Goal: Task Accomplishment & Management: Use online tool/utility

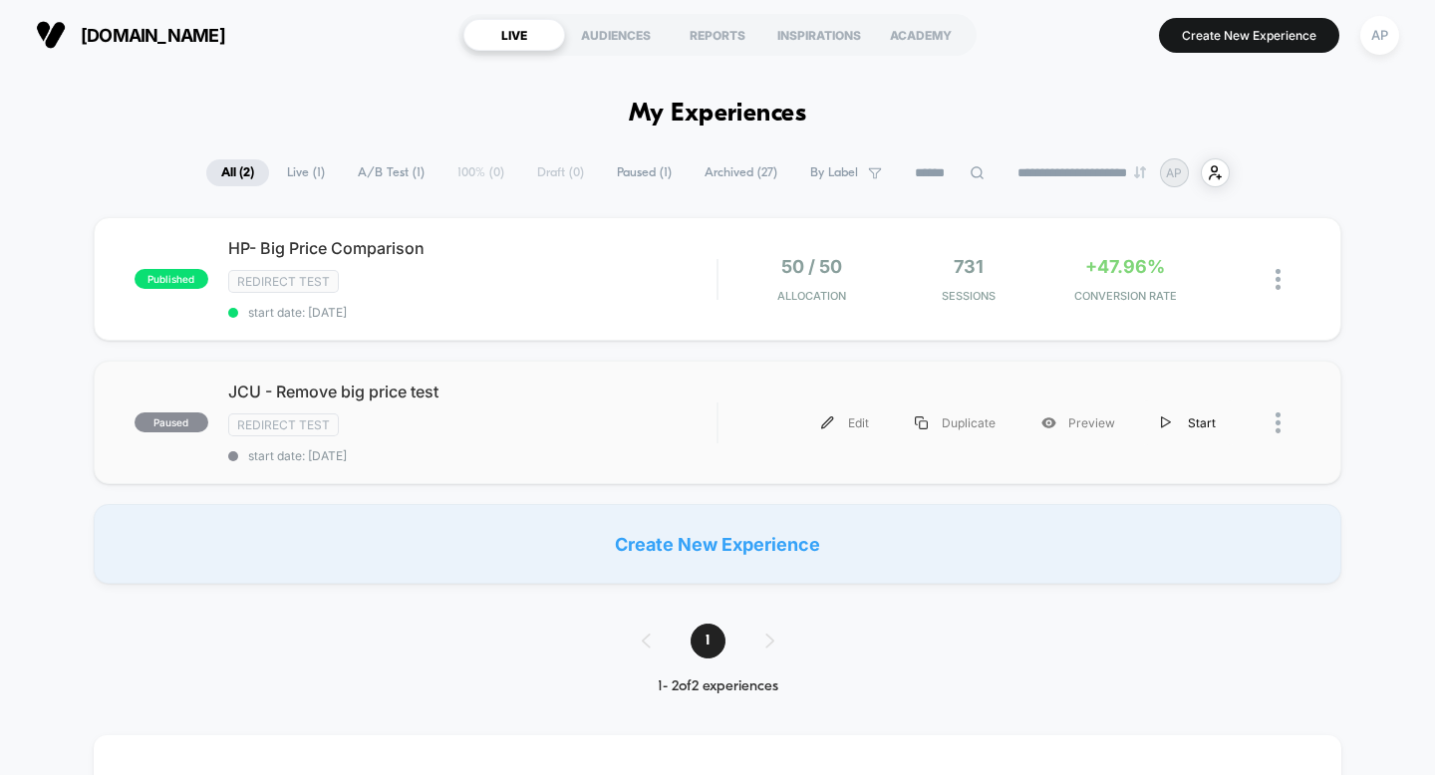
click at [1189, 421] on div "Start" at bounding box center [1188, 423] width 101 height 45
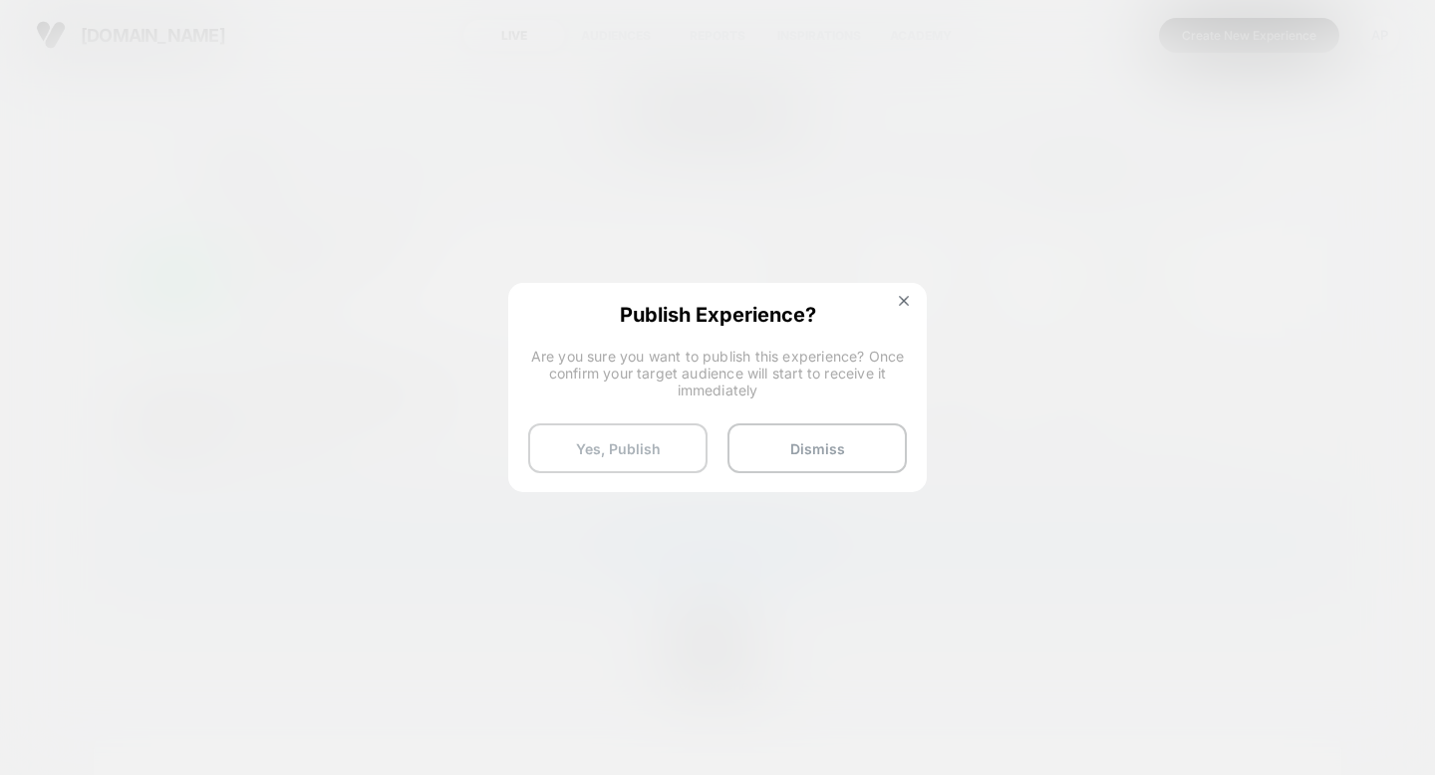
click at [661, 449] on button "Yes, Publish" at bounding box center [617, 449] width 179 height 50
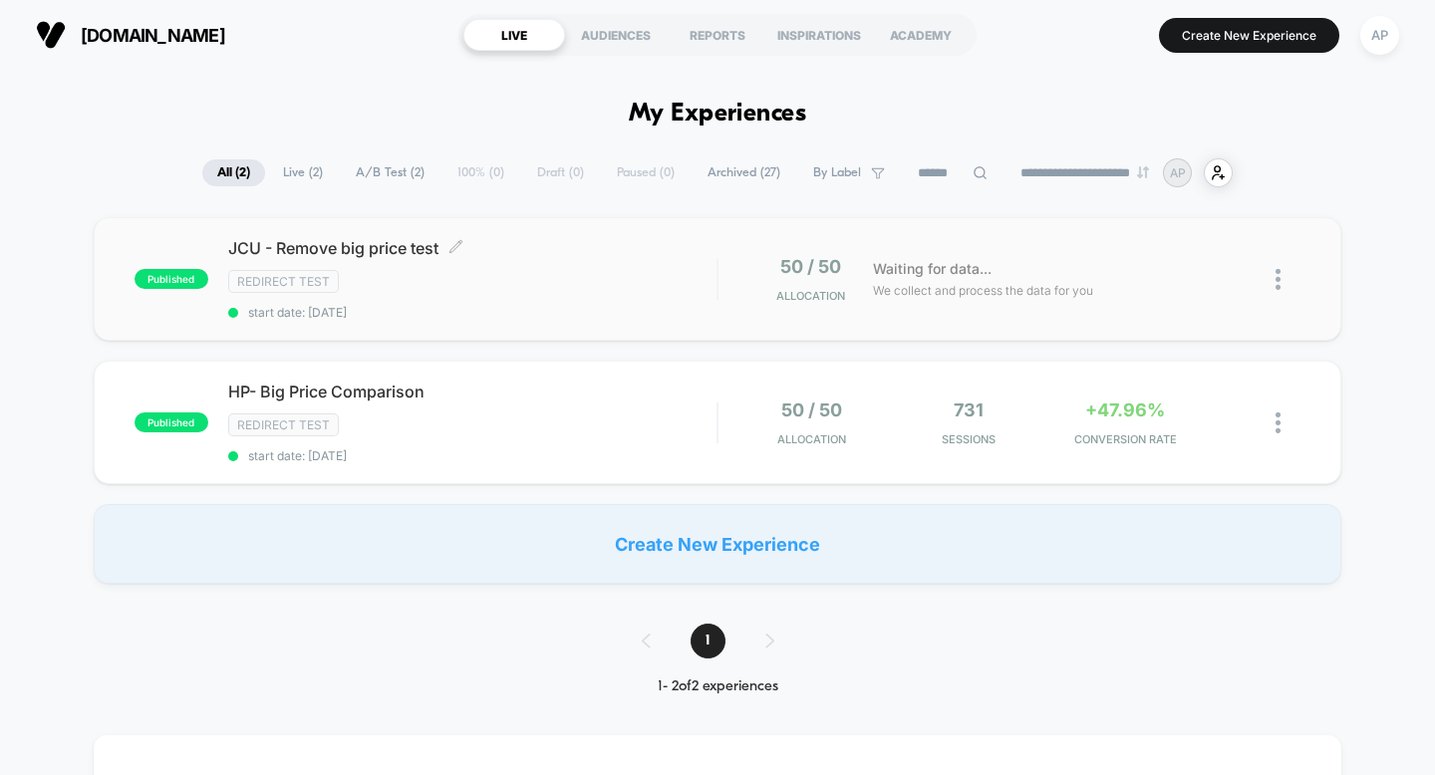
click at [288, 238] on span "JCU - Remove big price test Click to edit experience details" at bounding box center [472, 248] width 489 height 20
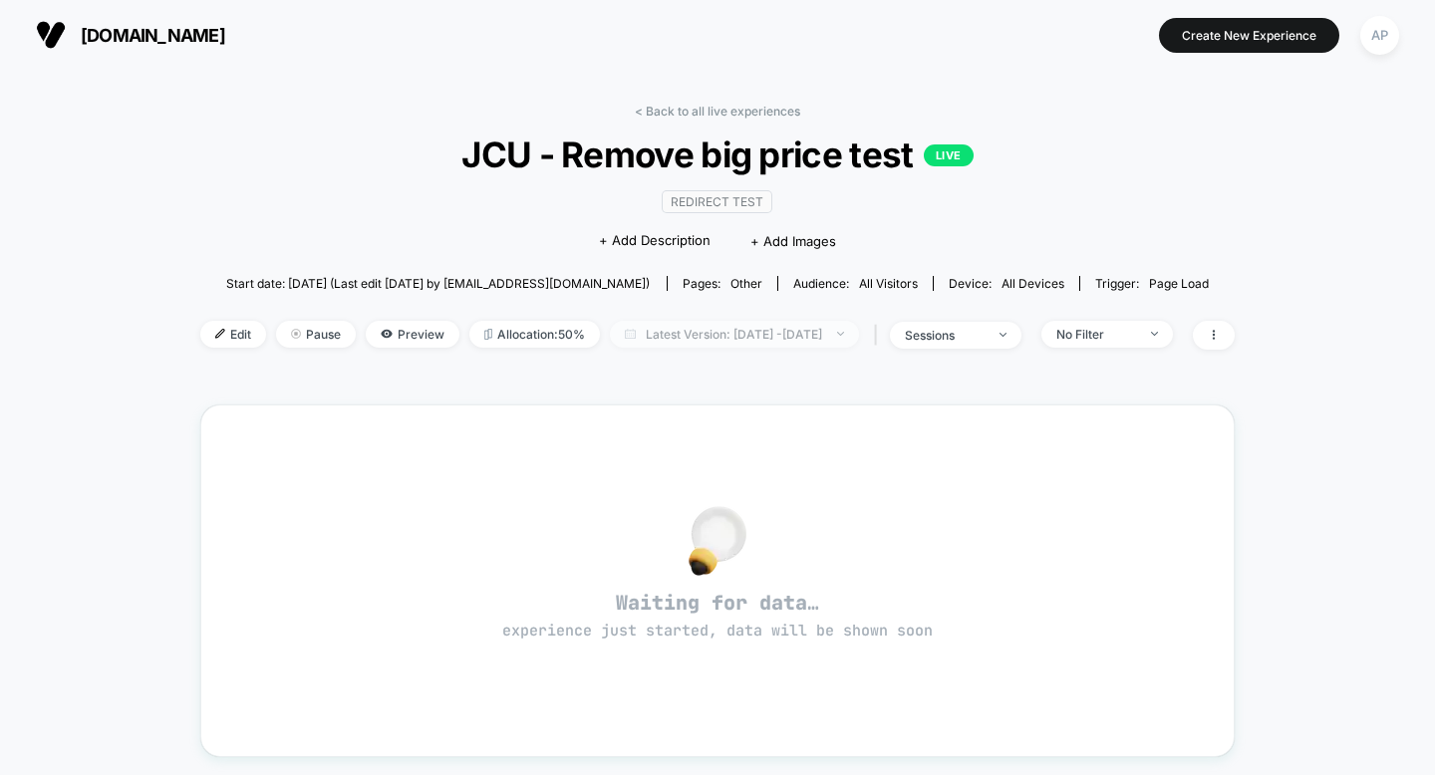
click at [631, 340] on span "Latest Version: [DATE] - [DATE]" at bounding box center [734, 334] width 249 height 27
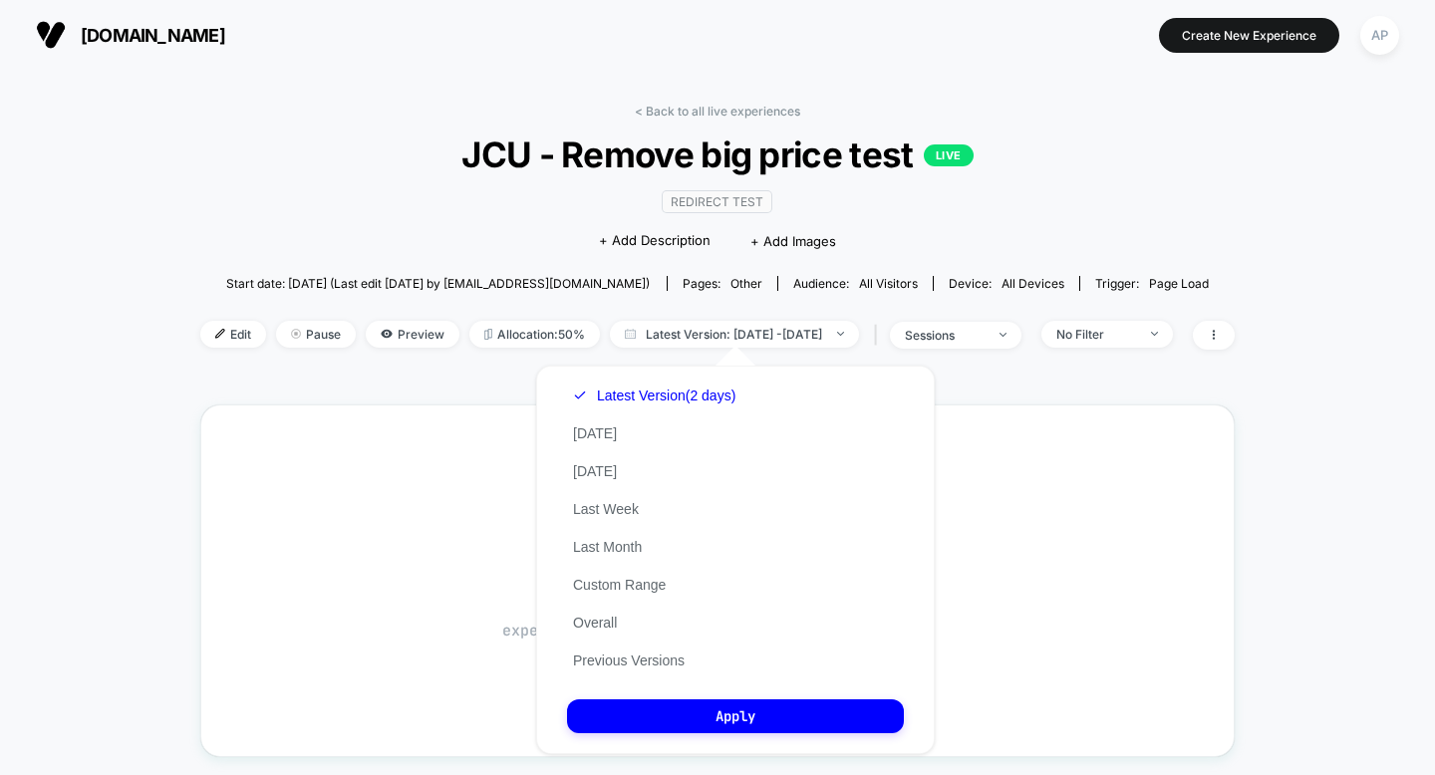
click at [658, 511] on div "Latest Version (2 days) [DATE] [DATE] Last Week Last Month Custom Range Overall…" at bounding box center [654, 528] width 174 height 303
click at [560, 505] on div "Latest Version (2 days) [DATE] [DATE] Last Week Last Month Custom Range Overall…" at bounding box center [735, 560] width 399 height 389
click at [598, 509] on button "Last Week" at bounding box center [606, 509] width 78 height 18
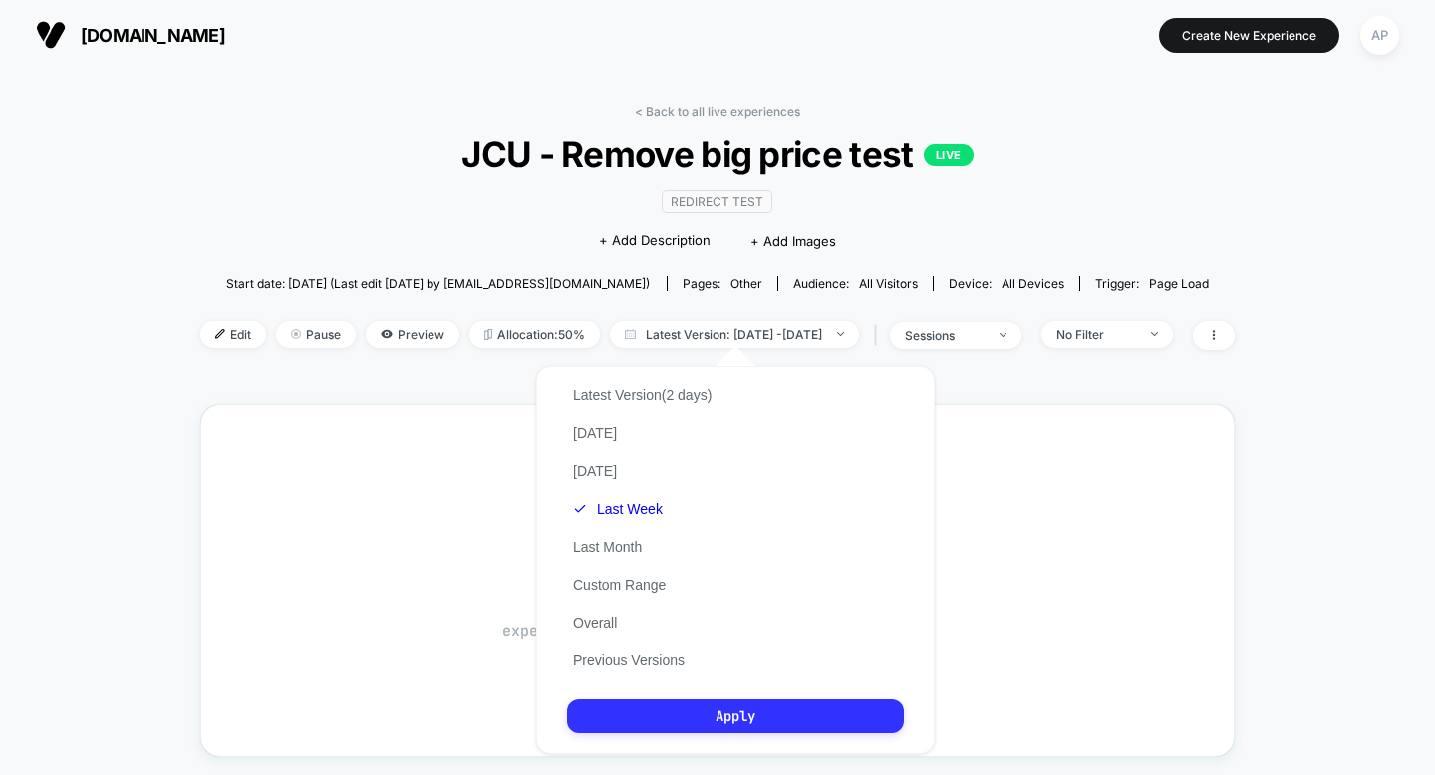
click at [627, 705] on button "Apply" at bounding box center [735, 717] width 337 height 34
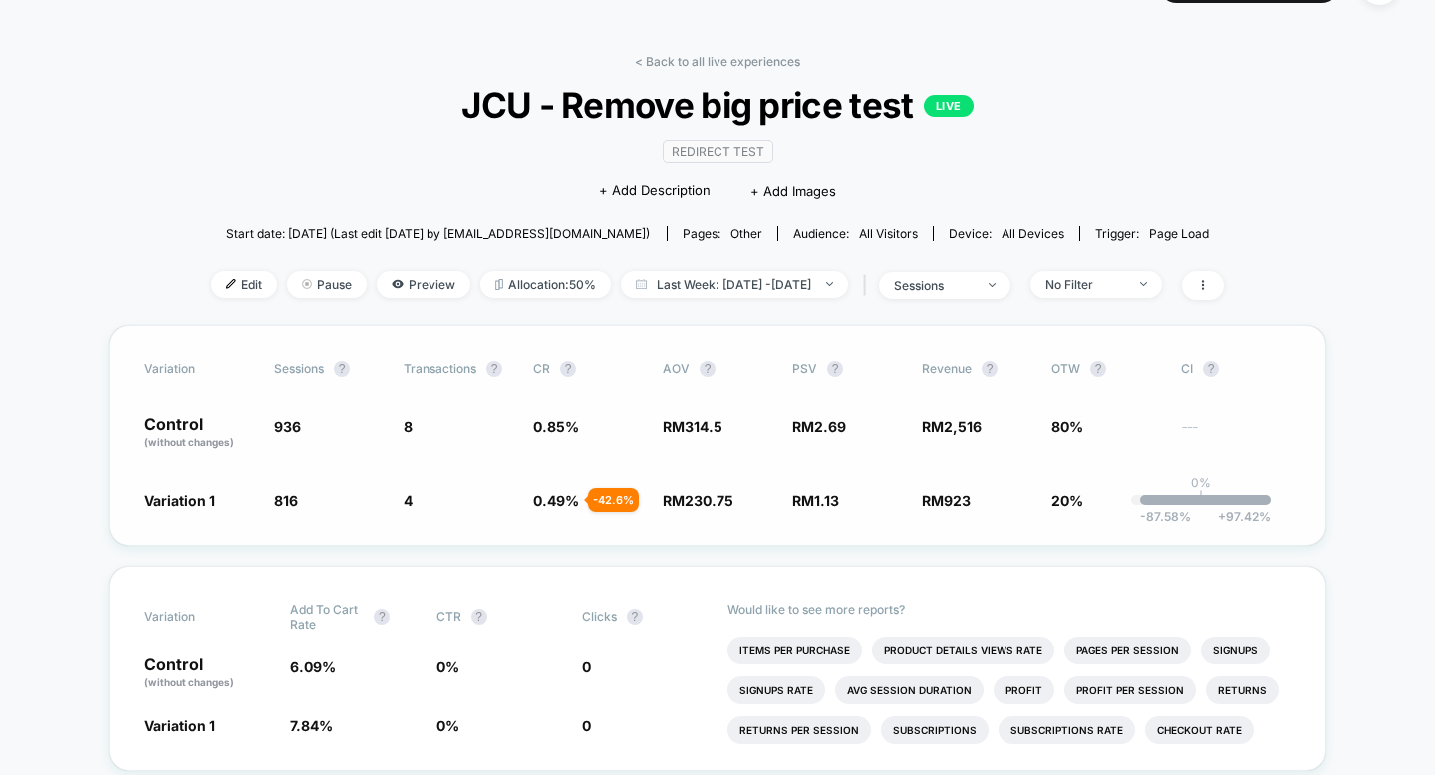
scroll to position [149, 0]
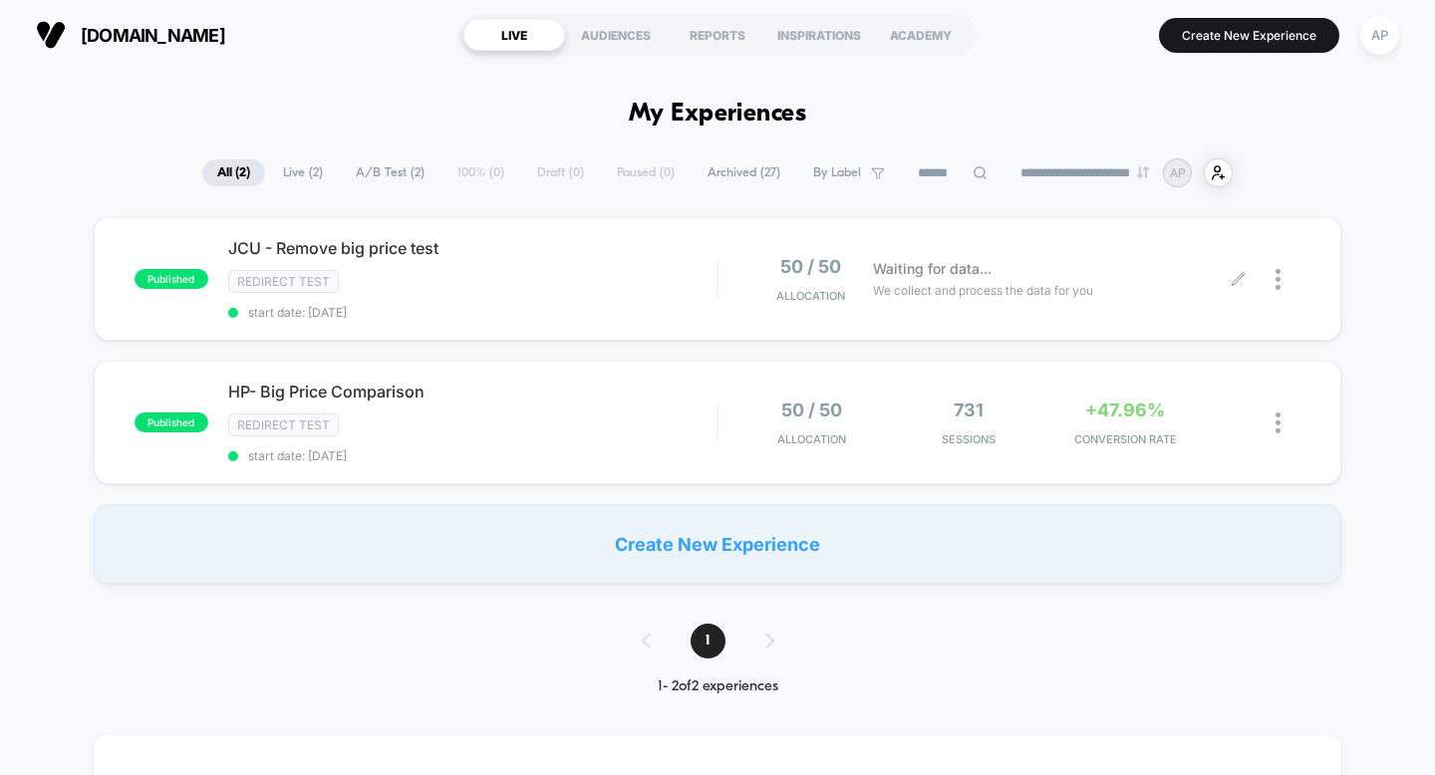
click at [1271, 269] on div at bounding box center [1270, 279] width 63 height 47
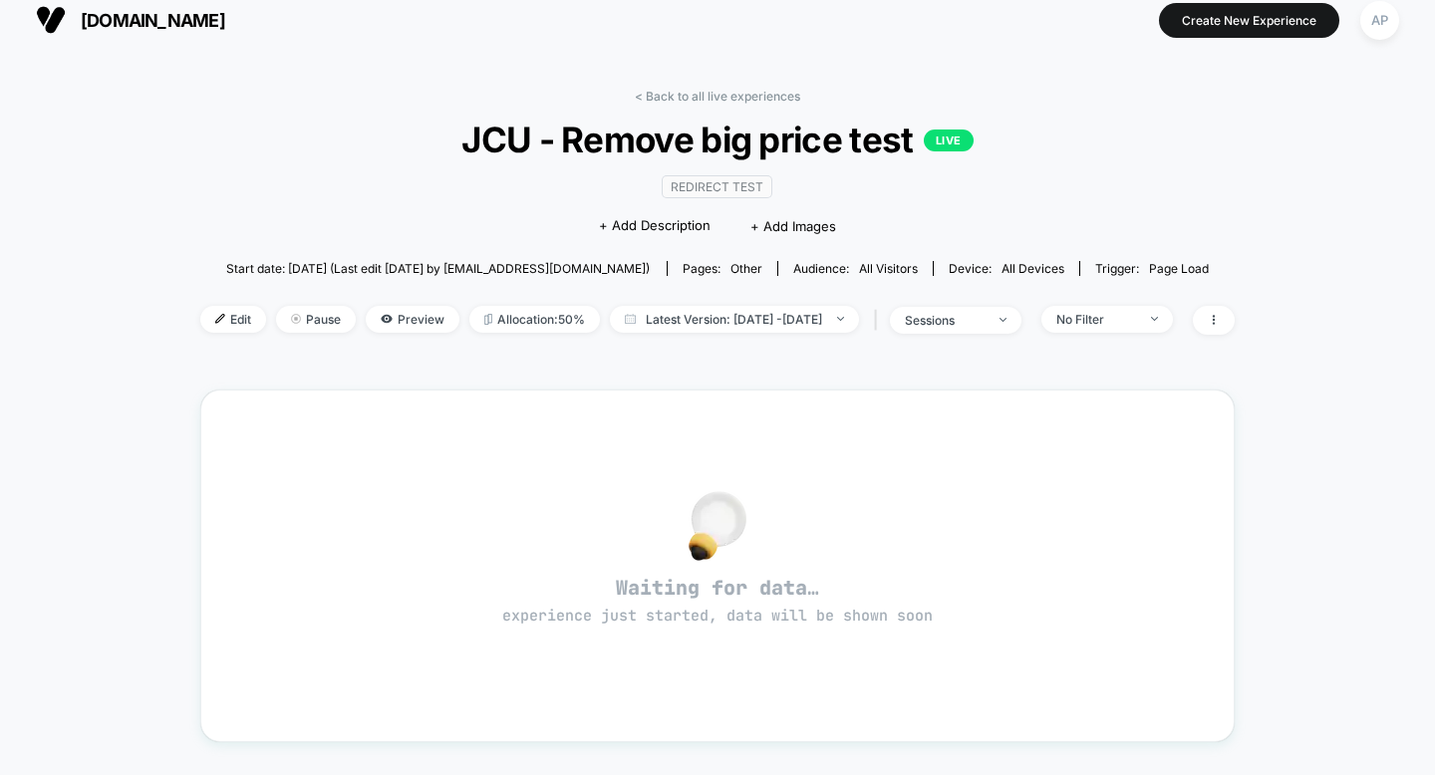
scroll to position [36, 0]
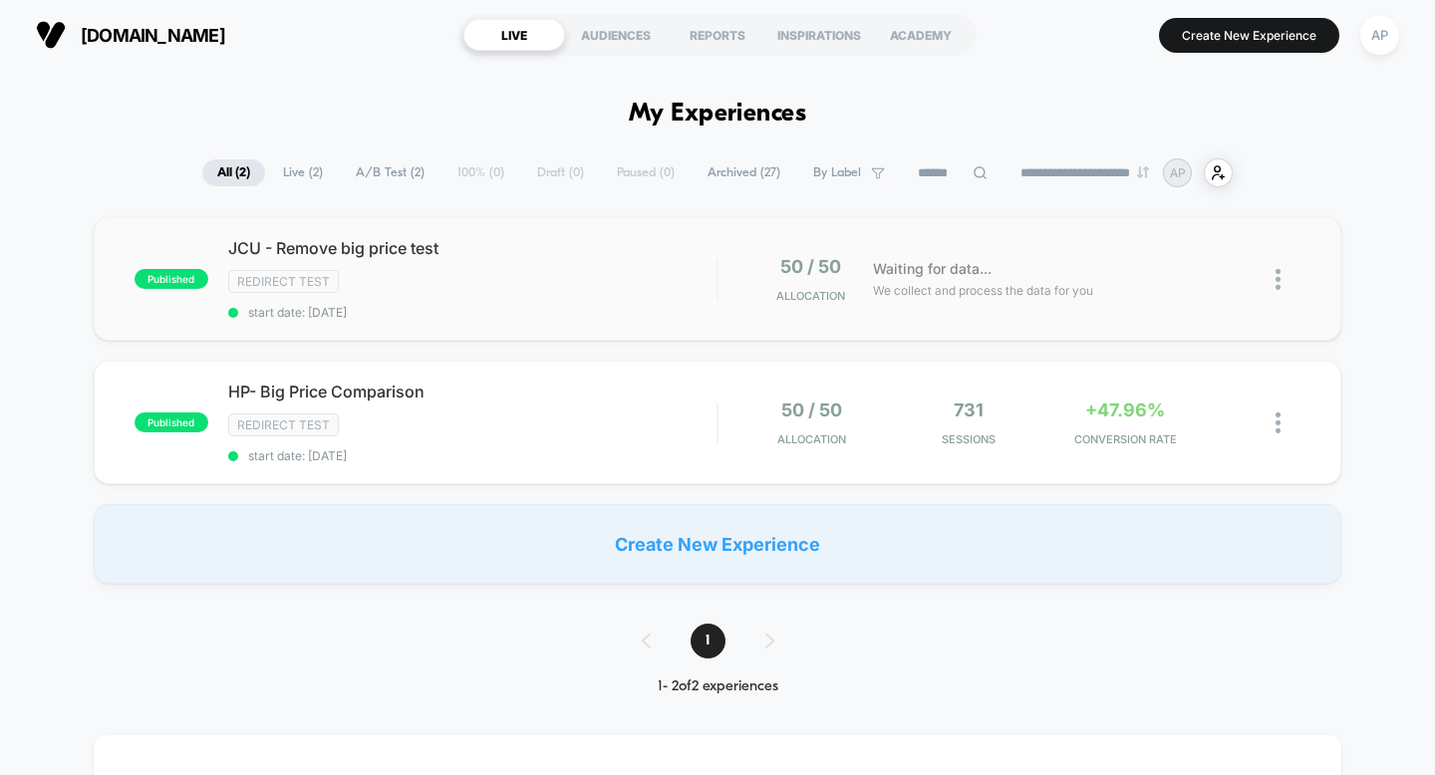
click at [680, 238] on span "JCU - Remove big price test" at bounding box center [472, 248] width 489 height 20
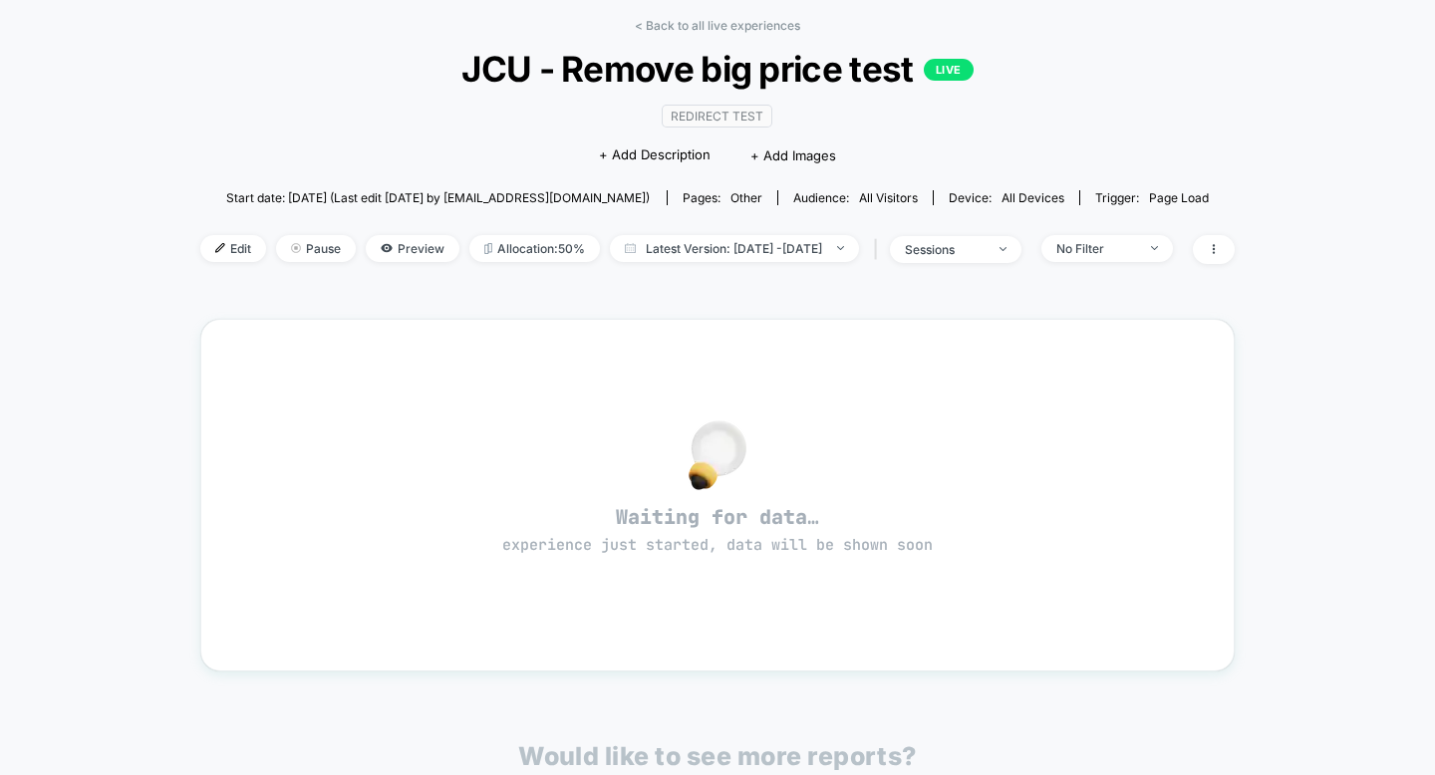
scroll to position [161, 0]
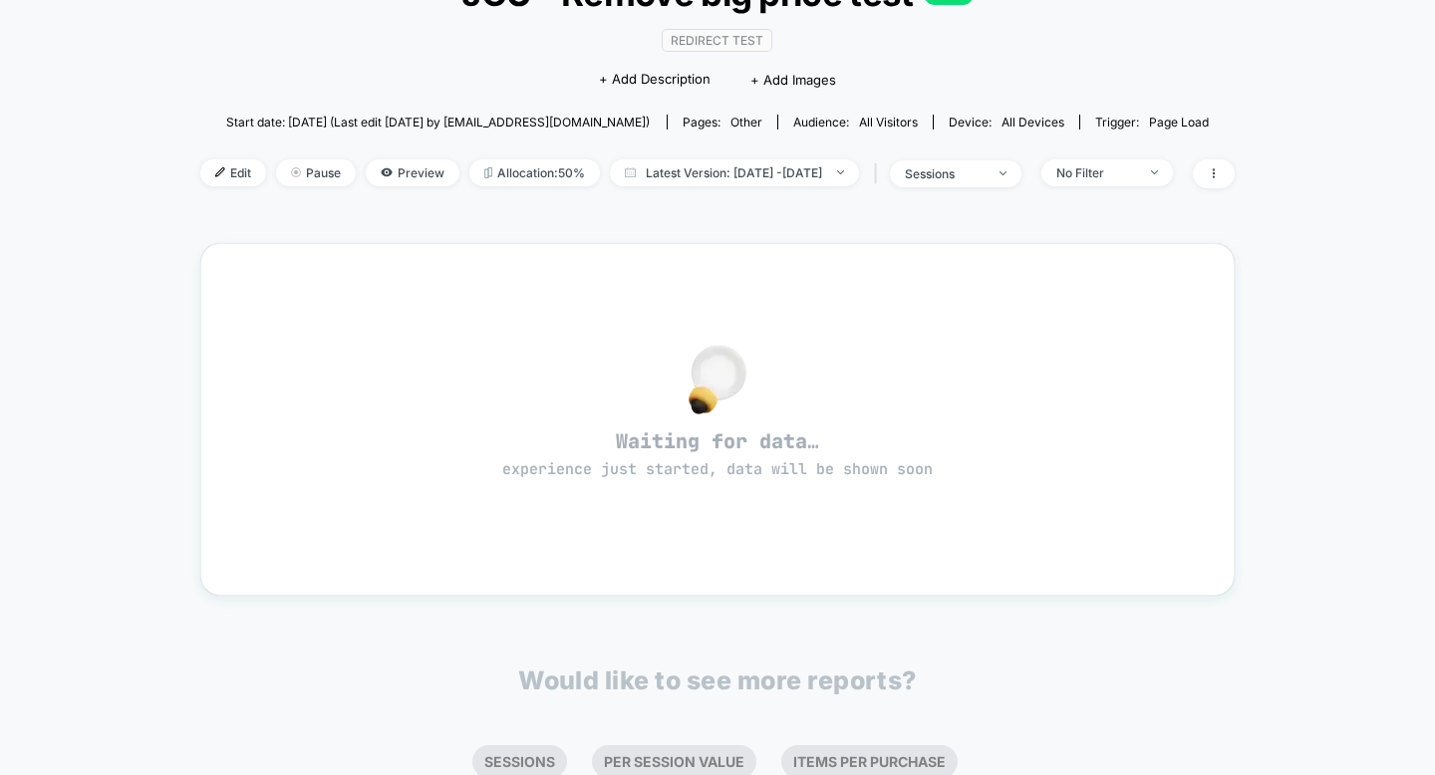
click at [699, 155] on div "< Back to all live experiences JCU - Remove big price test LIVE Redirect Test C…" at bounding box center [717, 77] width 1034 height 271
click at [699, 163] on span "Latest Version: [DATE] - [DATE]" at bounding box center [734, 172] width 249 height 27
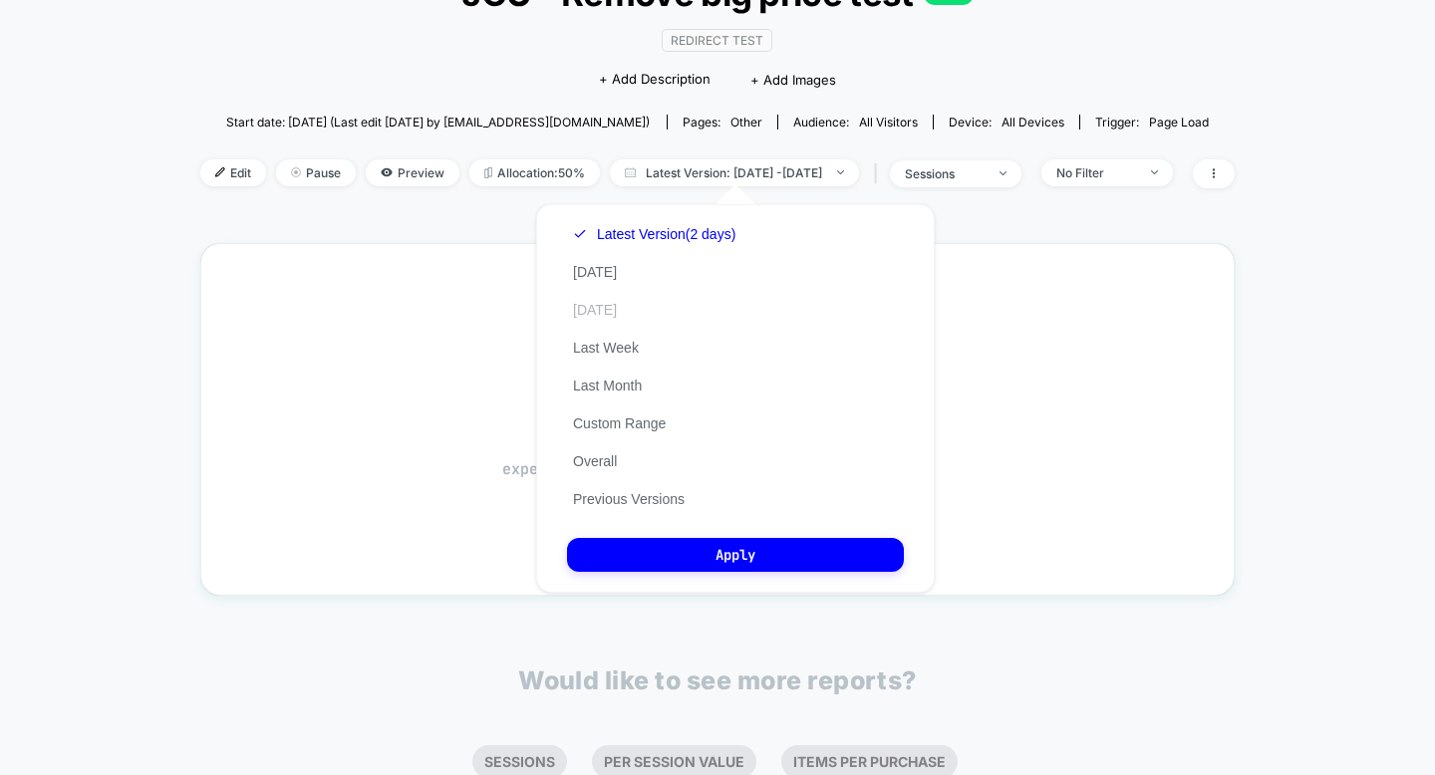
click at [623, 303] on button "[DATE]" at bounding box center [595, 310] width 56 height 18
click at [715, 567] on button "Apply" at bounding box center [735, 555] width 337 height 34
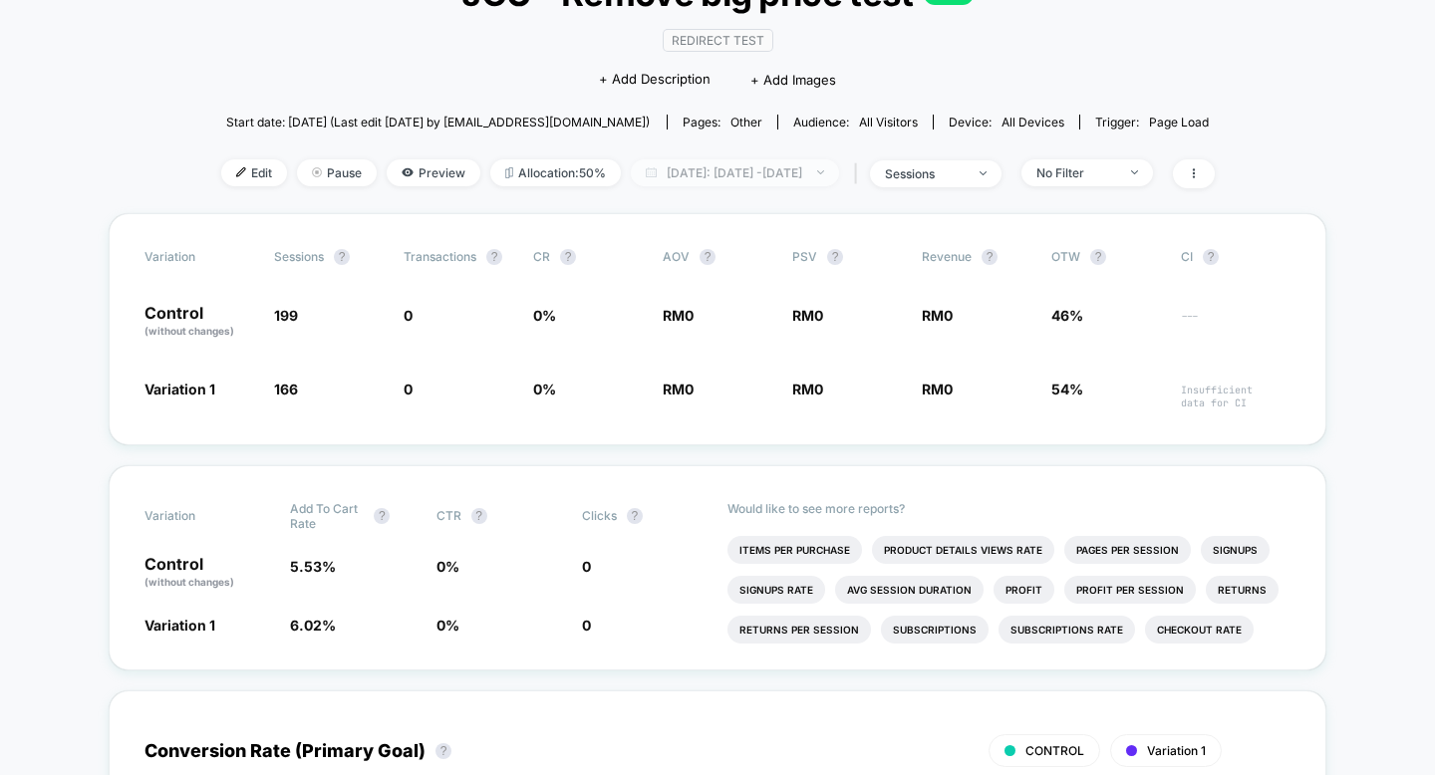
click at [755, 162] on span "[DATE]: [DATE] - [DATE]" at bounding box center [735, 172] width 208 height 27
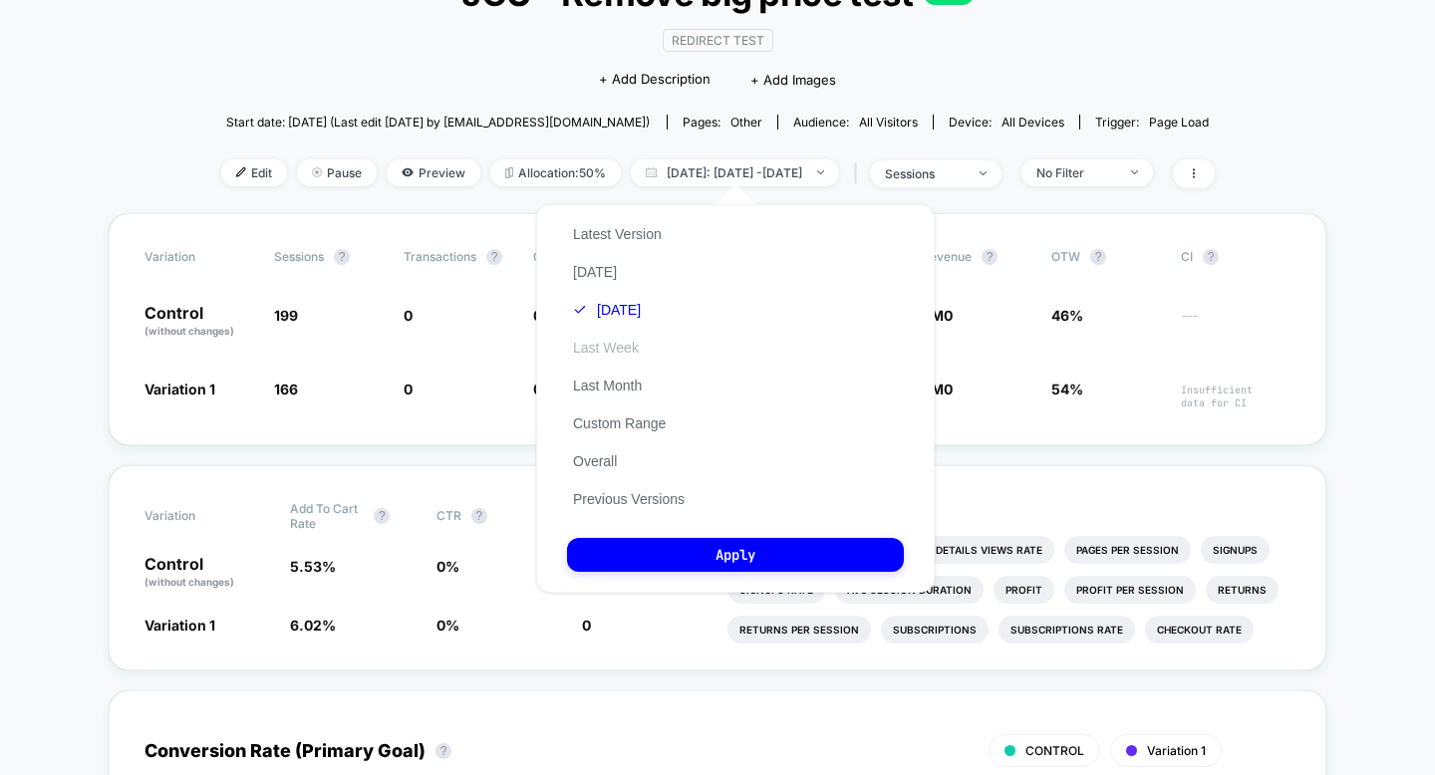
click at [599, 350] on button "Last Week" at bounding box center [606, 348] width 78 height 18
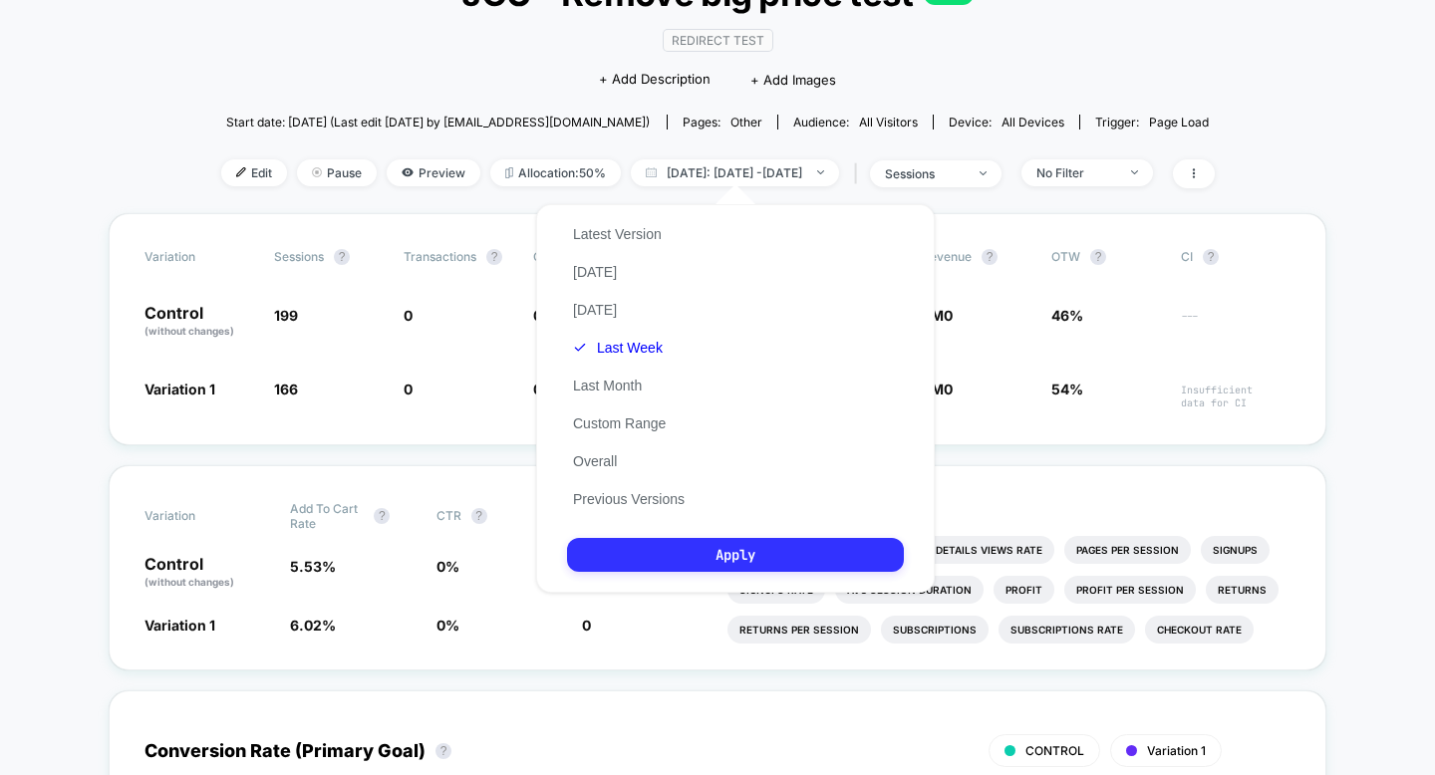
click at [699, 571] on button "Apply" at bounding box center [735, 555] width 337 height 34
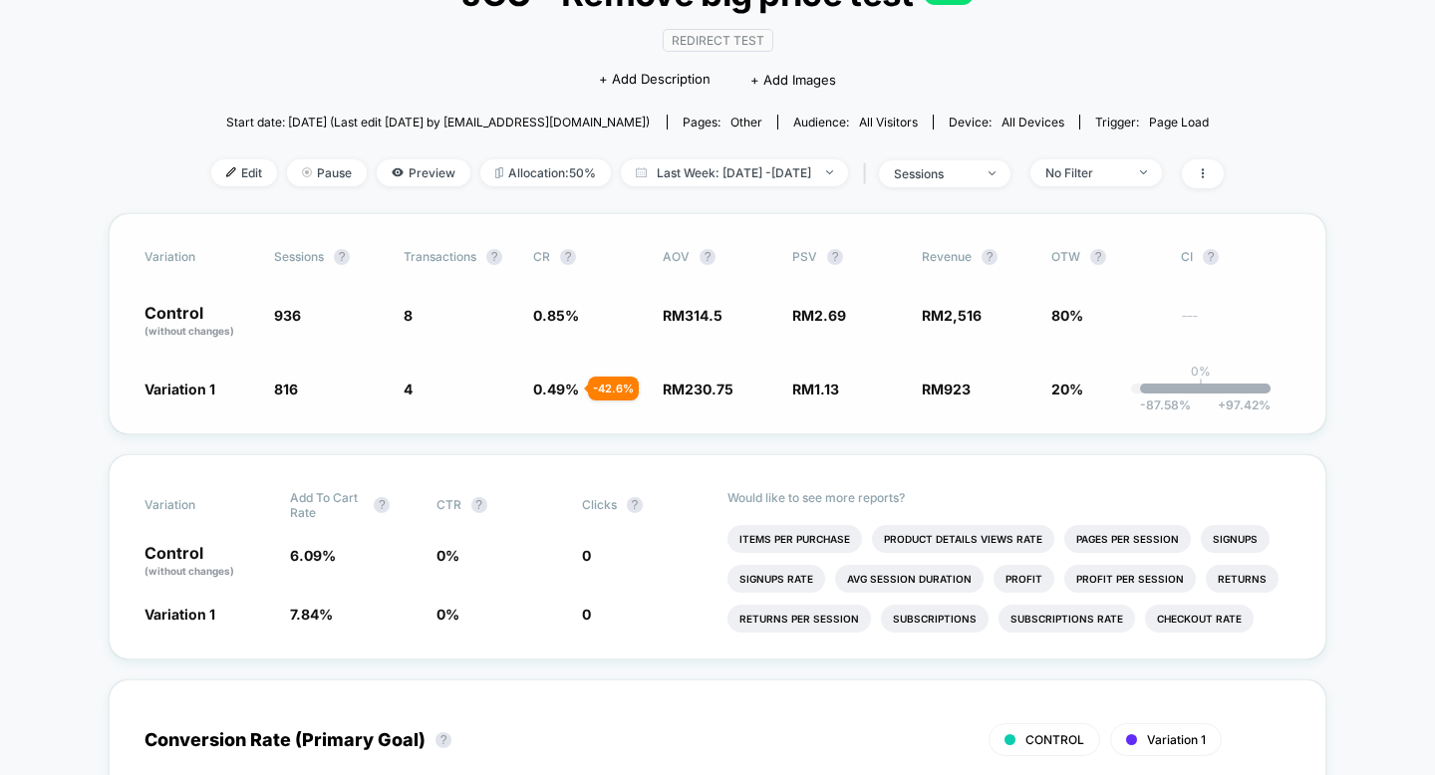
drag, startPoint x: 295, startPoint y: 308, endPoint x: 263, endPoint y: 318, distance: 33.4
click at [263, 318] on div "Control (without changes) 936 8 0.85 % RM 314.5 RM 2.69 RM 2,516 80% ---" at bounding box center [718, 322] width 1146 height 34
click at [294, 178] on span "Pause" at bounding box center [327, 172] width 80 height 27
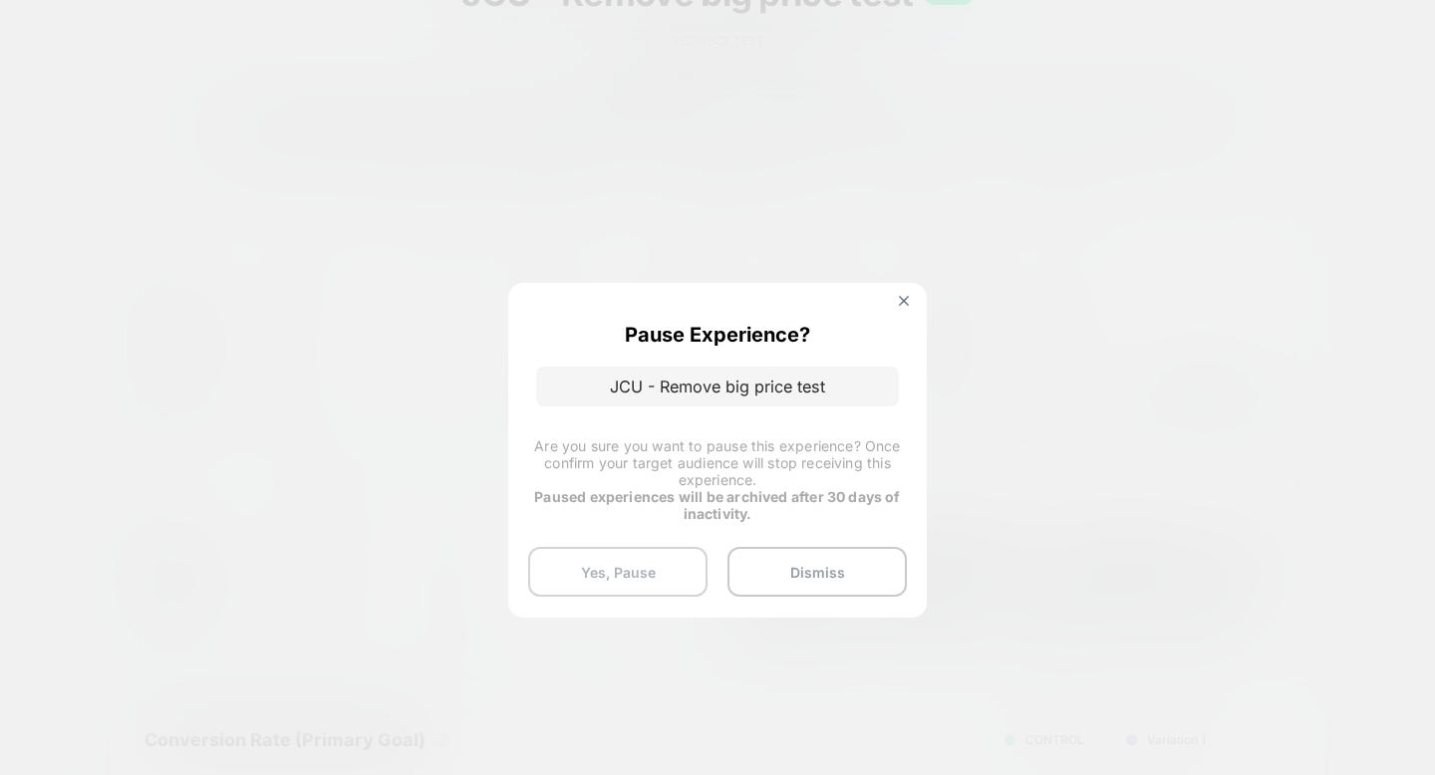
click at [659, 573] on button "Yes, Pause" at bounding box center [617, 572] width 179 height 50
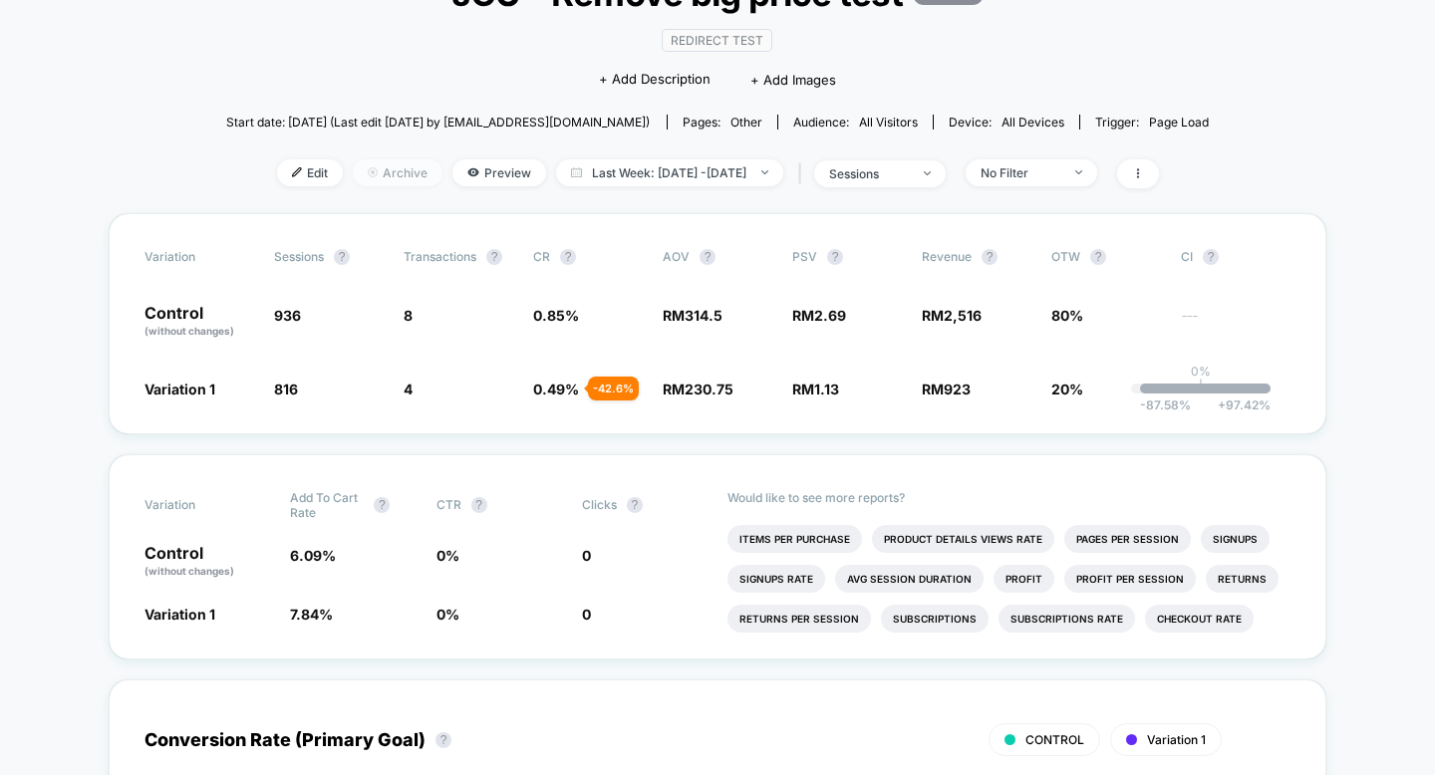
click at [353, 175] on span "Archive" at bounding box center [398, 172] width 90 height 27
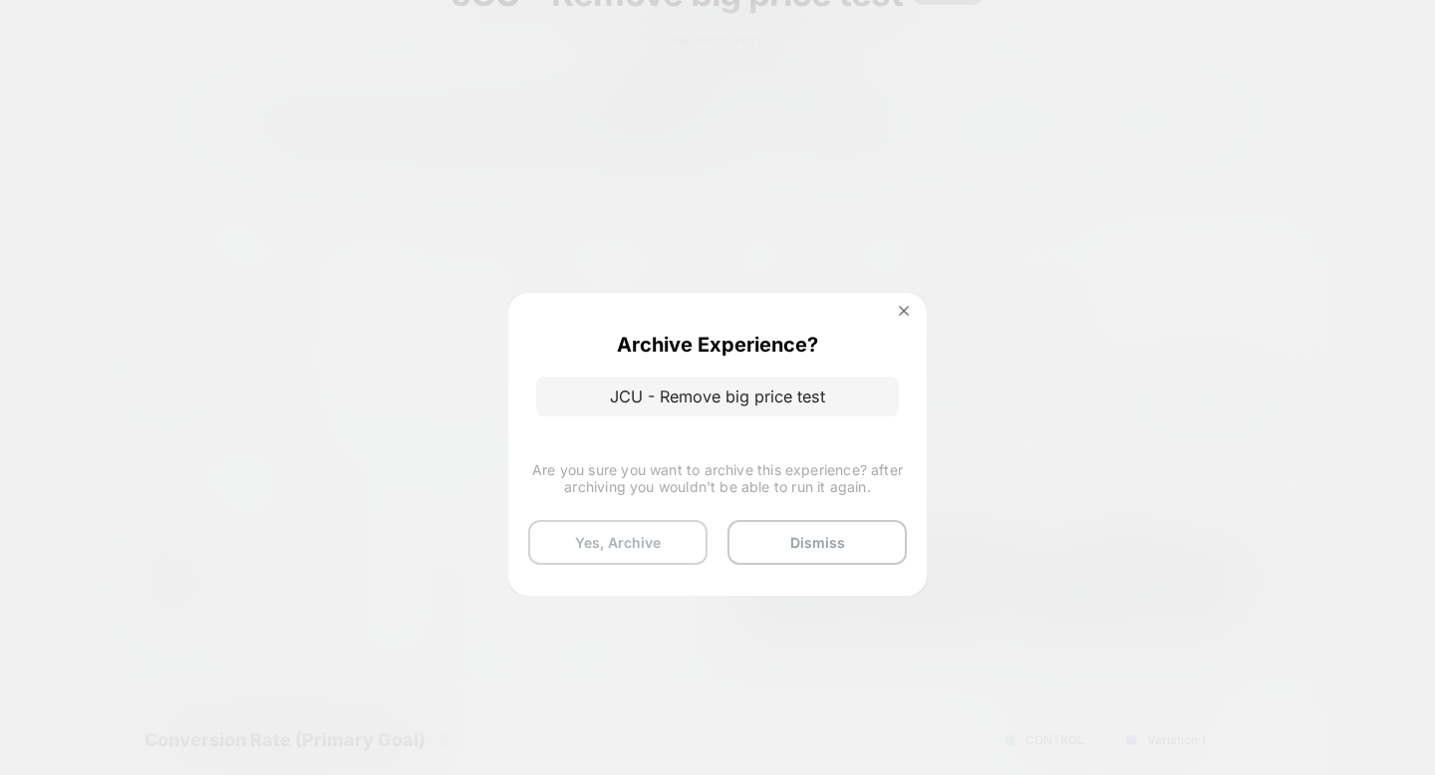
click at [641, 528] on button "Yes, Archive" at bounding box center [617, 542] width 179 height 45
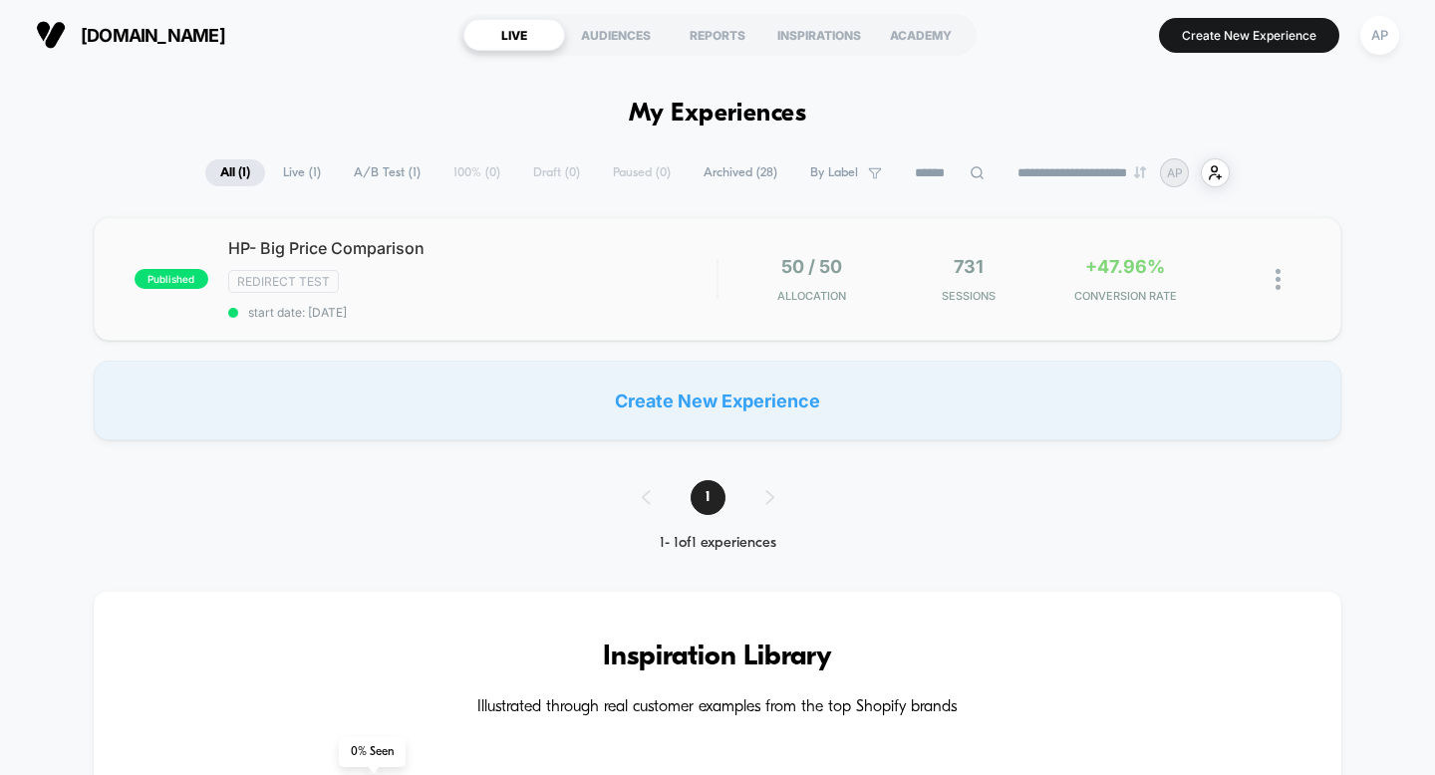
click at [294, 234] on div "published HP- Big Price Comparison Redirect Test start date: [DATE] 50 / 50 All…" at bounding box center [718, 279] width 1249 height 124
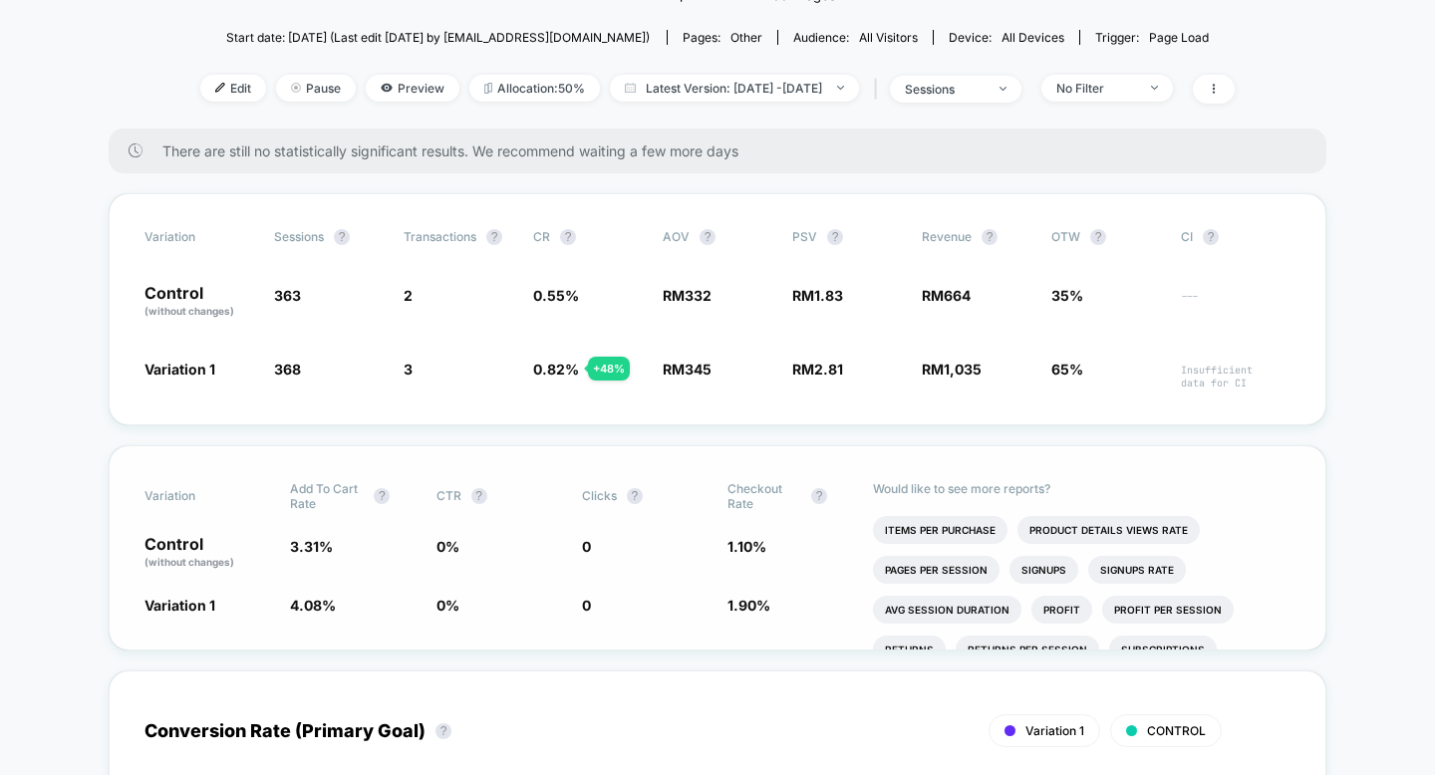
scroll to position [253, 0]
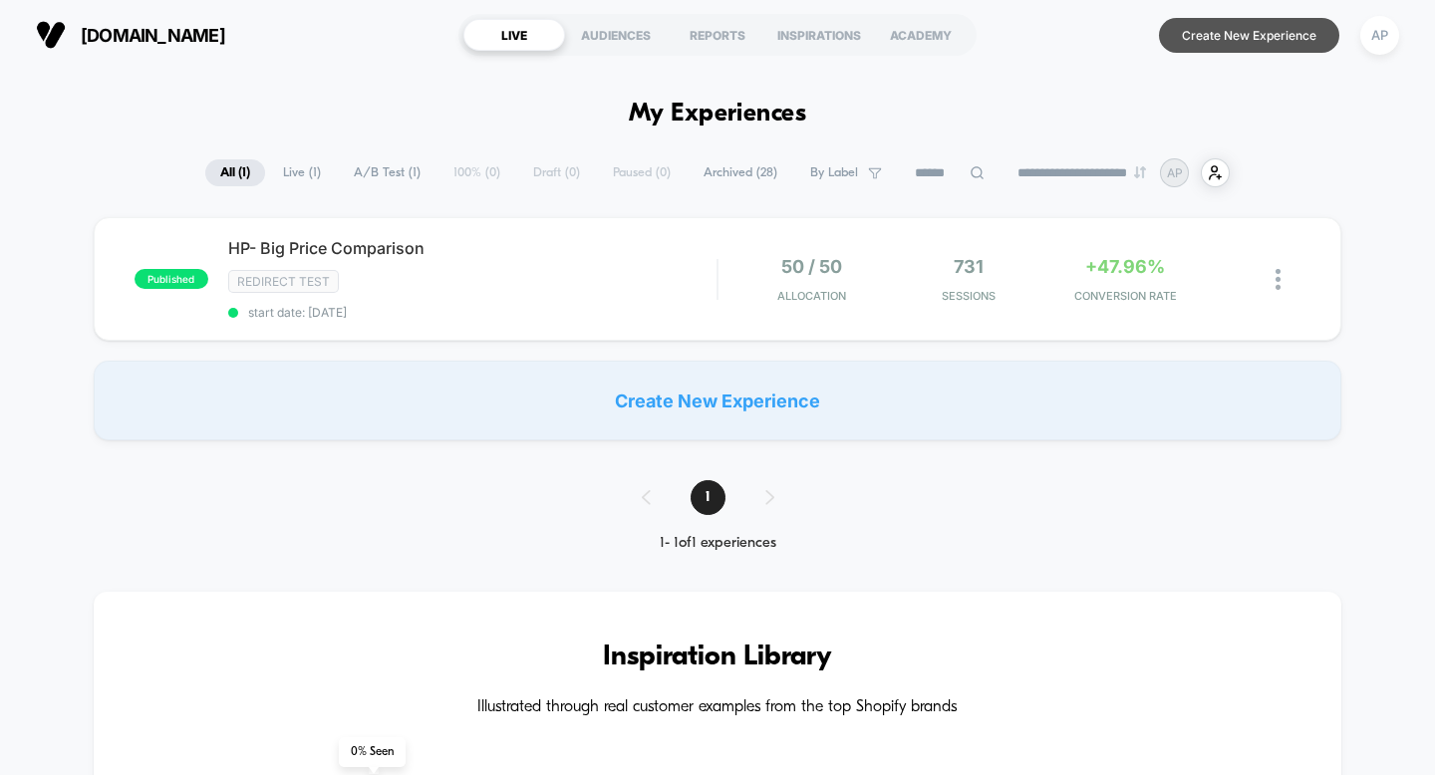
click at [1263, 30] on button "Create New Experience" at bounding box center [1249, 35] width 180 height 35
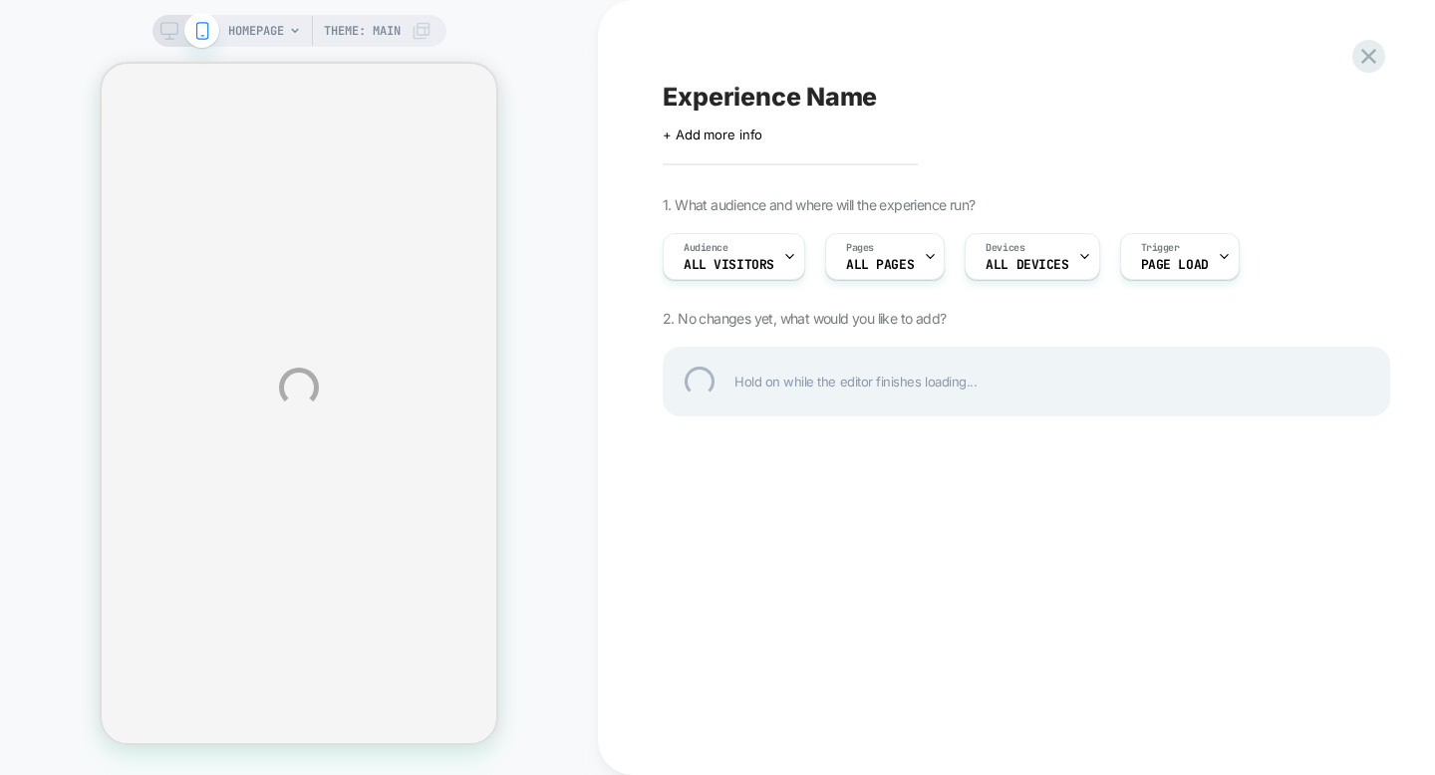
click at [824, 90] on div "Experience Name" at bounding box center [1027, 97] width 728 height 30
click at [877, 79] on div "HOMEPAGE Theme: MAIN Click to edit experience details + Add more info 1. What a…" at bounding box center [717, 387] width 1435 height 775
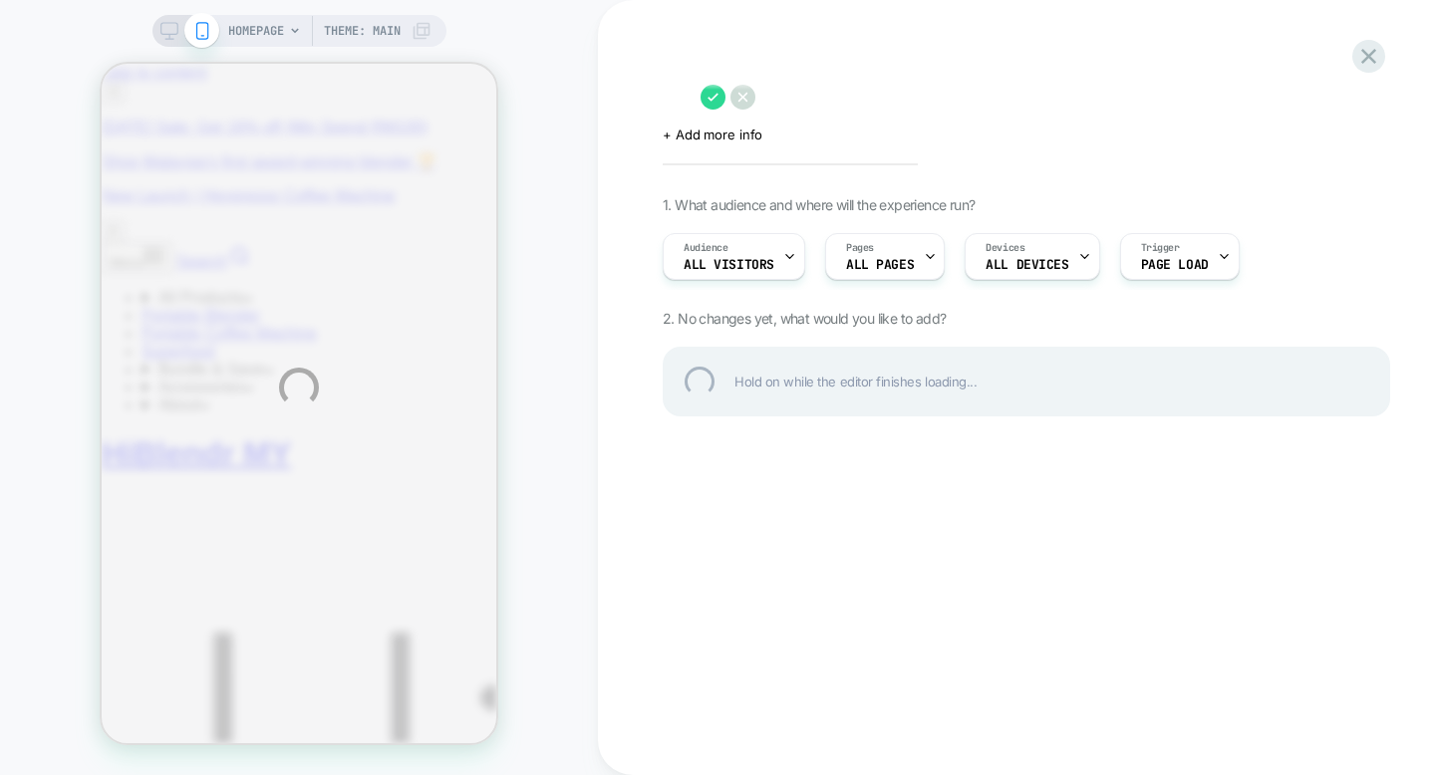
click at [691, 99] on textarea at bounding box center [677, 97] width 28 height 30
paste textarea "**********"
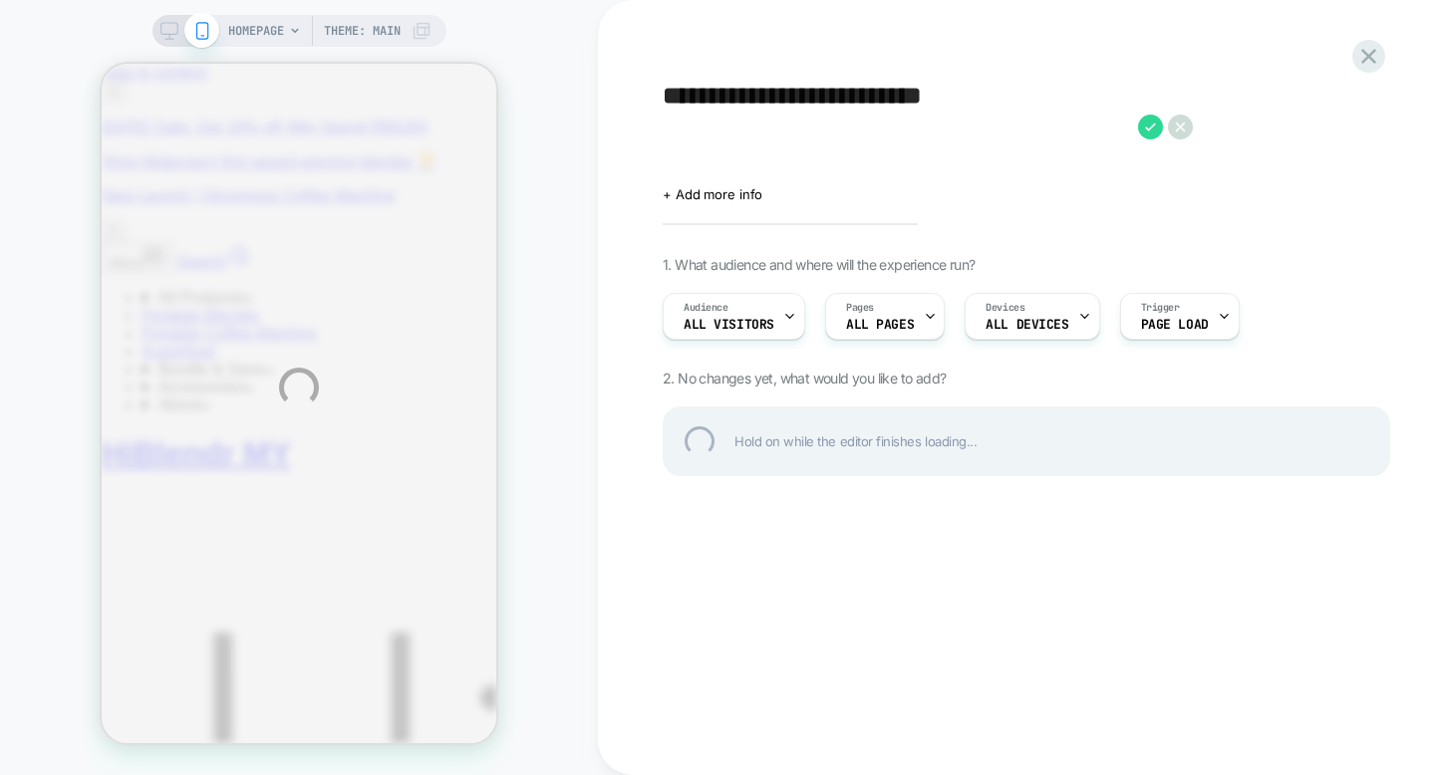
type textarea "**********"
click at [1146, 129] on div "**********" at bounding box center [1027, 127] width 728 height 90
click at [1151, 126] on div "**********" at bounding box center [1027, 127] width 728 height 90
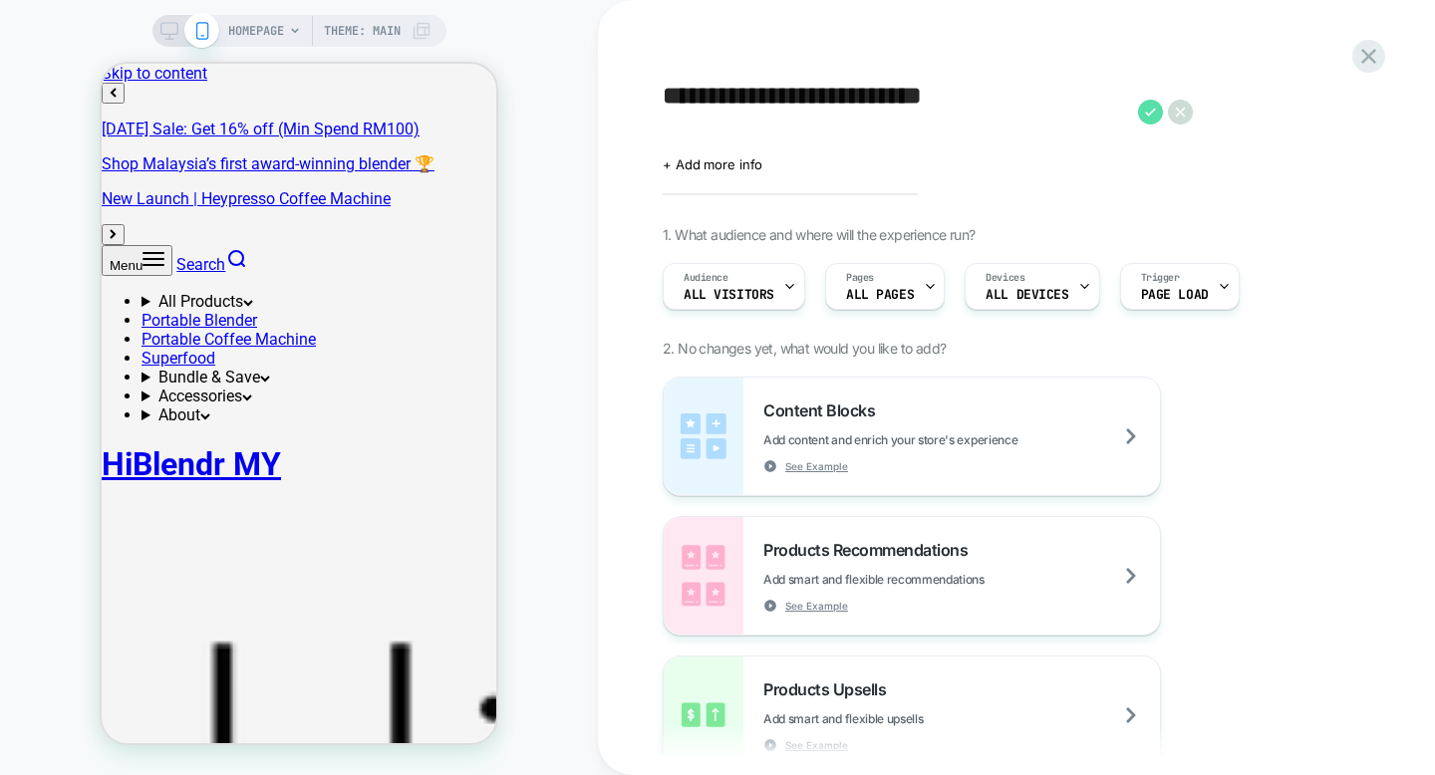
click at [1155, 108] on icon at bounding box center [1150, 112] width 25 height 25
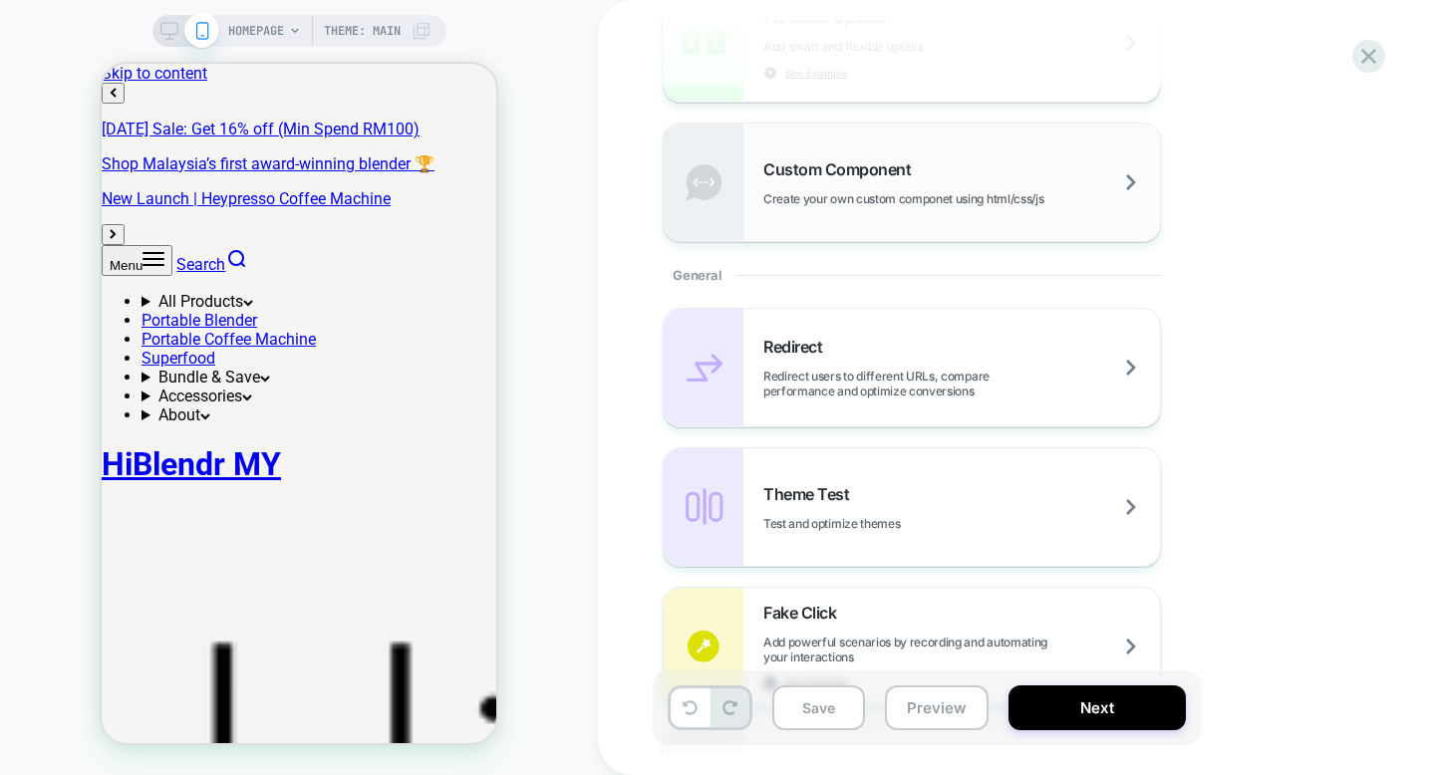
scroll to position [815, 0]
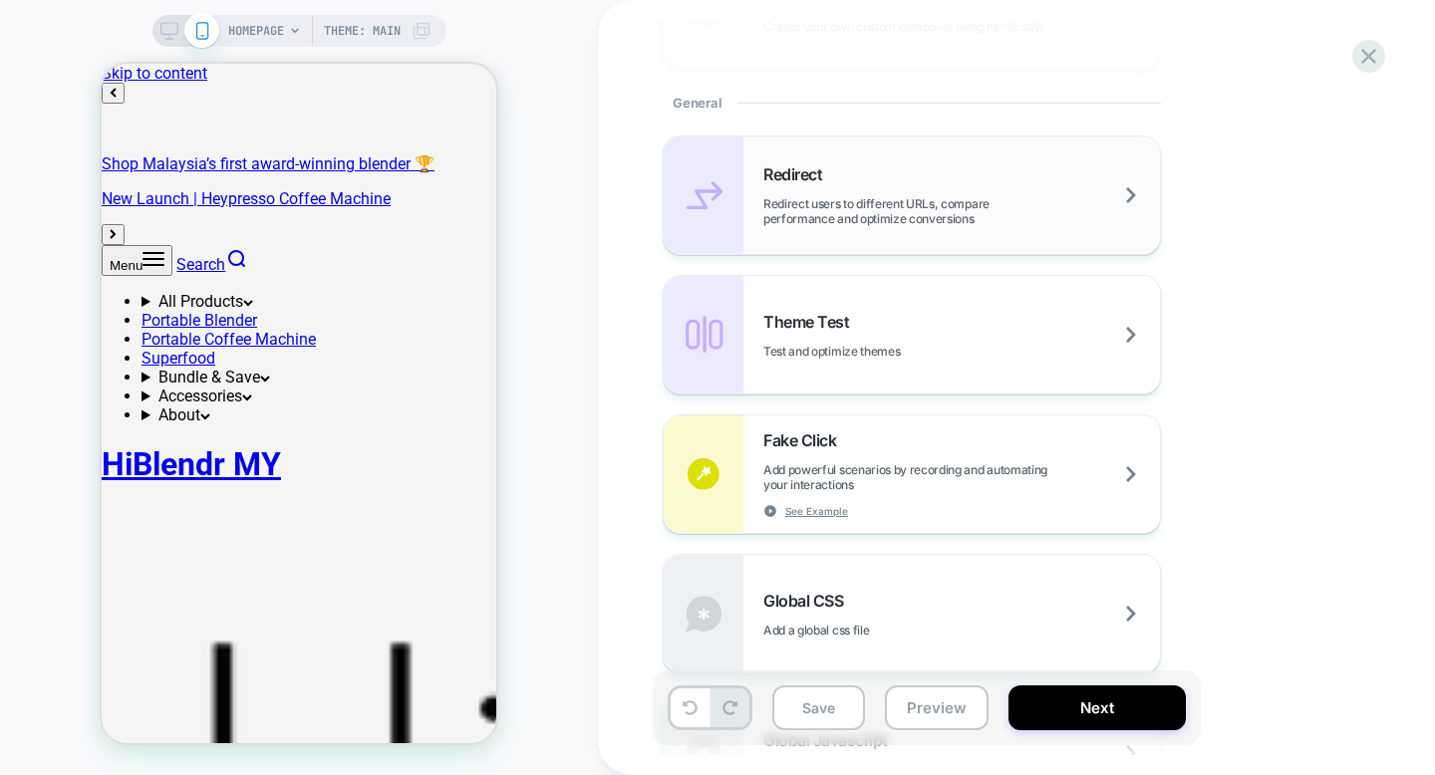
click at [899, 186] on div "Redirect Redirect users to different URLs, compare performance and optimize con…" at bounding box center [961, 195] width 397 height 62
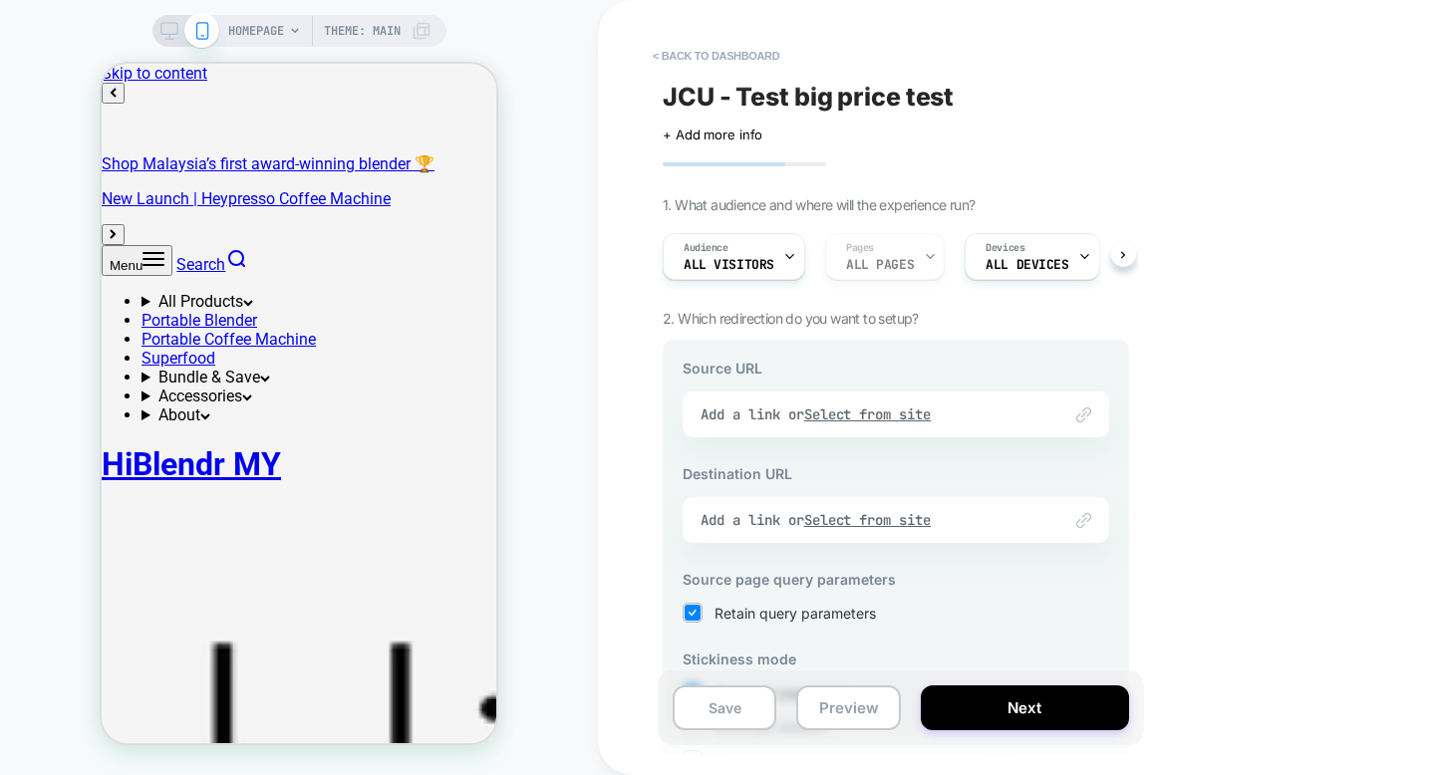
click at [906, 389] on div "Source URL Link to Add a link or Select from site Destination URL Link to Add a…" at bounding box center [896, 608] width 466 height 537
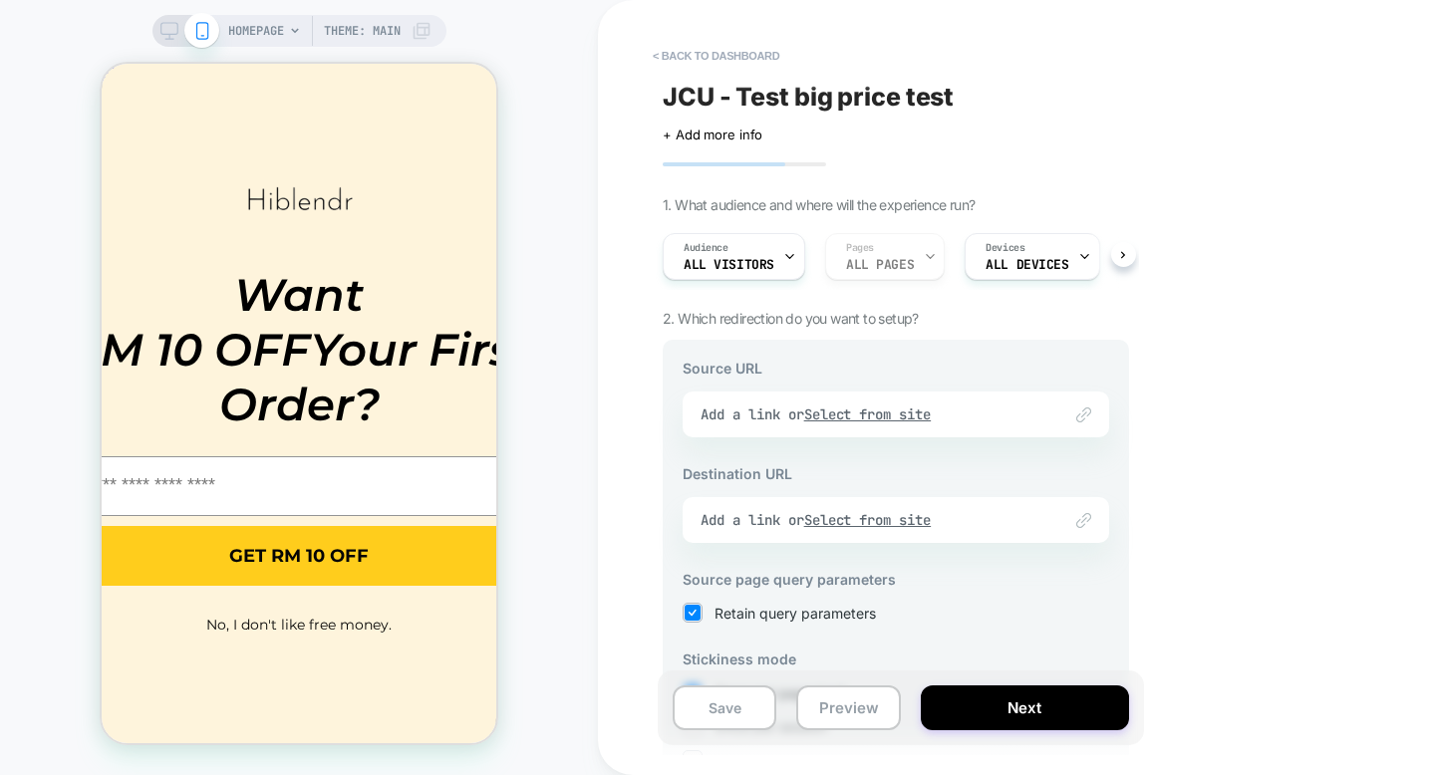
click at [758, 424] on div "Link to Add a link or Select from site" at bounding box center [896, 415] width 427 height 46
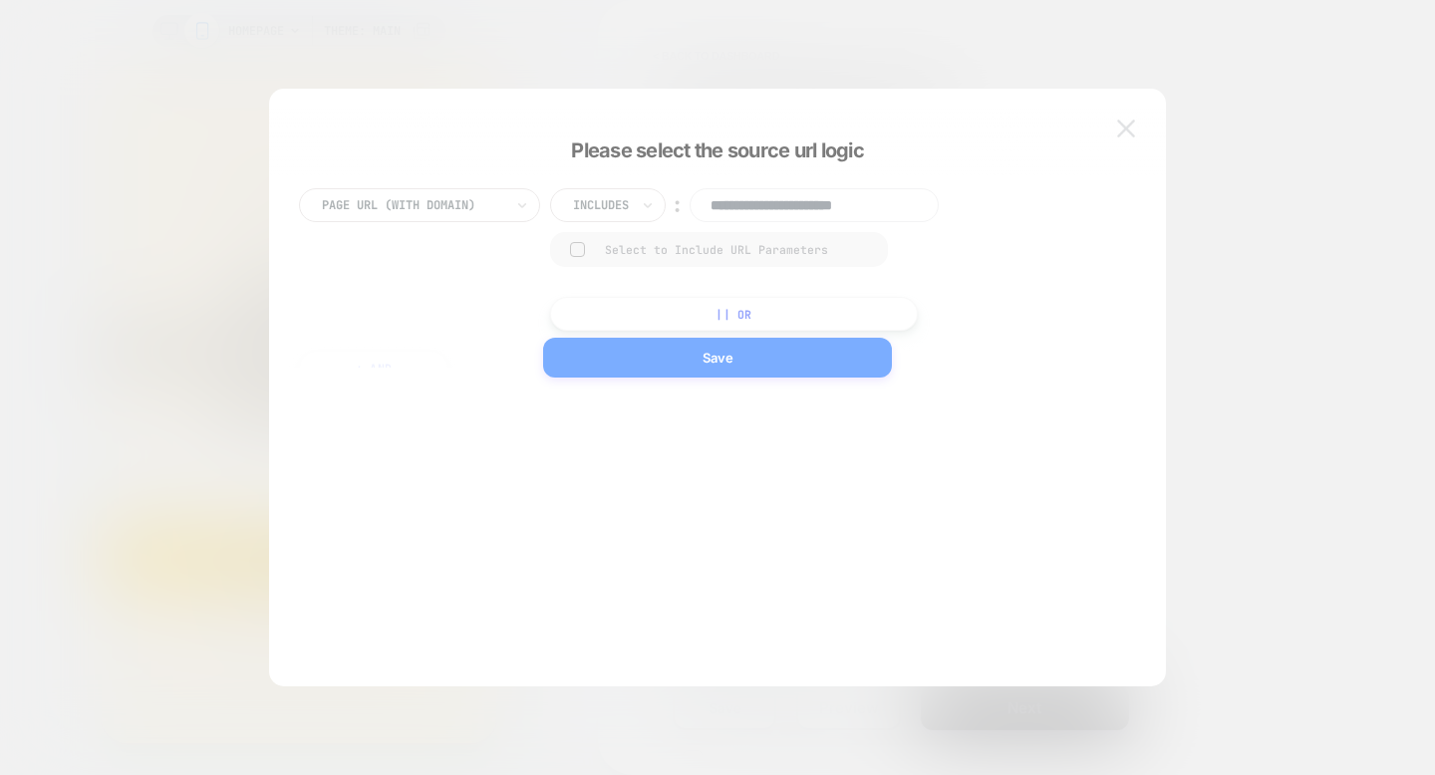
scroll to position [0, 0]
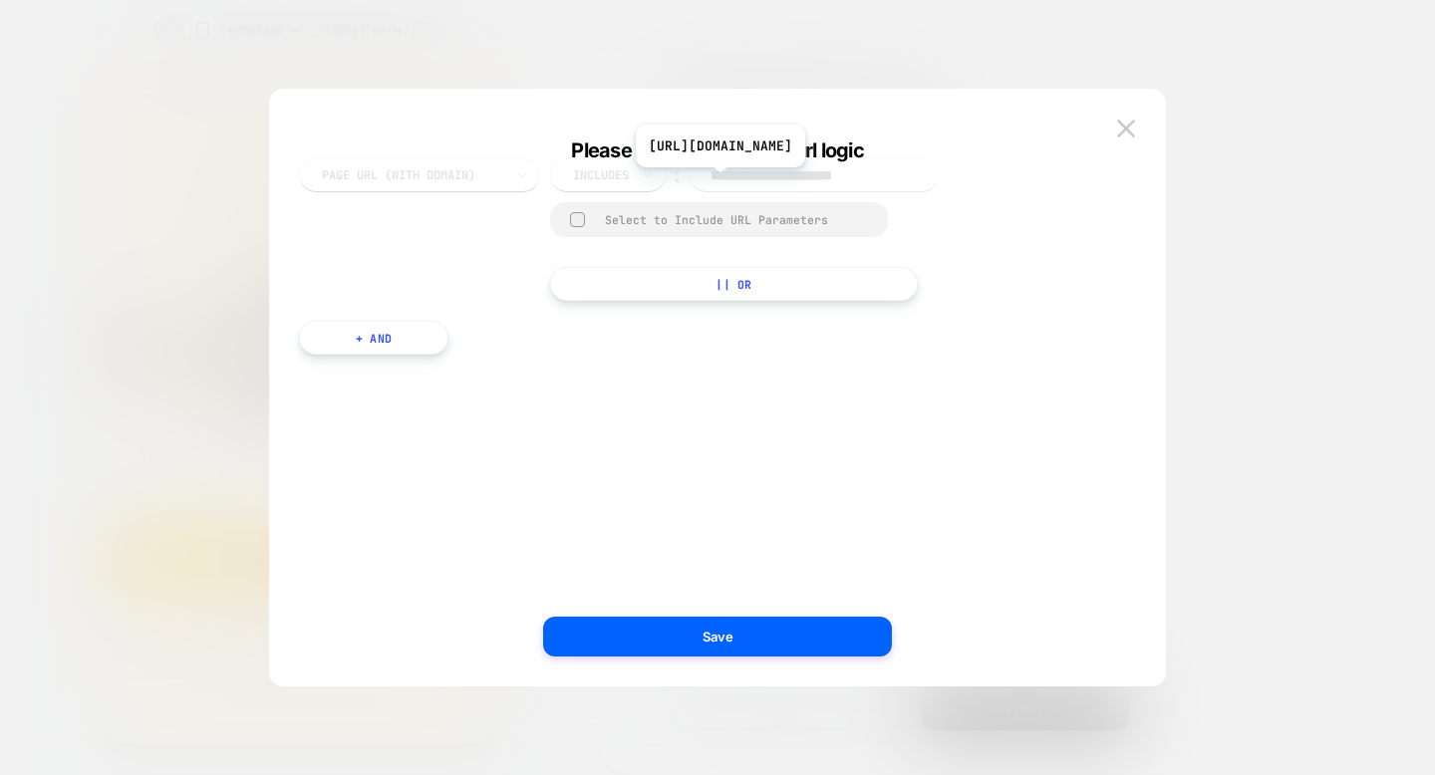
click at [742, 182] on input "**********" at bounding box center [814, 175] width 249 height 34
paste input "**********"
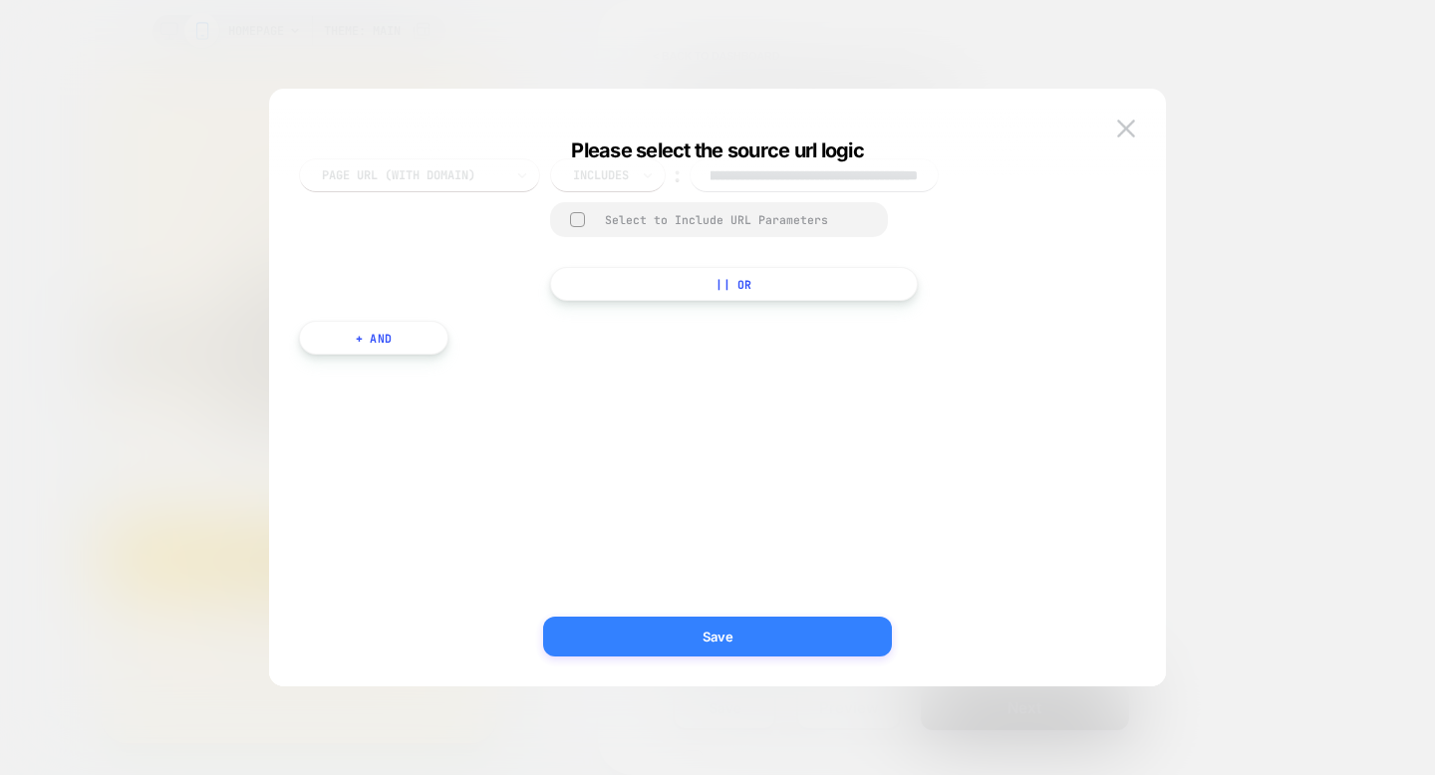
type input "**********"
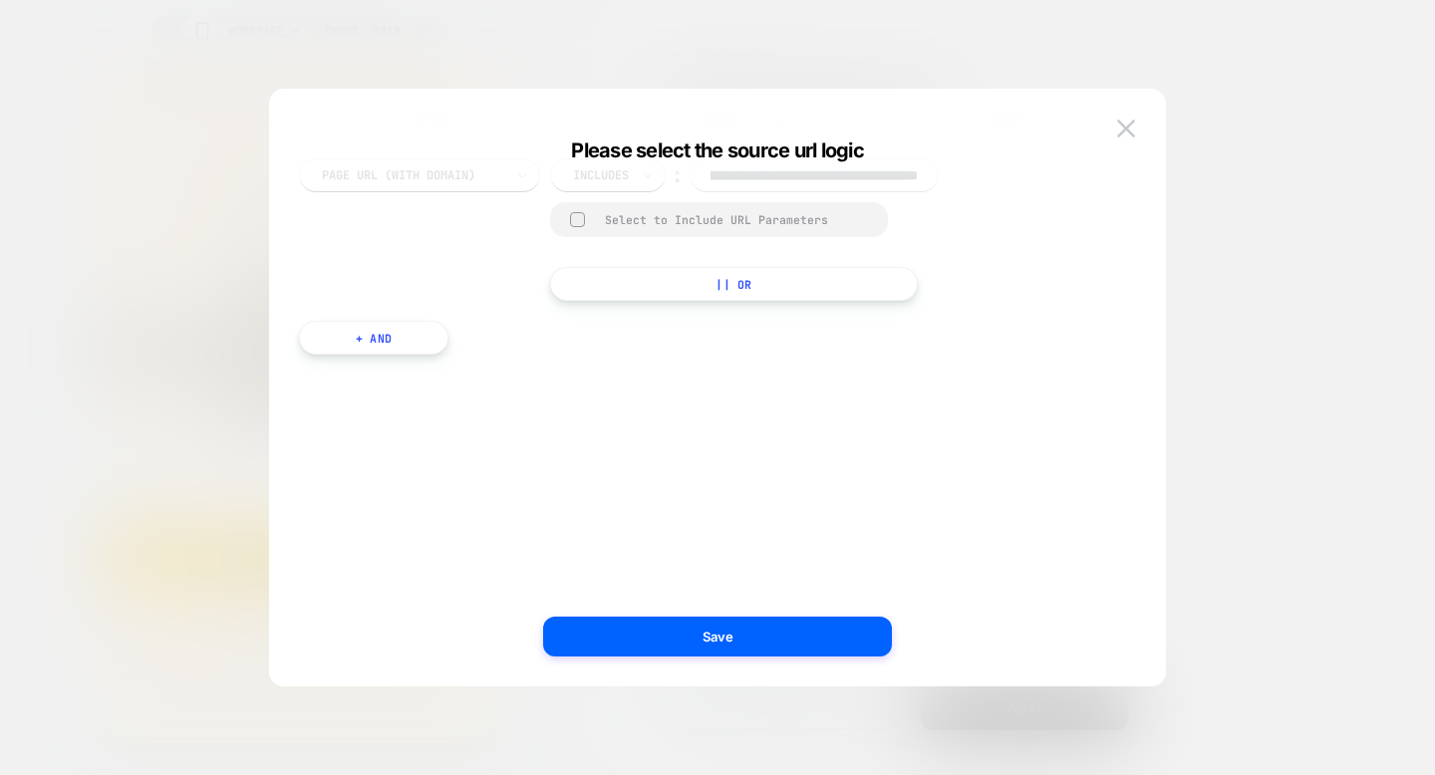
click at [684, 622] on button "Save" at bounding box center [717, 637] width 349 height 40
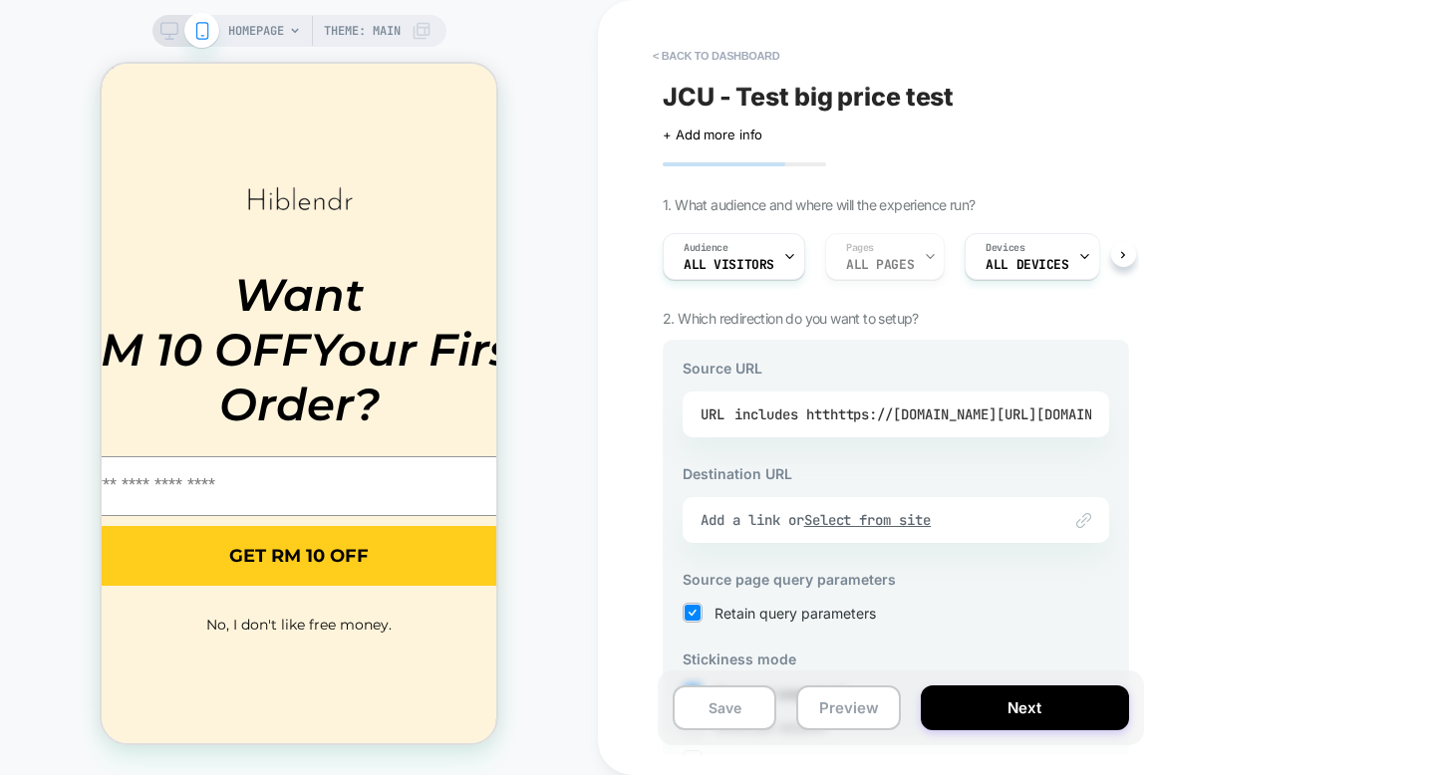
click at [715, 410] on div "URL includes htthttps://[DOMAIN_NAME][URL][DOMAIN_NAME]" at bounding box center [896, 415] width 391 height 30
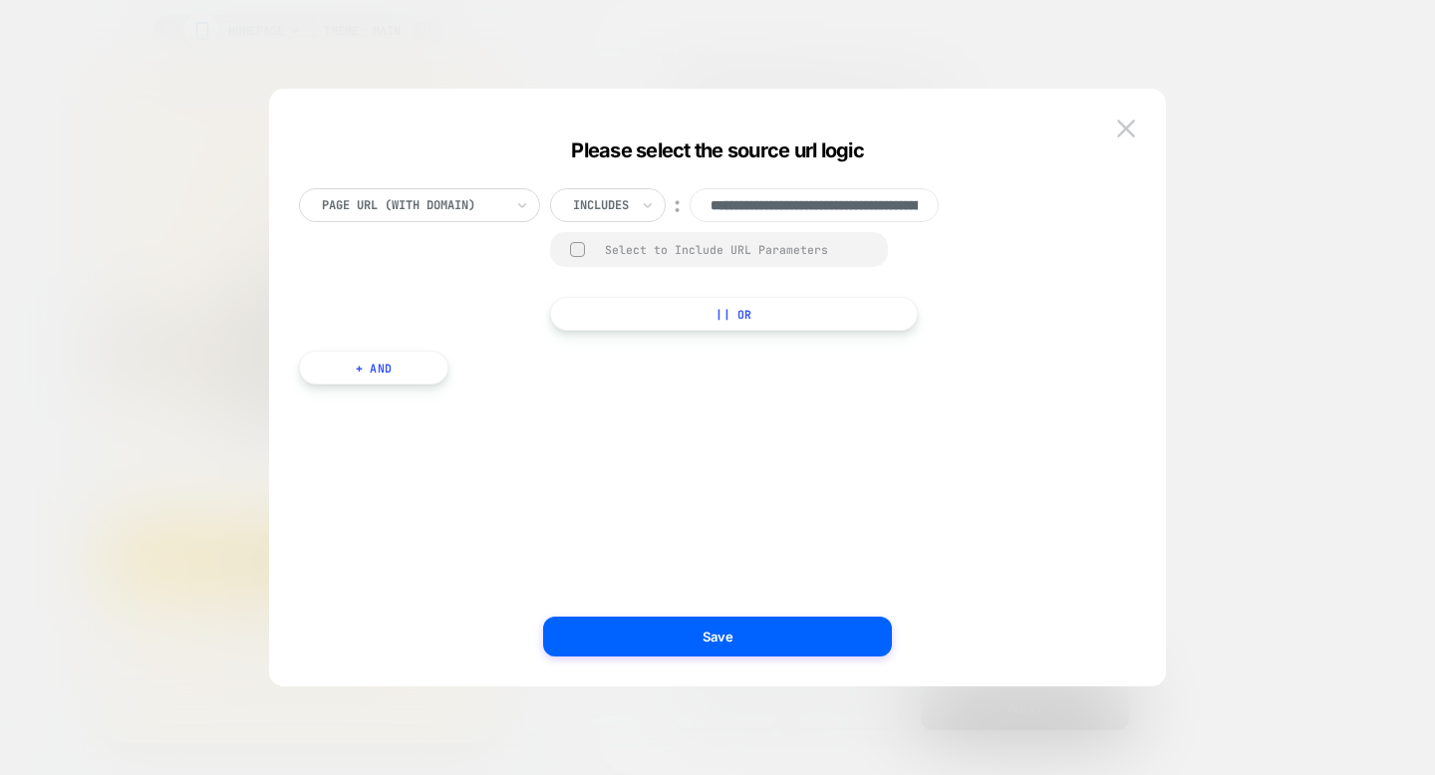
scroll to position [0, 346]
drag, startPoint x: 892, startPoint y: 213, endPoint x: 989, endPoint y: 210, distance: 96.7
click at [989, 210] on div "**********" at bounding box center [707, 259] width 817 height 143
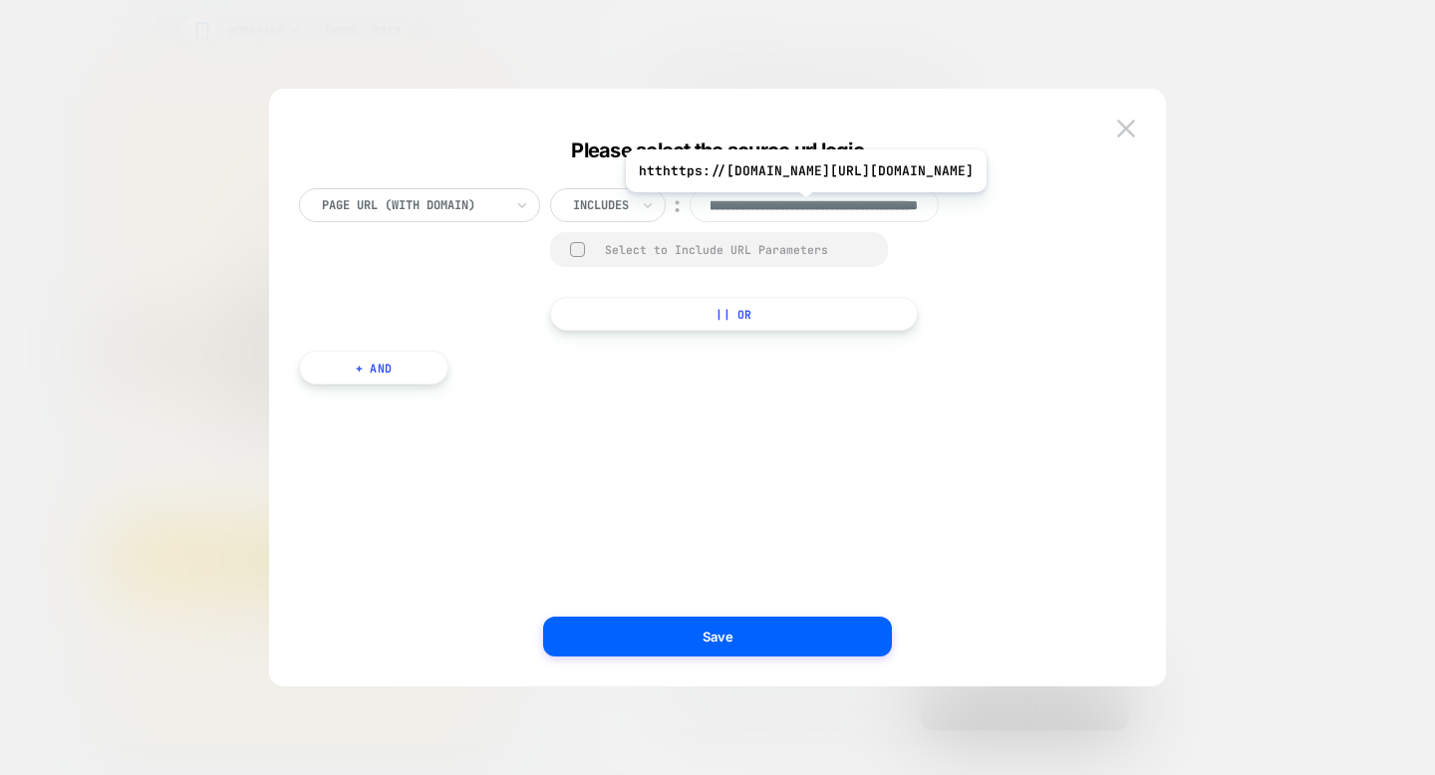
click at [895, 207] on input "**********" at bounding box center [814, 205] width 249 height 34
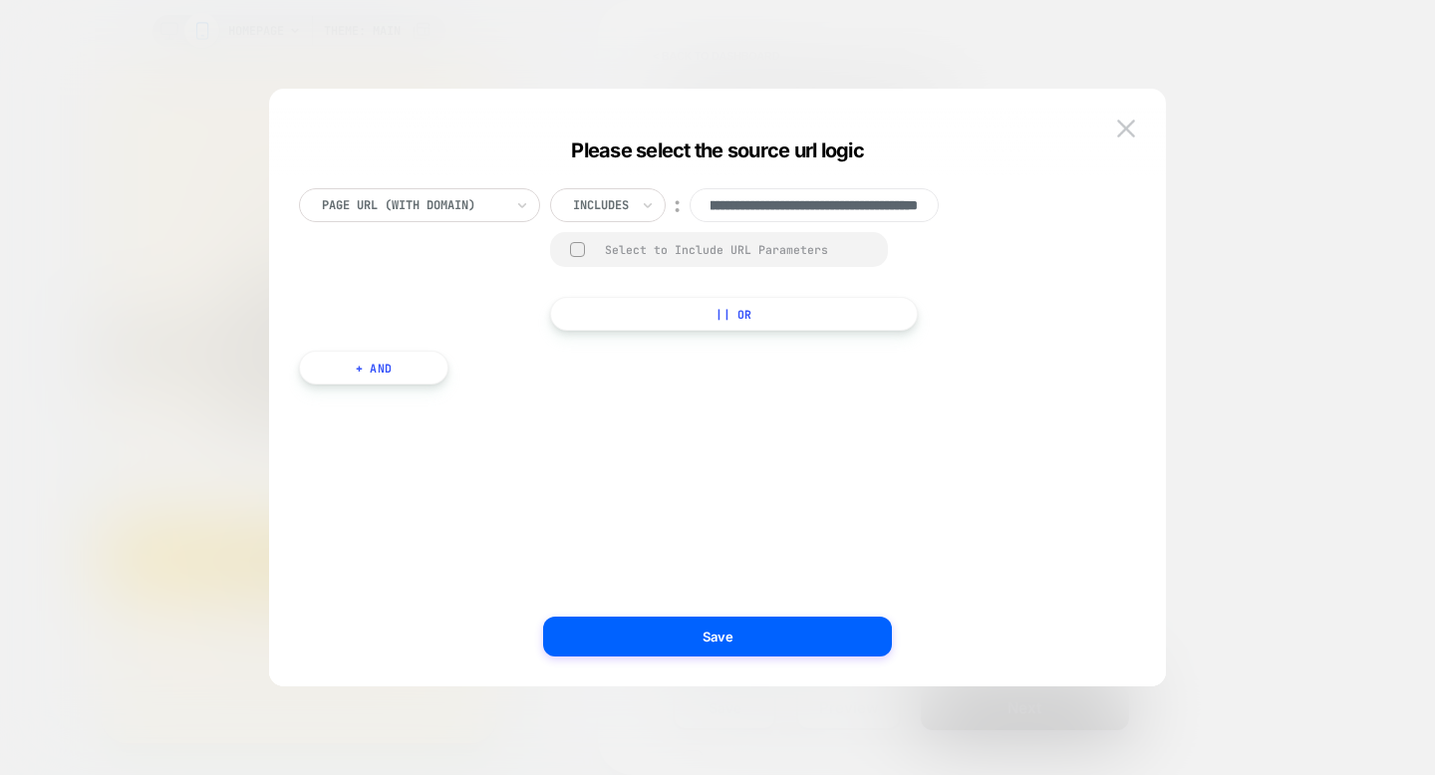
drag, startPoint x: 915, startPoint y: 211, endPoint x: 584, endPoint y: 204, distance: 331.0
click at [584, 204] on div "**********" at bounding box center [761, 205] width 423 height 34
click at [704, 227] on div "**********" at bounding box center [761, 259] width 423 height 143
click at [707, 208] on input "**********" at bounding box center [814, 205] width 249 height 34
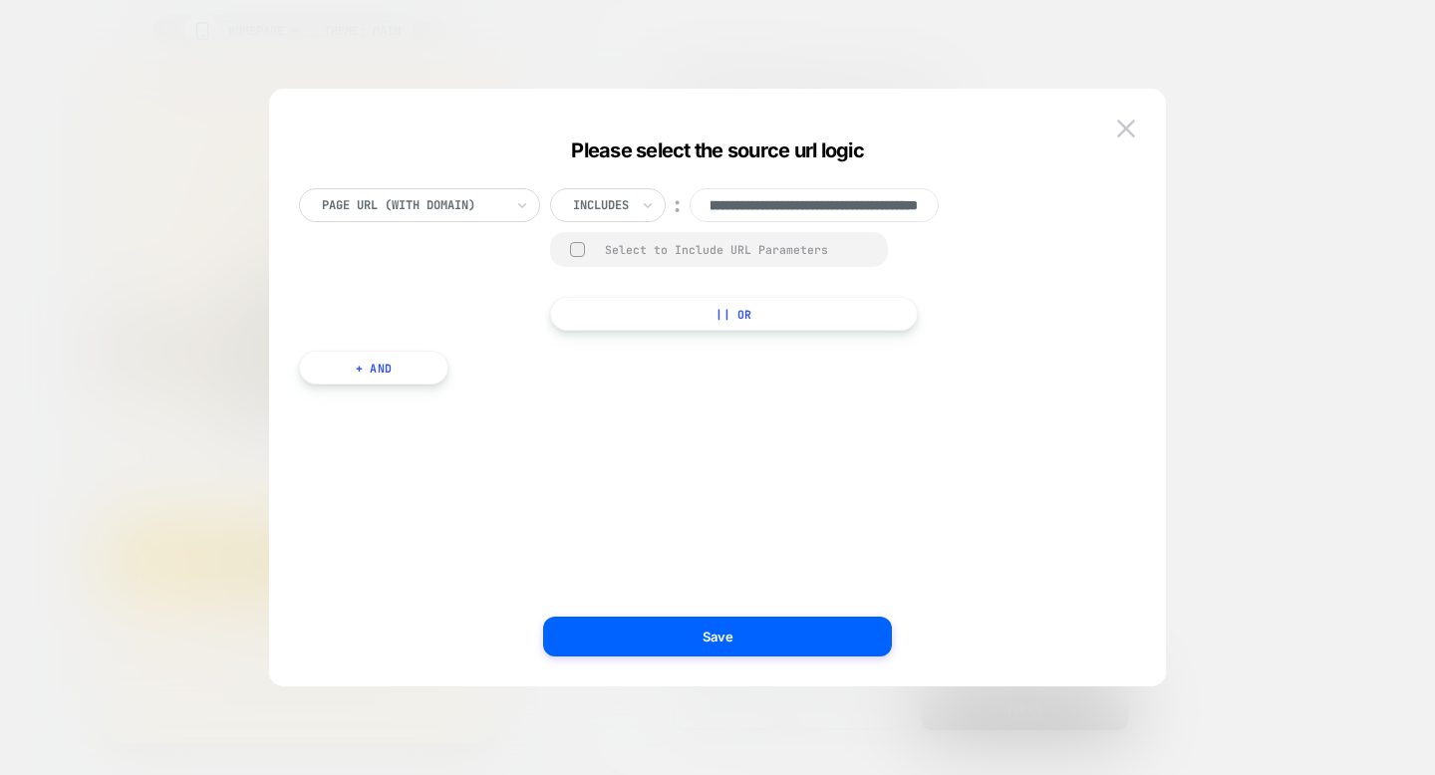
drag, startPoint x: 710, startPoint y: 207, endPoint x: 1052, endPoint y: 215, distance: 342.9
click at [1052, 215] on div "**********" at bounding box center [707, 259] width 817 height 143
paste input
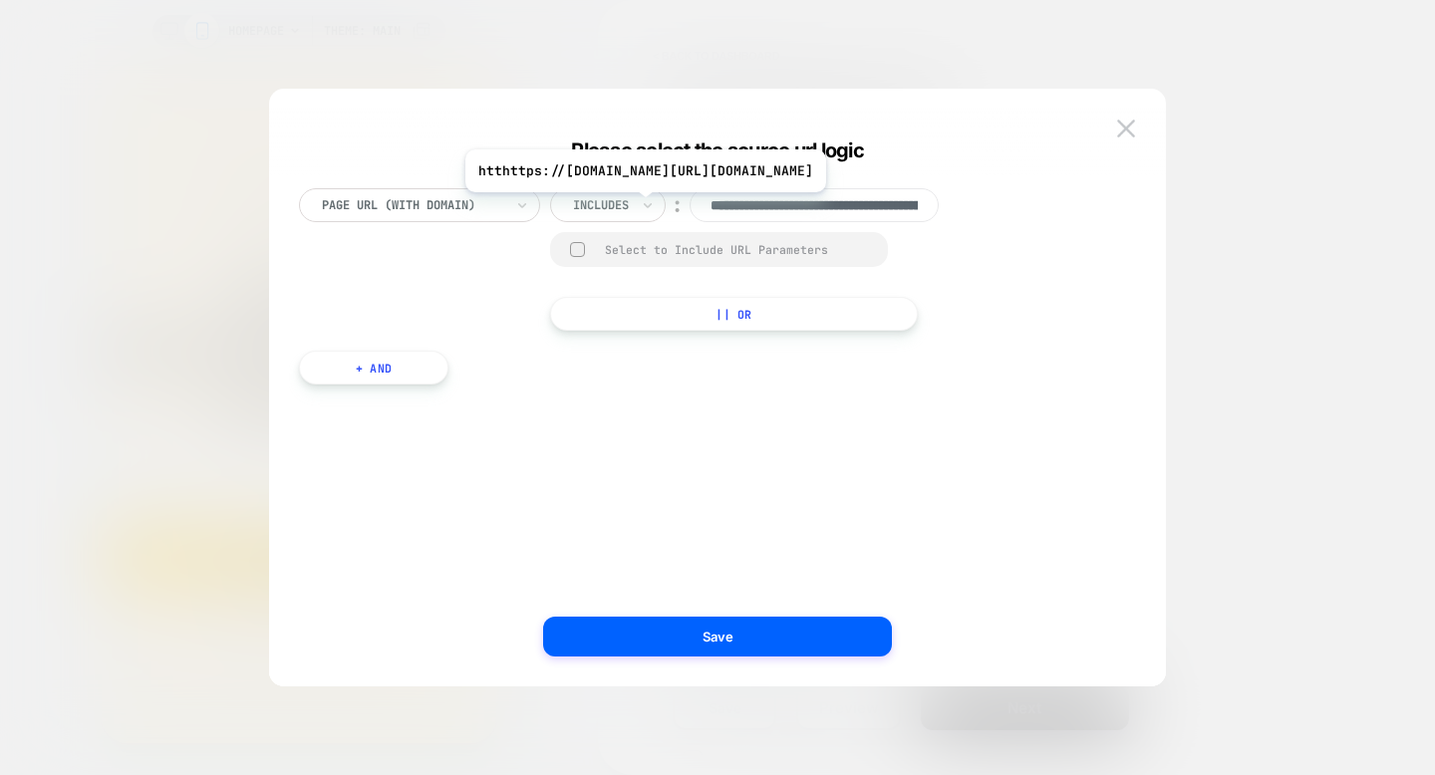
click at [735, 207] on input "**********" at bounding box center [814, 205] width 249 height 34
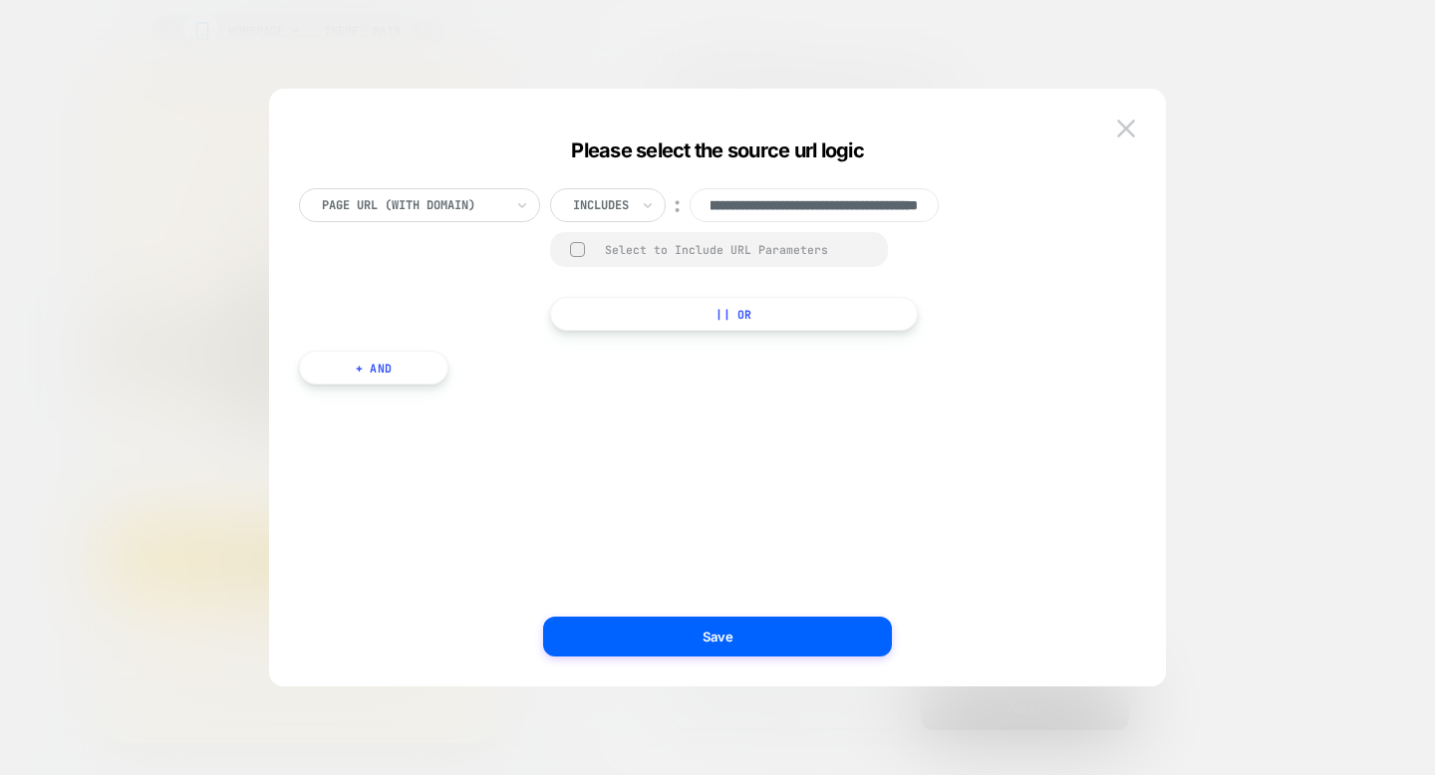
paste input
drag, startPoint x: 715, startPoint y: 203, endPoint x: 995, endPoint y: 208, distance: 280.1
click at [995, 208] on div "**********" at bounding box center [707, 259] width 817 height 143
type input "**********"
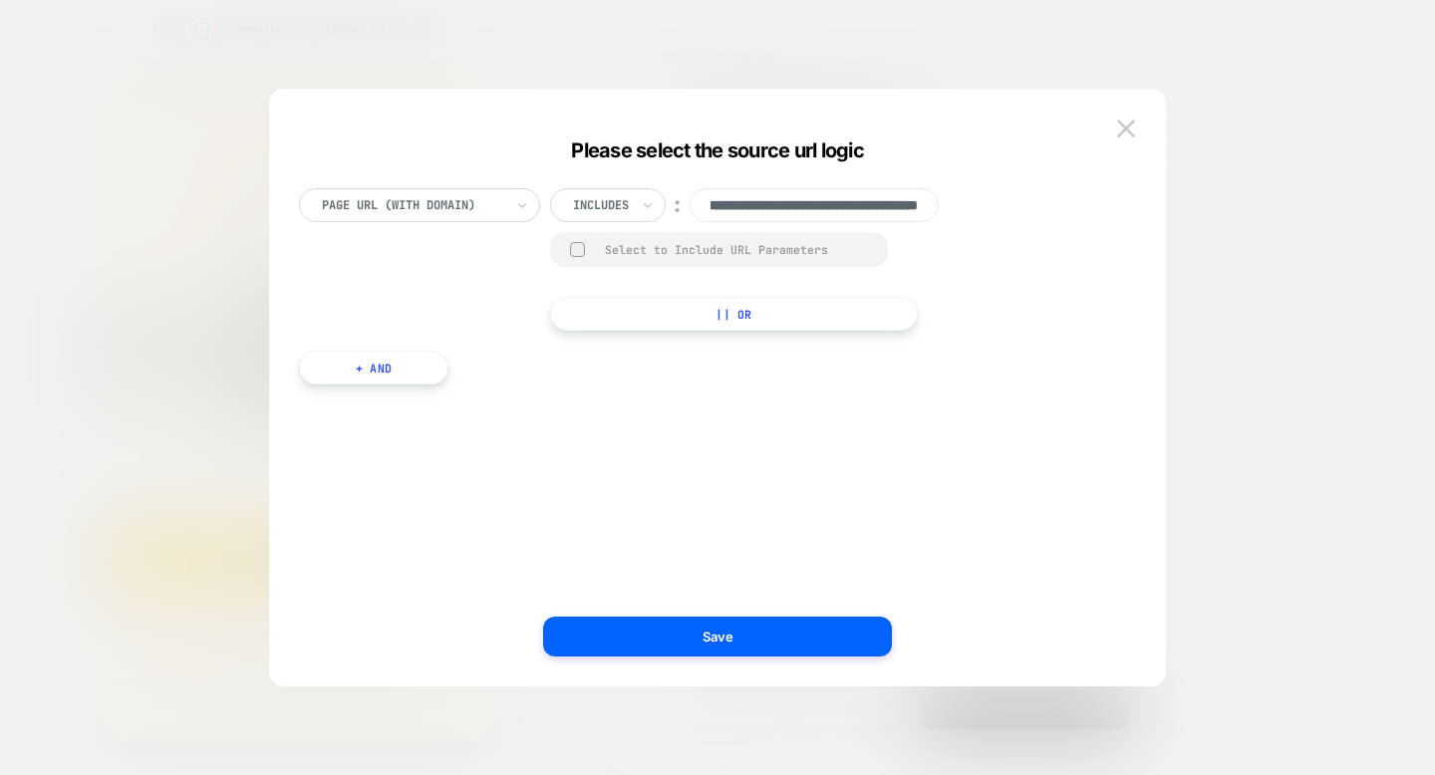
click at [400, 375] on button "+ And" at bounding box center [373, 368] width 149 height 34
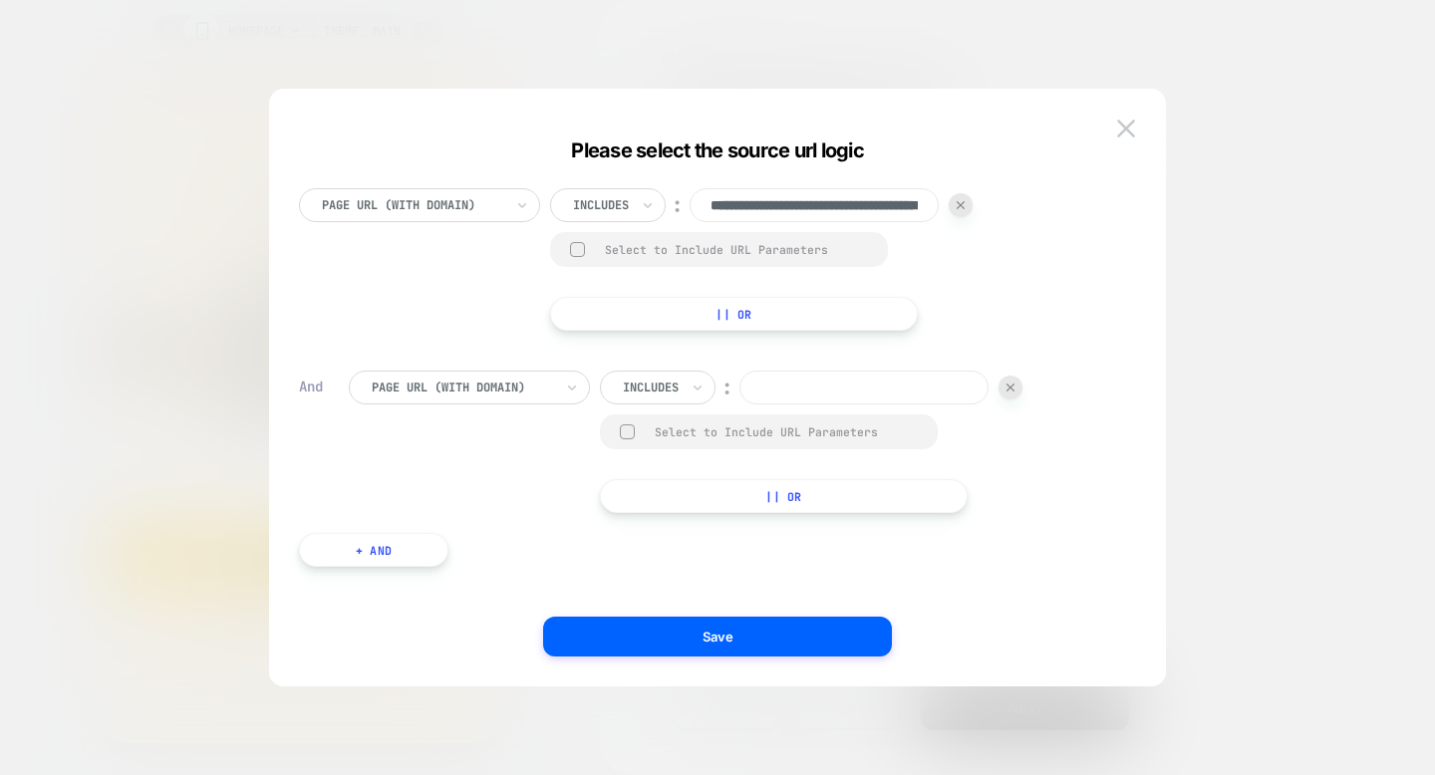
paste input "**********"
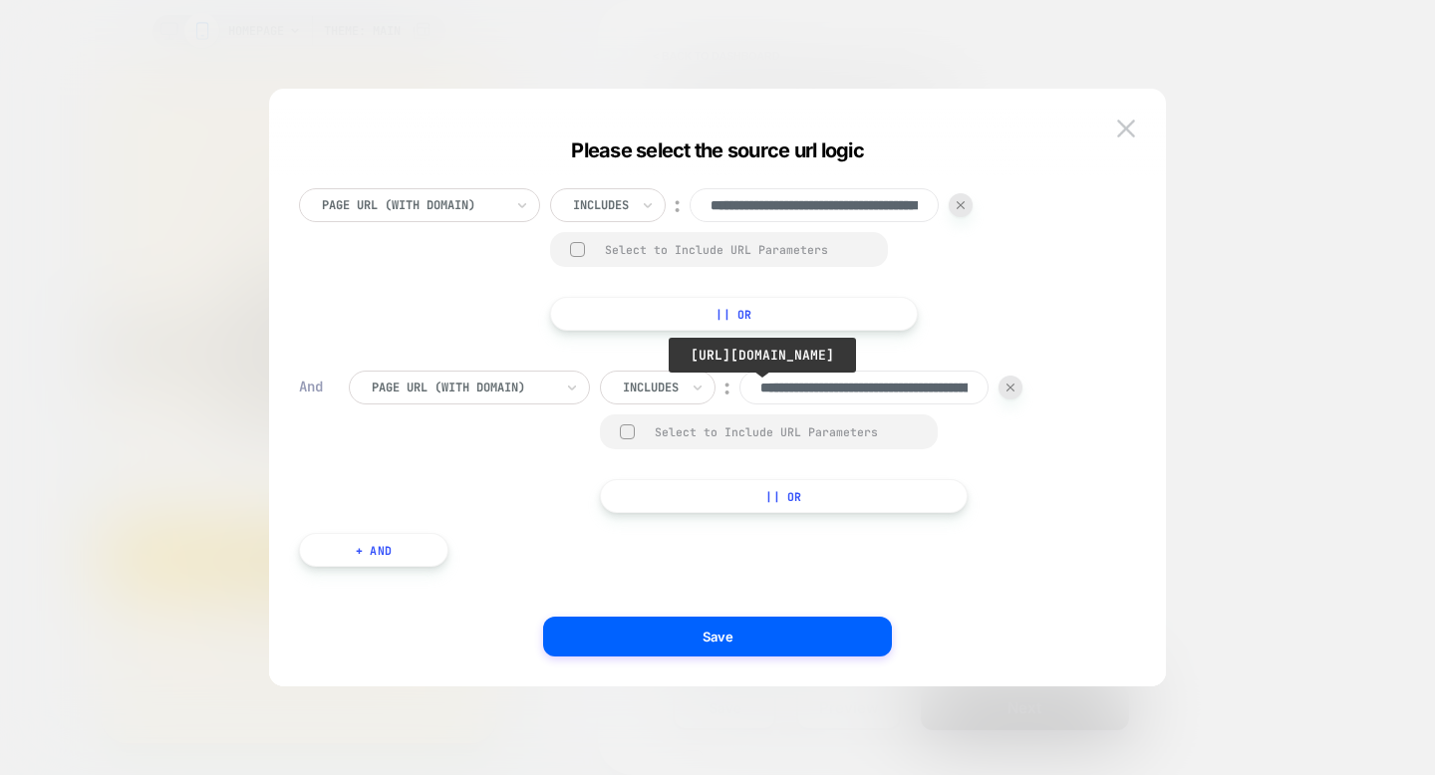
scroll to position [0, 161]
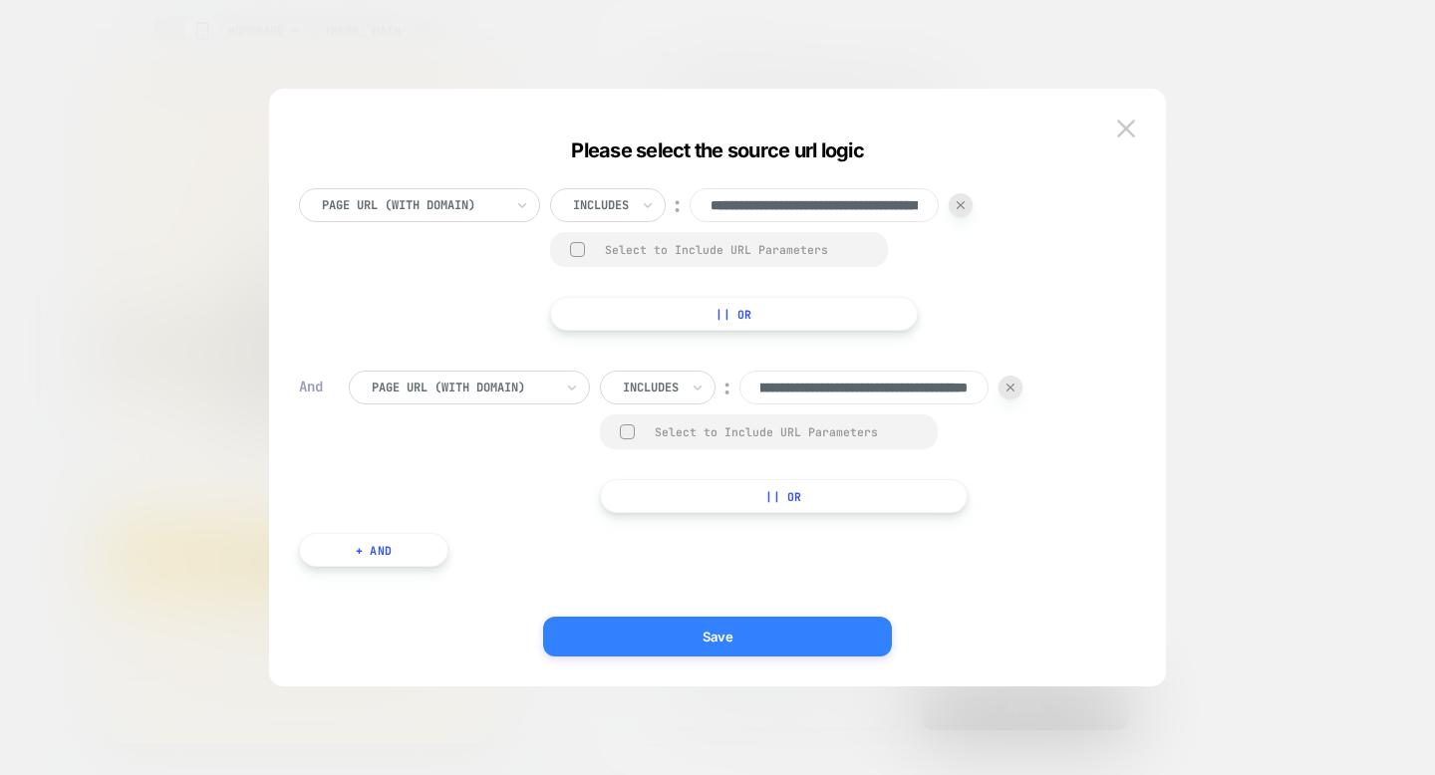
type input "**********"
click at [764, 651] on button "Save" at bounding box center [717, 637] width 349 height 40
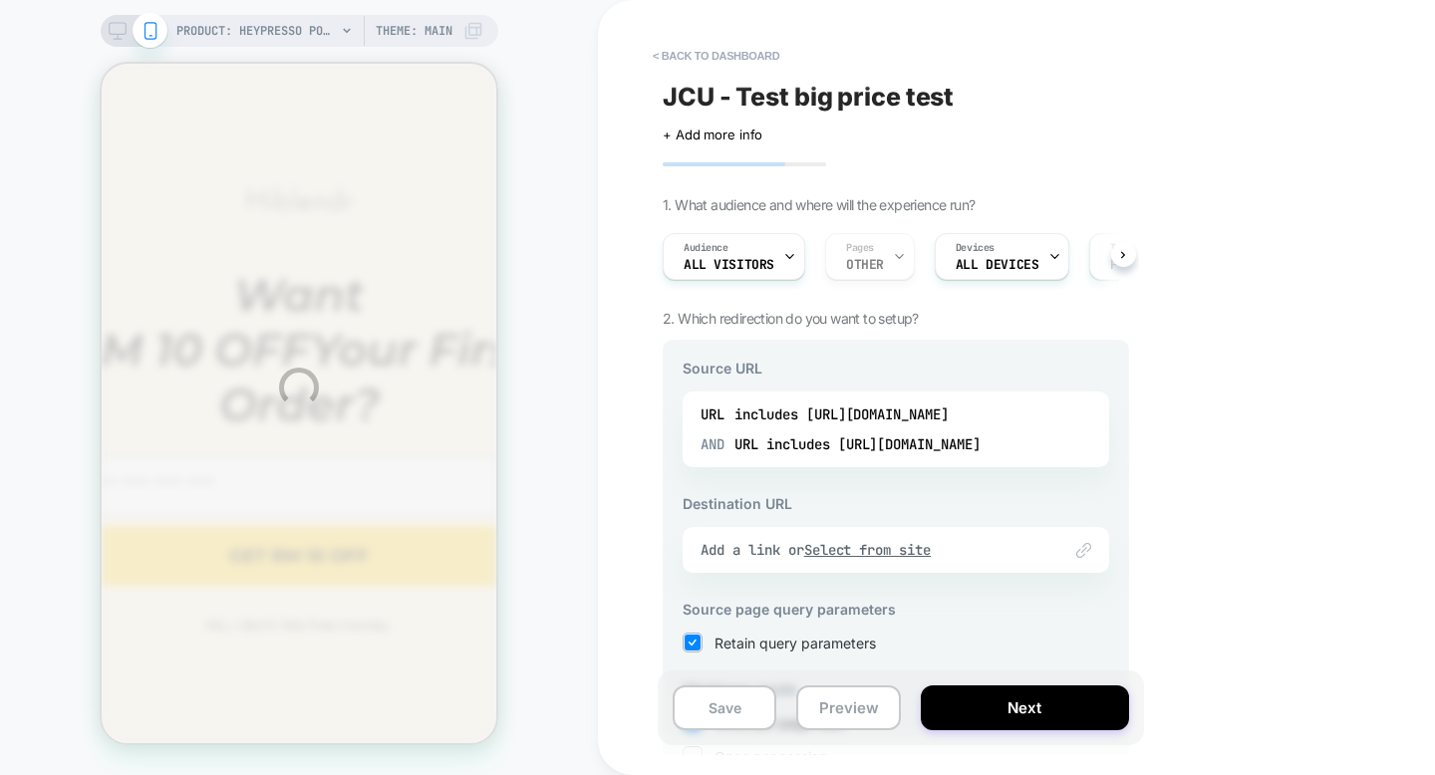
click at [992, 427] on div "PRODUCT: Heypresso Portable Espresso Coffee Machine PRODUCT: Heypresso Portable…" at bounding box center [717, 387] width 1435 height 775
click at [1006, 420] on div "PRODUCT: Heypresso Portable Espresso Coffee Machine PRODUCT: Heypresso Portable…" at bounding box center [717, 387] width 1435 height 775
click at [1027, 401] on div "PRODUCT: Heypresso Portable Espresso Coffee Machine PRODUCT: Heypresso Portable…" at bounding box center [717, 387] width 1435 height 775
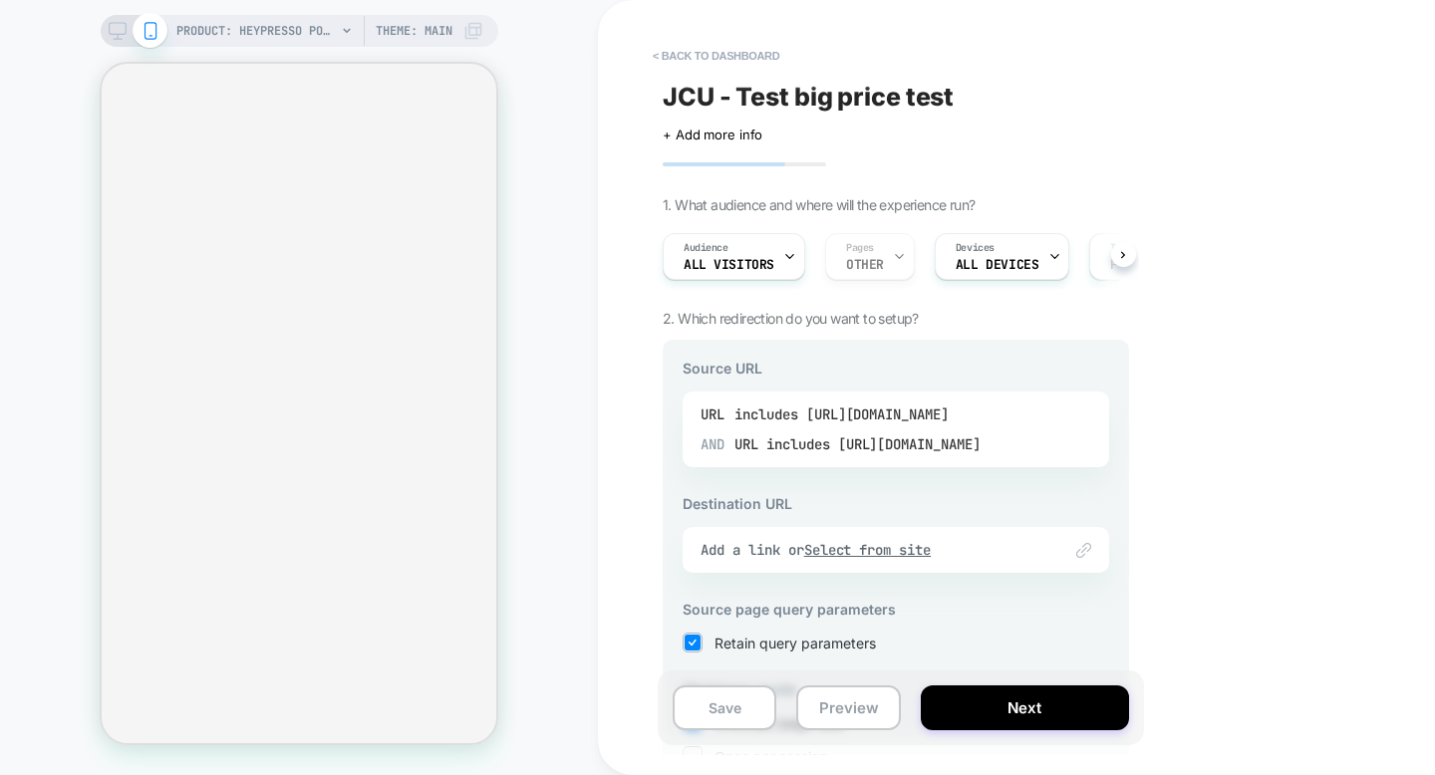
select select "**********"
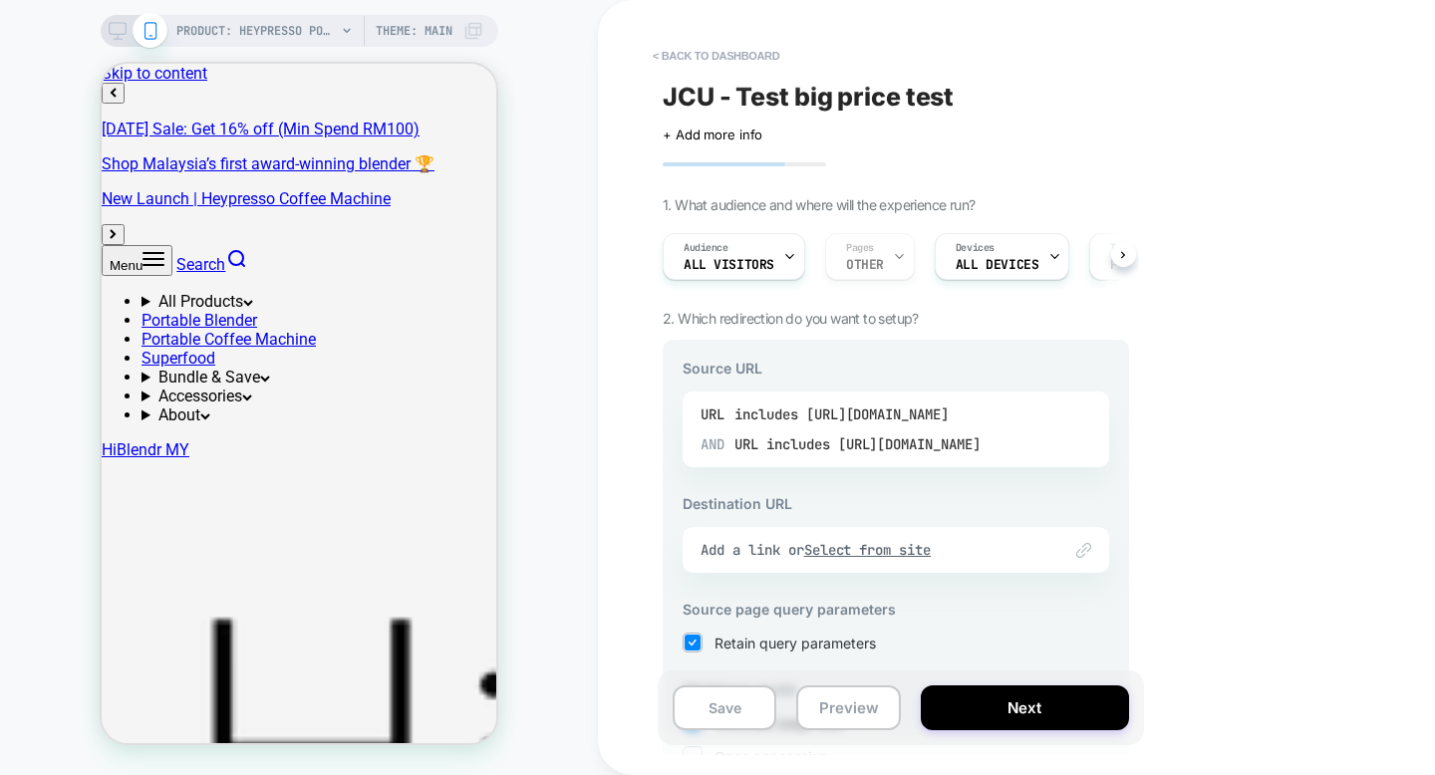
scroll to position [0, 1]
click at [917, 433] on div "includes [URL][DOMAIN_NAME]" at bounding box center [873, 445] width 214 height 30
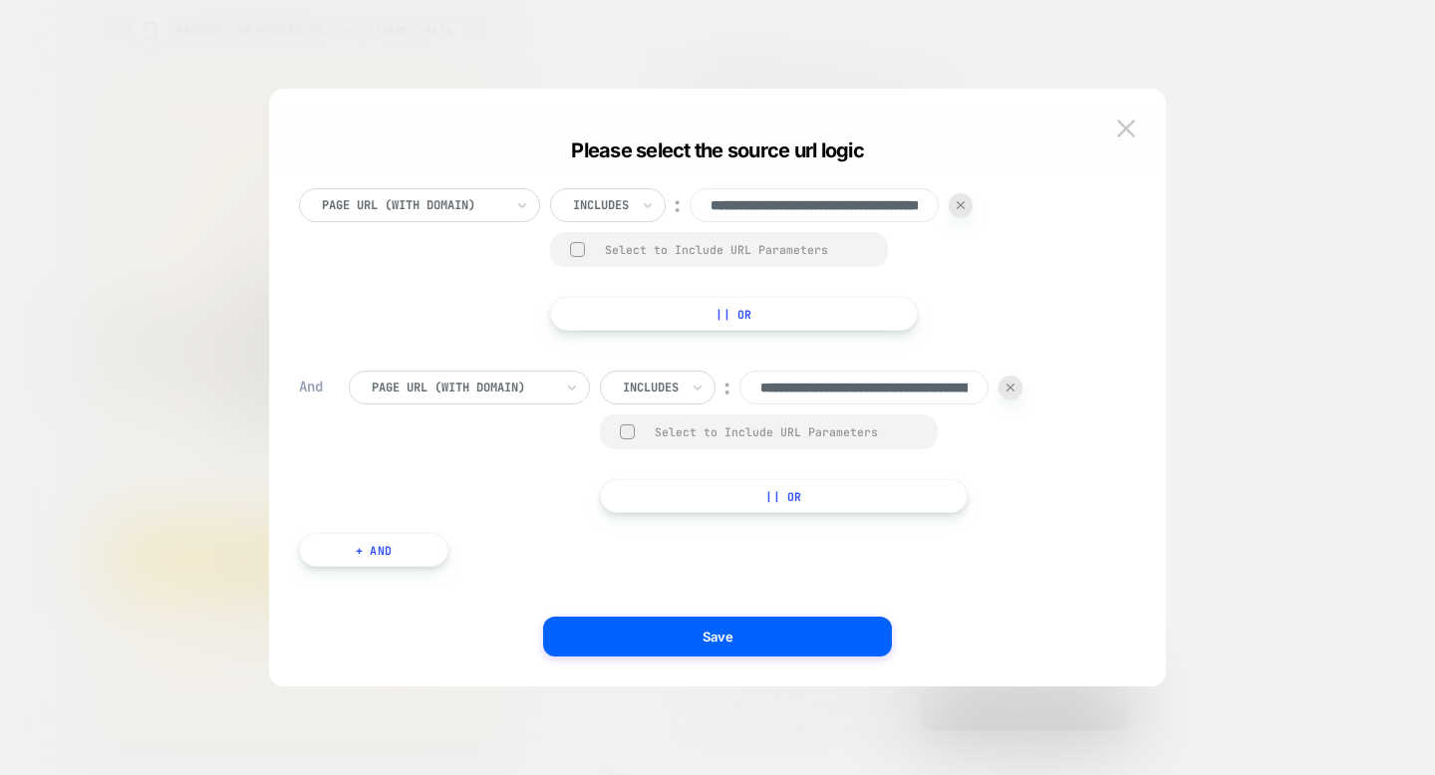
scroll to position [0, 161]
click at [1008, 374] on div "**********" at bounding box center [811, 388] width 423 height 34
click at [1009, 388] on img at bounding box center [1011, 388] width 8 height 8
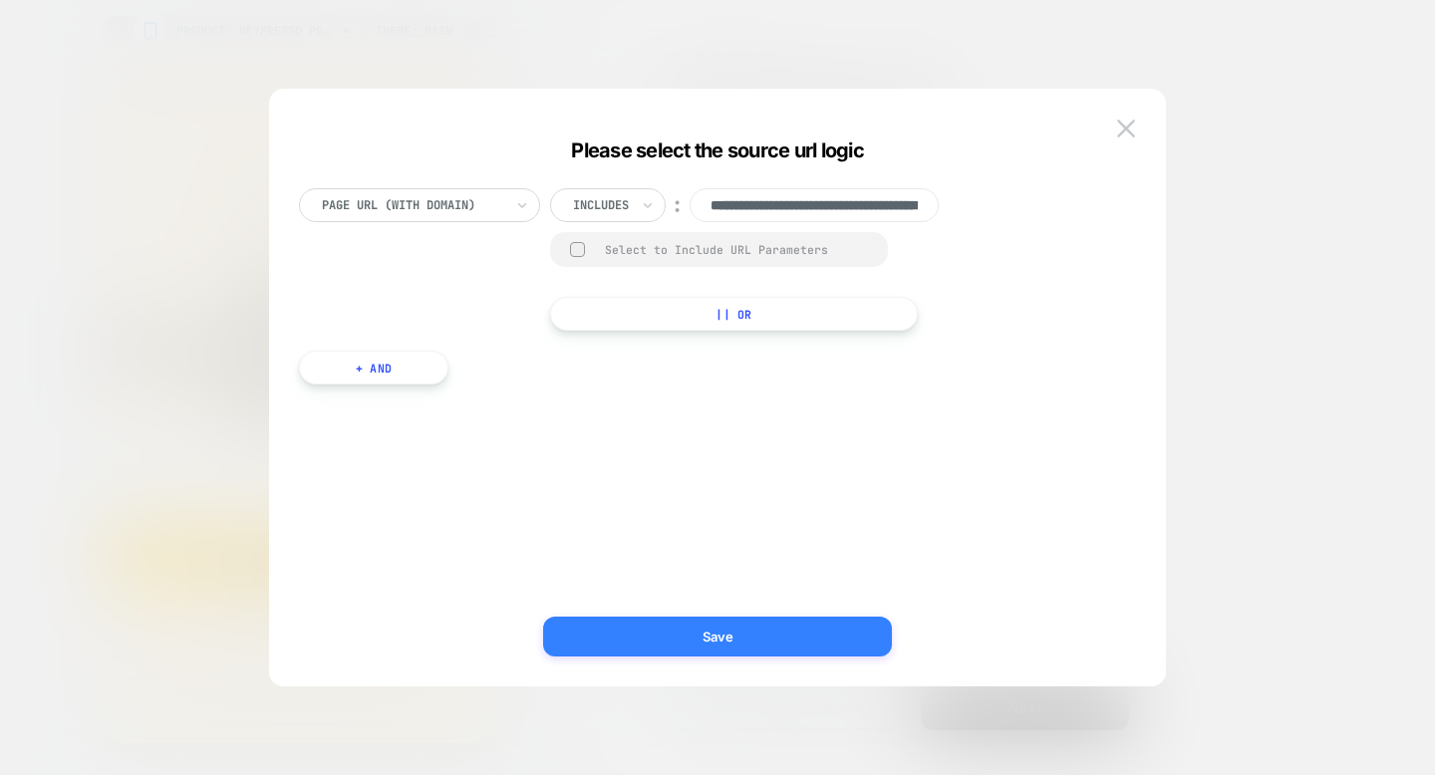
click at [779, 648] on button "Save" at bounding box center [717, 637] width 349 height 40
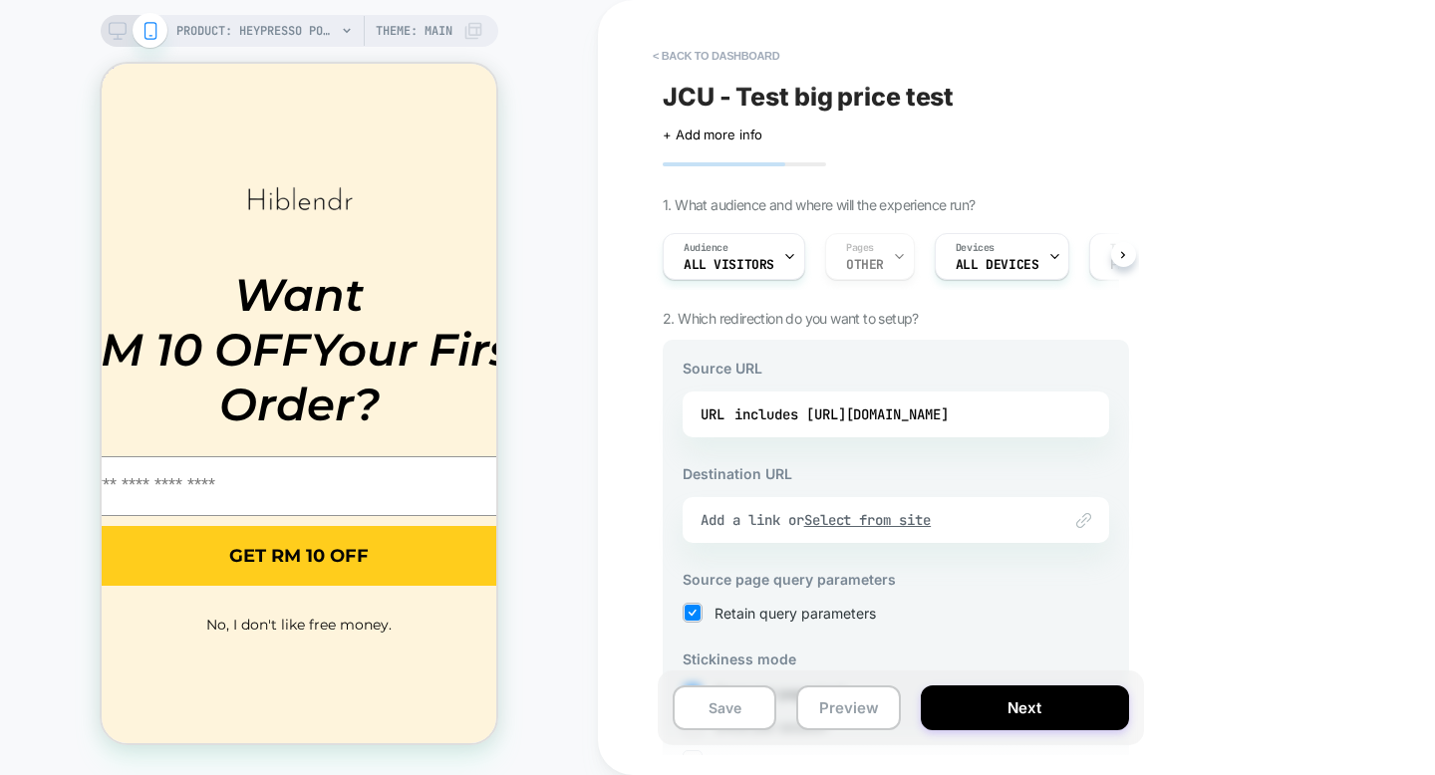
click at [792, 535] on div "Link to Add a link or Select from site" at bounding box center [896, 520] width 427 height 46
click at [789, 523] on div "Add a link or Select from site" at bounding box center [871, 520] width 341 height 18
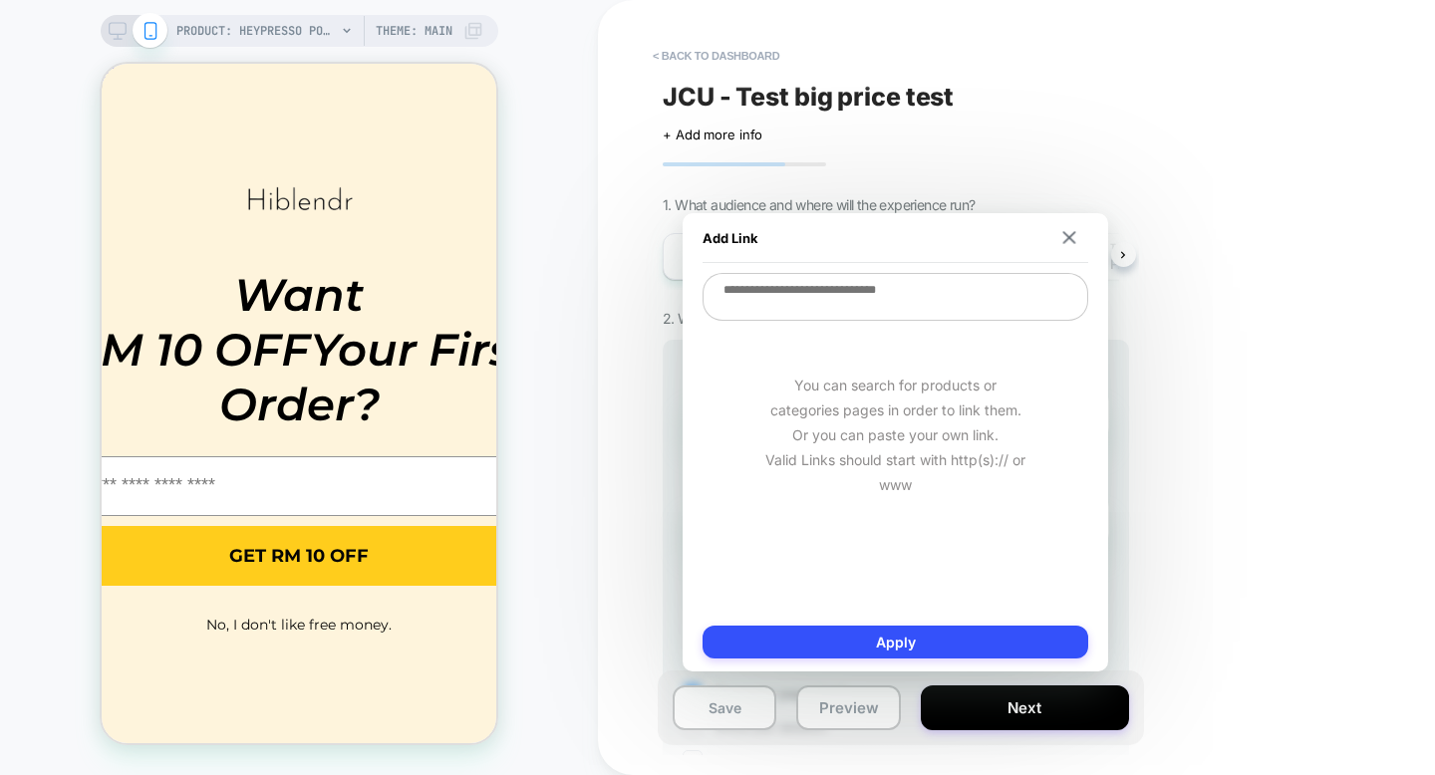
click at [840, 321] on textarea at bounding box center [896, 297] width 386 height 48
click at [843, 316] on textarea at bounding box center [896, 297] width 386 height 48
paste textarea "**********"
type textarea "*"
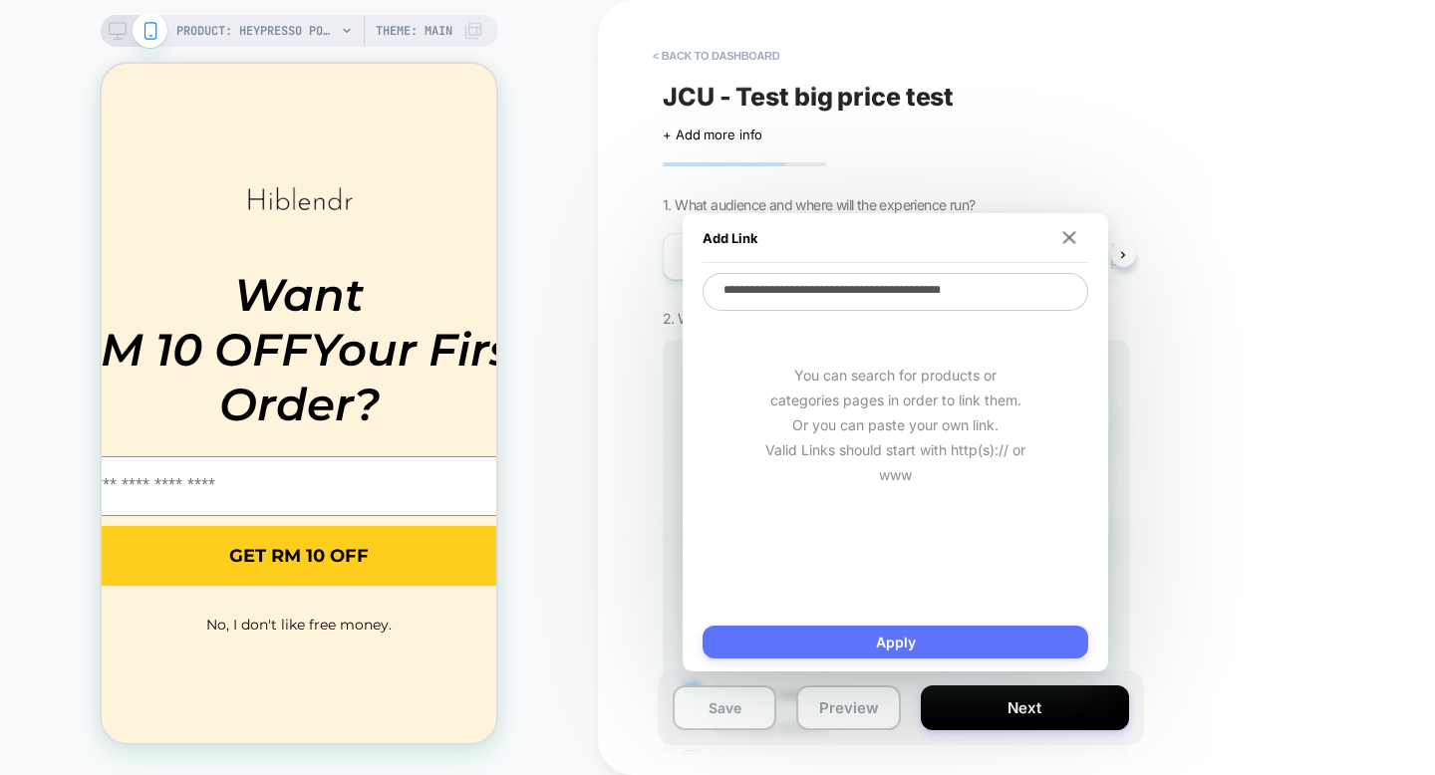
type textarea "**********"
click at [906, 635] on button "Apply" at bounding box center [896, 642] width 386 height 33
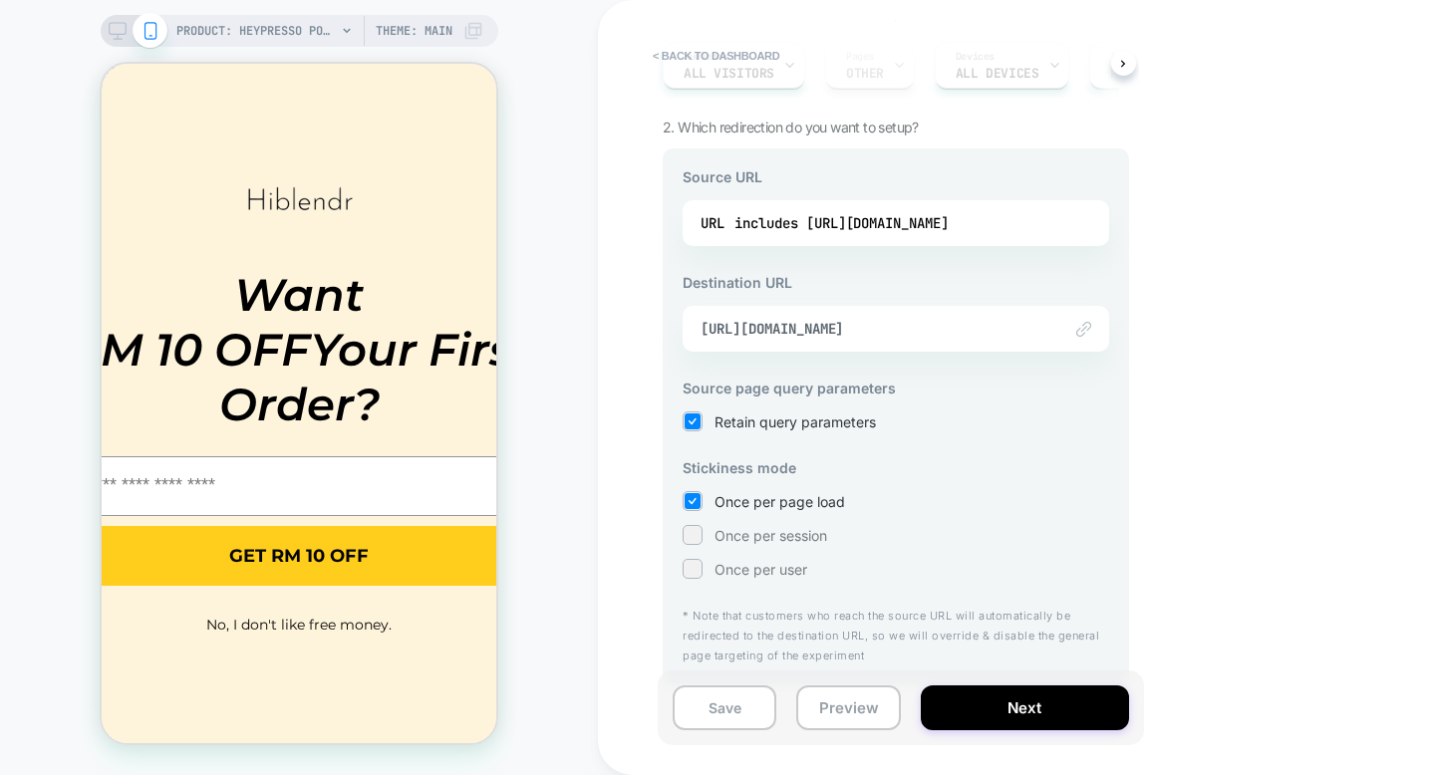
scroll to position [201, 0]
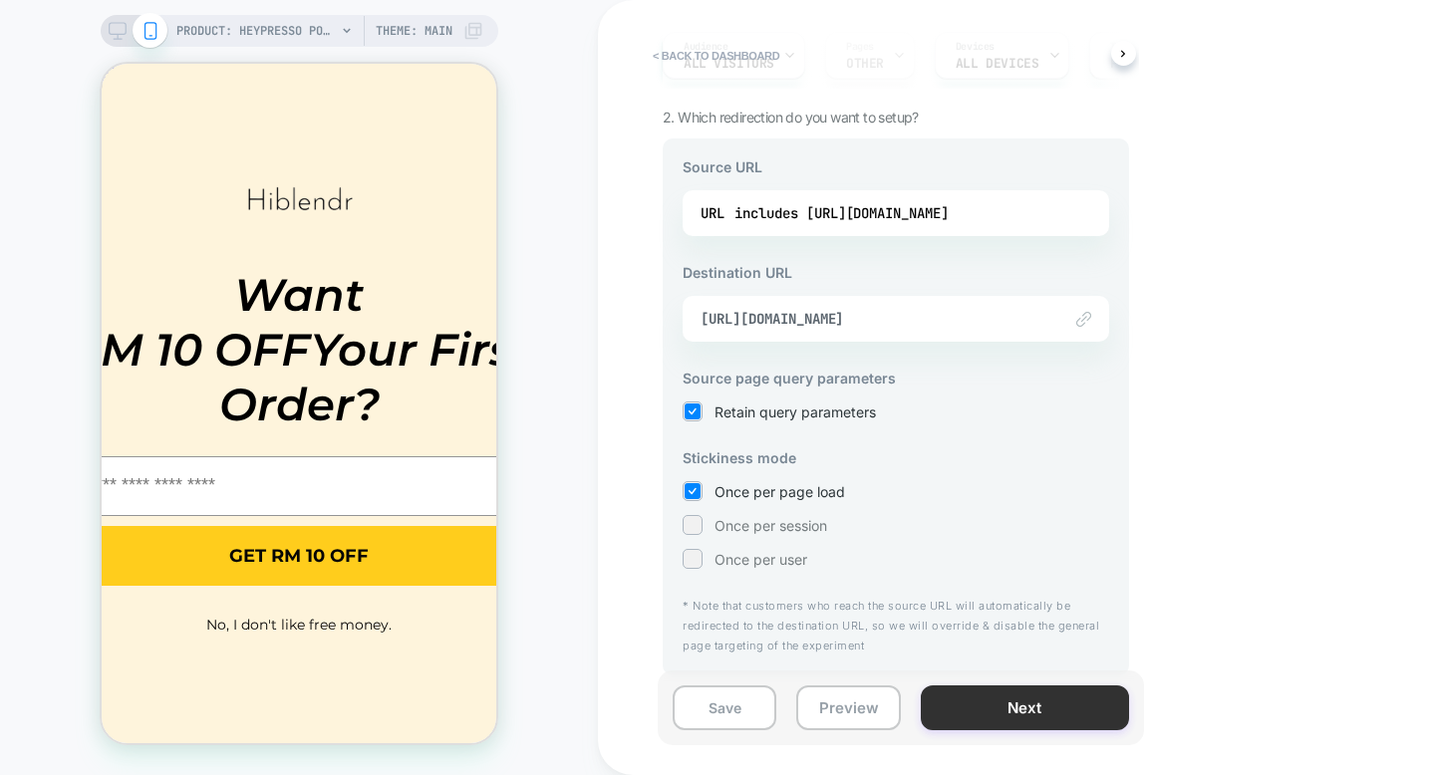
click at [1021, 710] on button "Next" at bounding box center [1025, 708] width 208 height 45
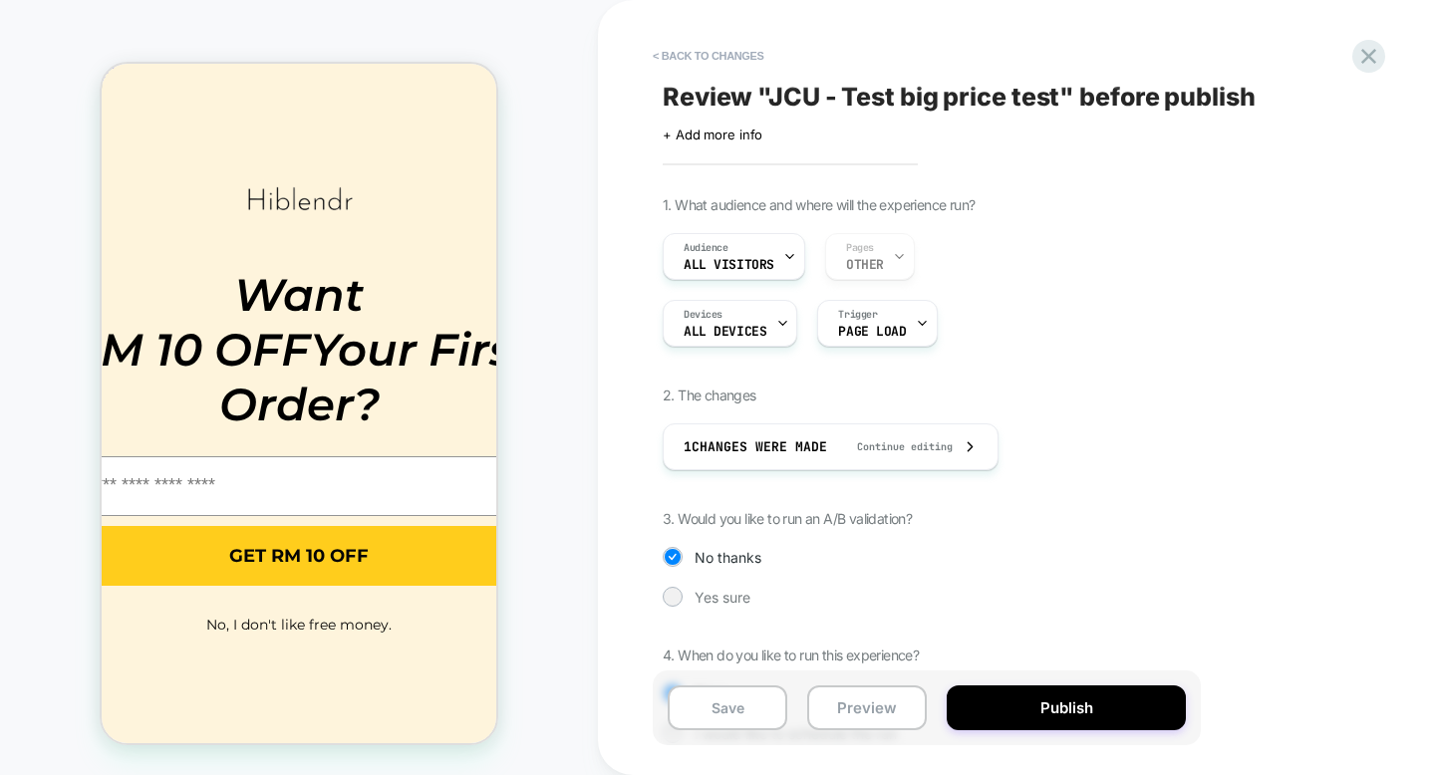
click at [1166, 90] on span "Review " JCU - Test big price test " before publish" at bounding box center [959, 97] width 593 height 30
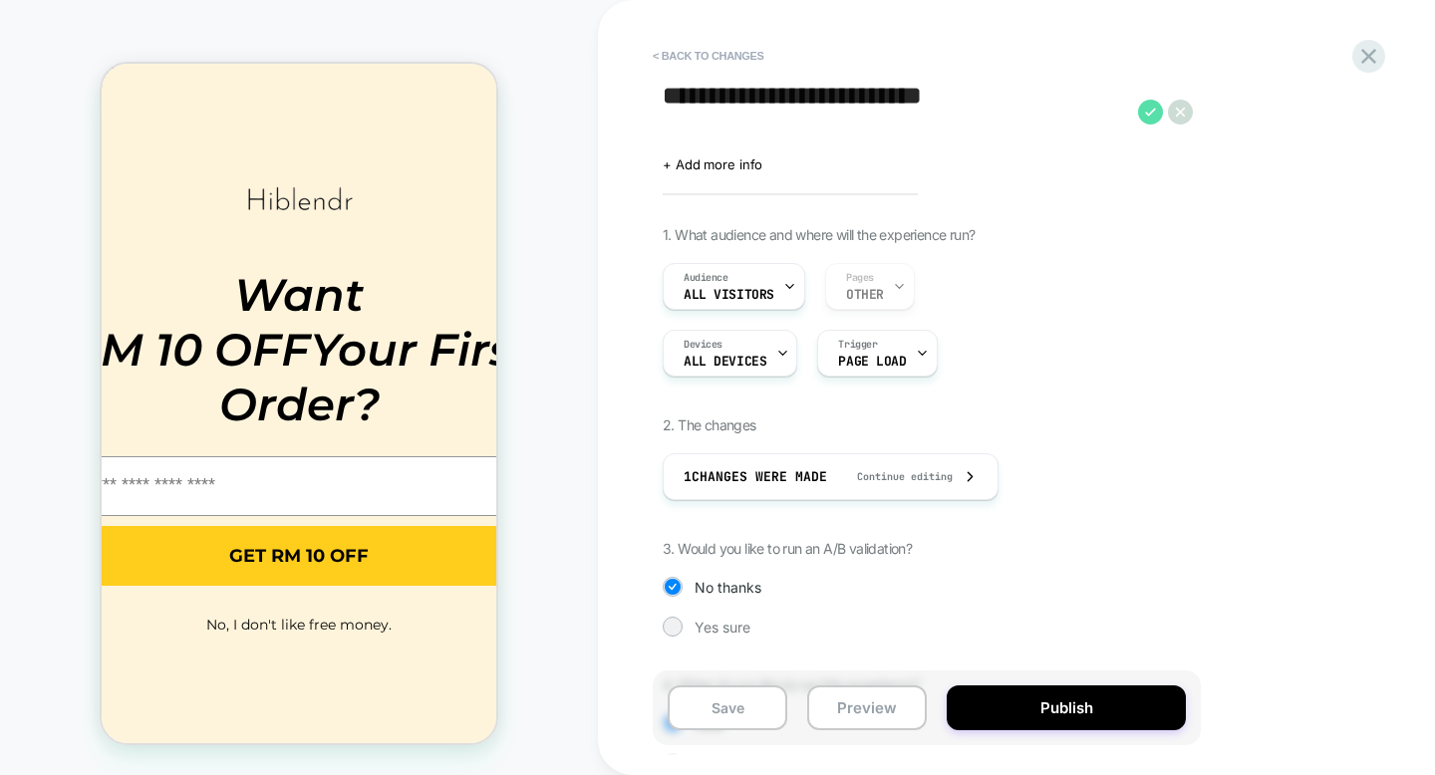
click at [1146, 114] on icon at bounding box center [1150, 112] width 25 height 25
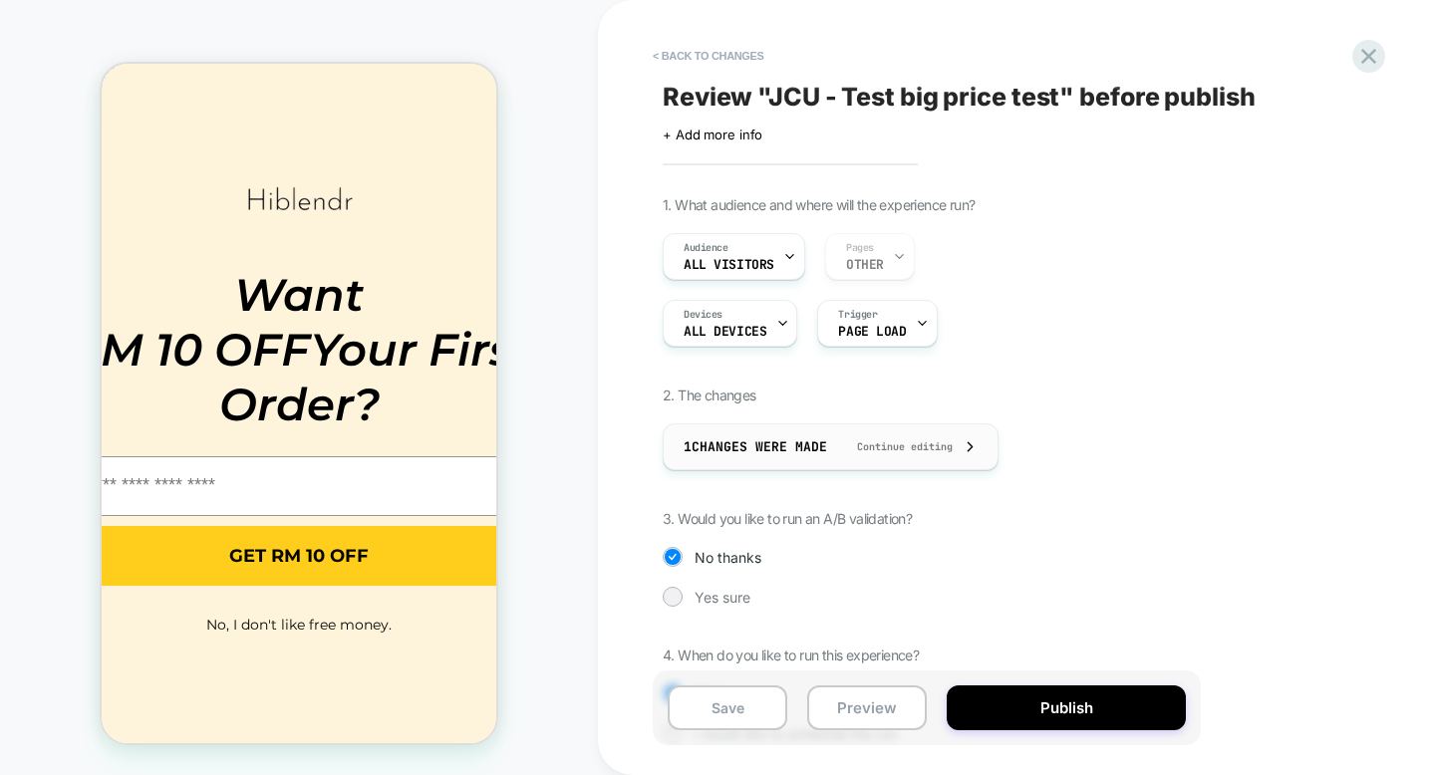
click at [807, 463] on div "1 Changes were made Continue editing" at bounding box center [831, 447] width 294 height 45
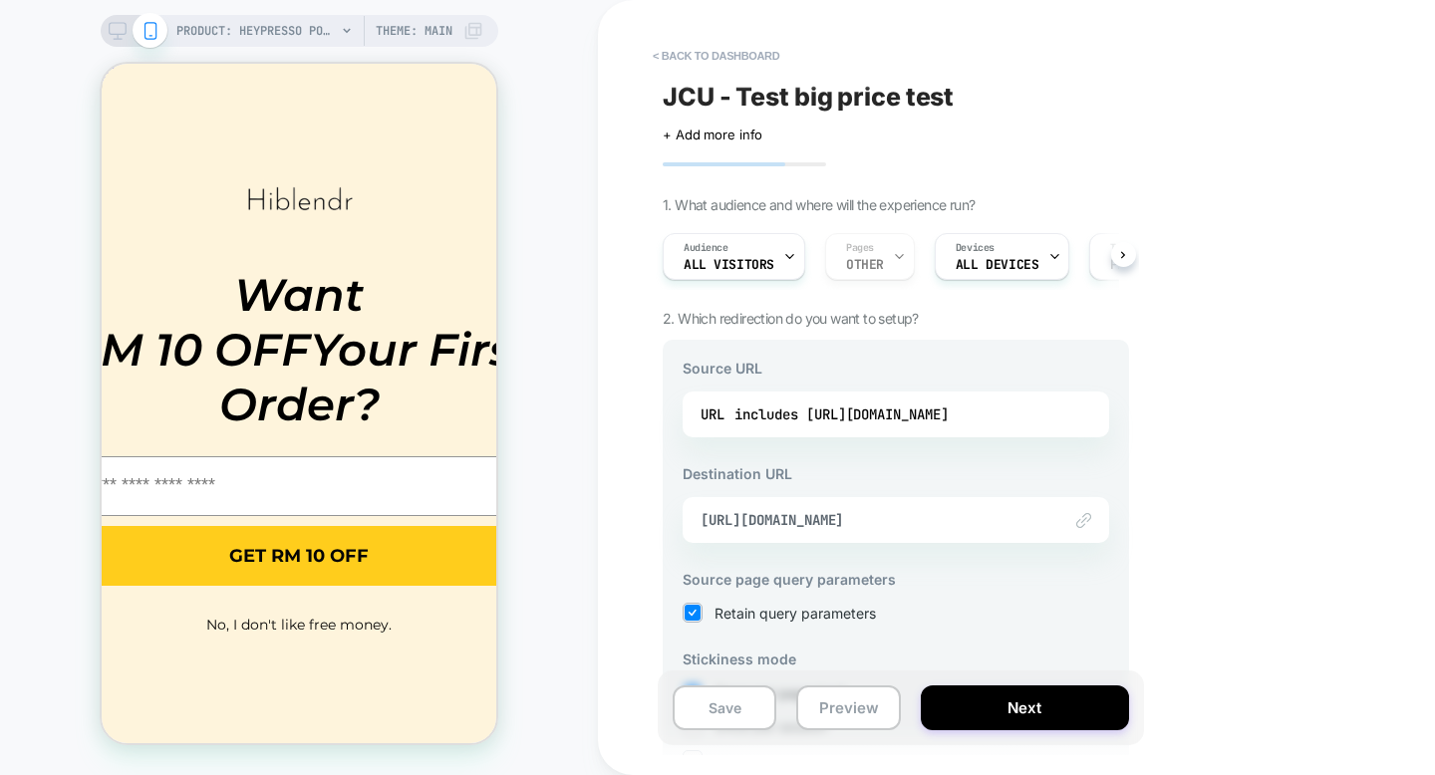
click at [1274, 434] on div "< back to dashboard JCU - Test big price test Click to edit experience details …" at bounding box center [1036, 387] width 877 height 775
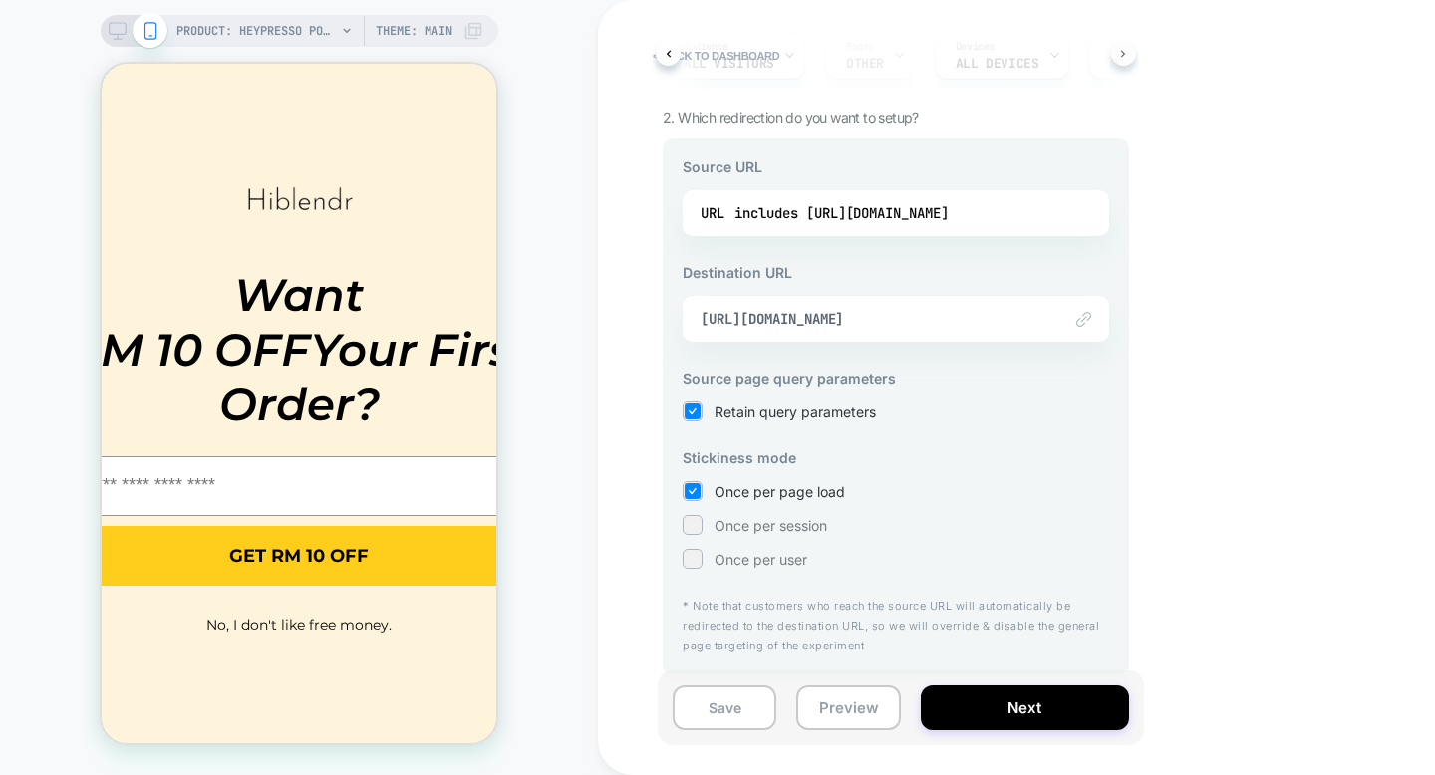
click at [1124, 64] on button at bounding box center [1123, 53] width 25 height 25
click at [1124, 54] on icon at bounding box center [1123, 54] width 8 height 8
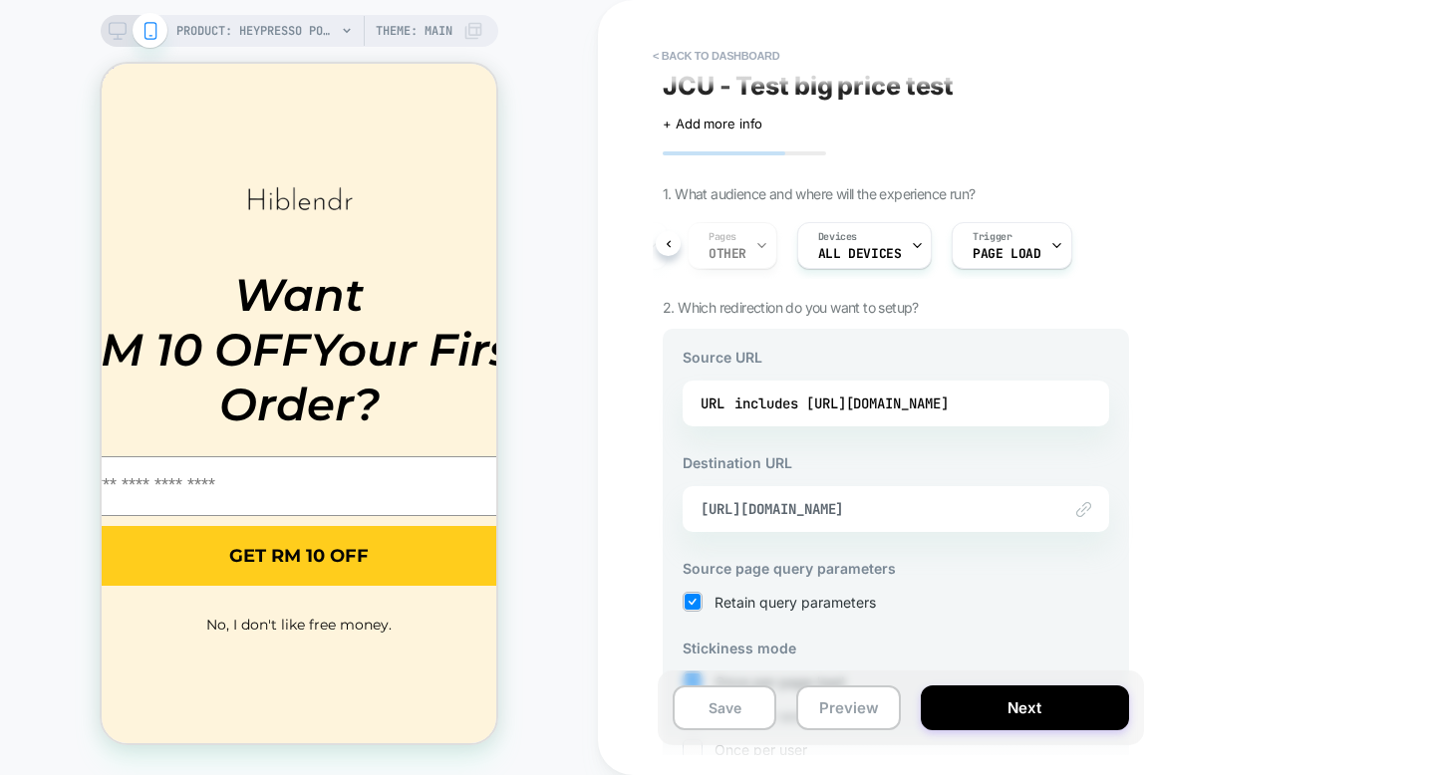
scroll to position [0, 0]
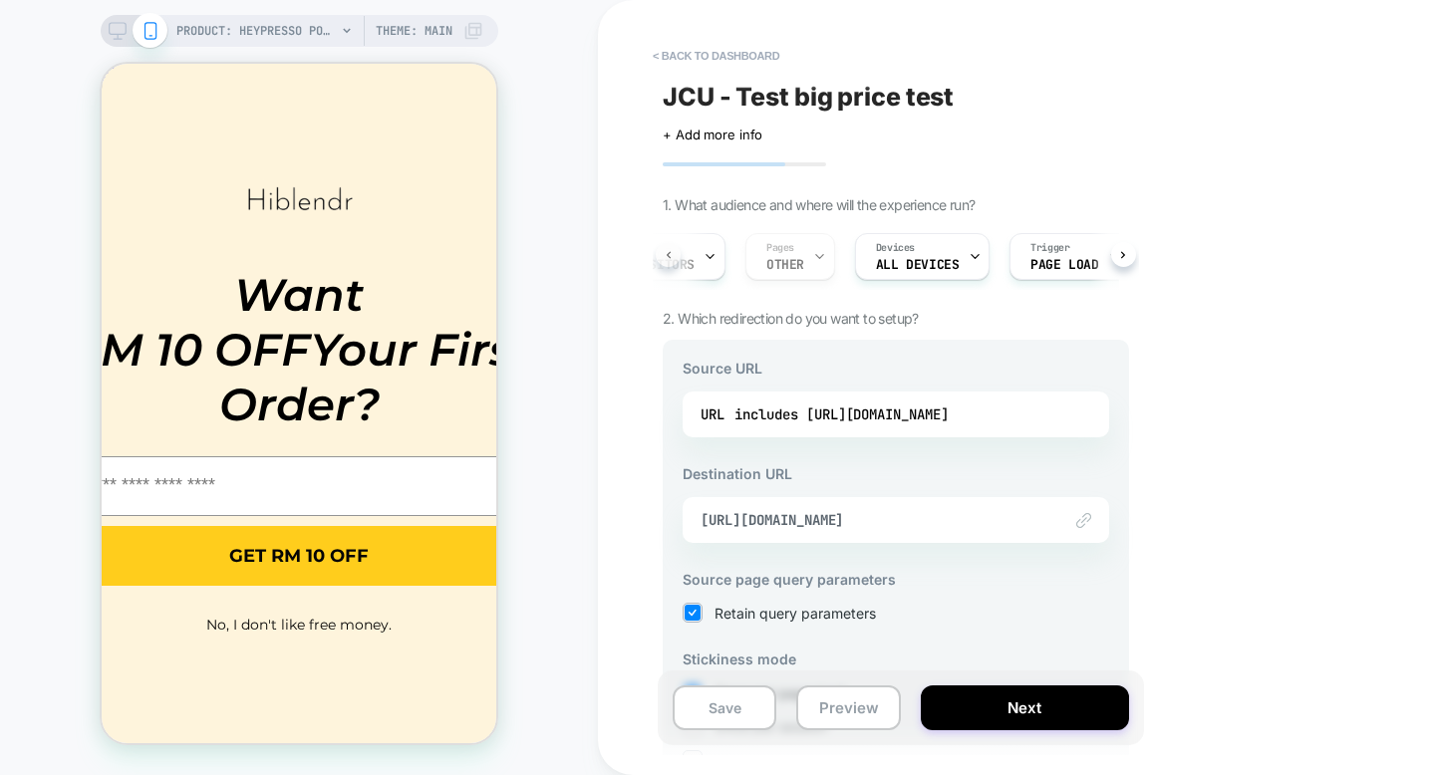
click at [670, 257] on icon at bounding box center [669, 255] width 8 height 8
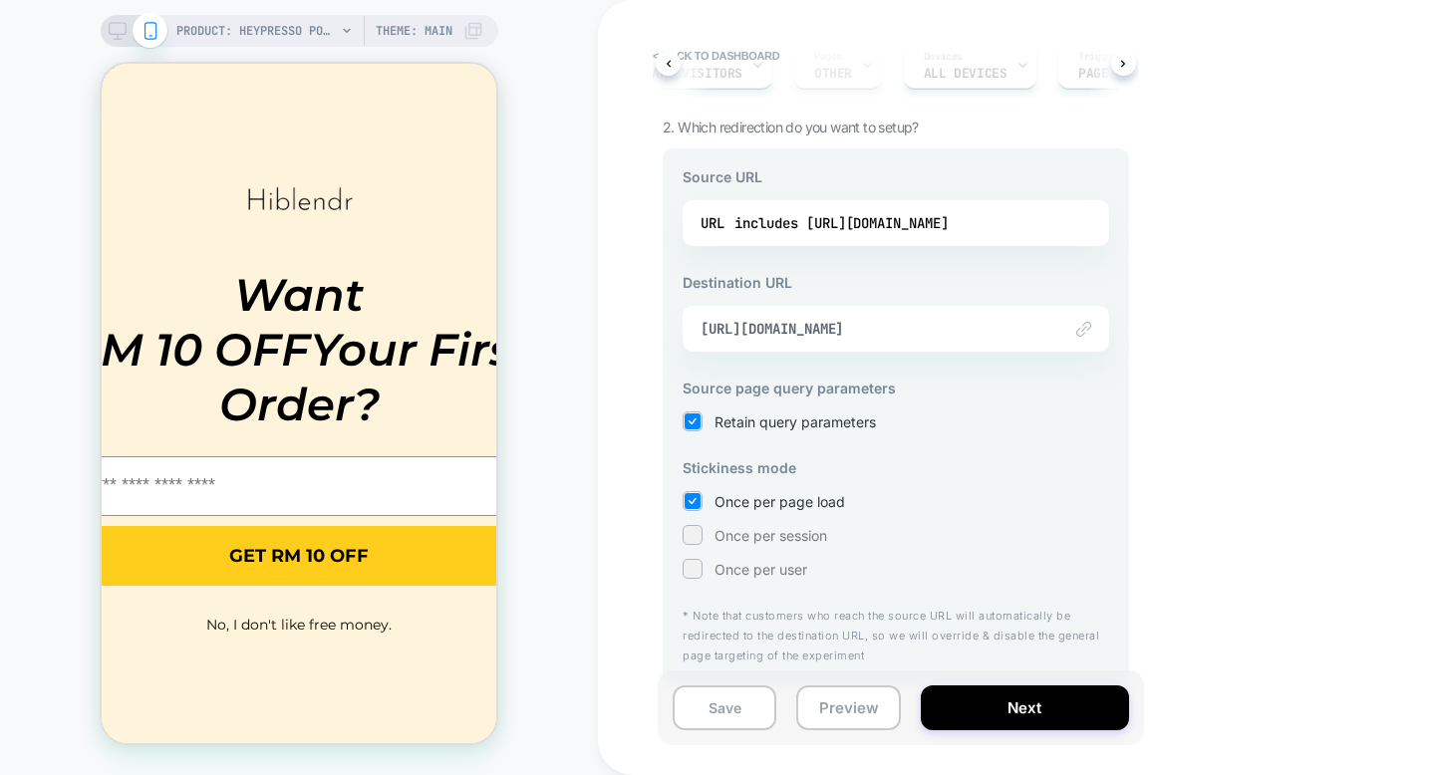
scroll to position [201, 0]
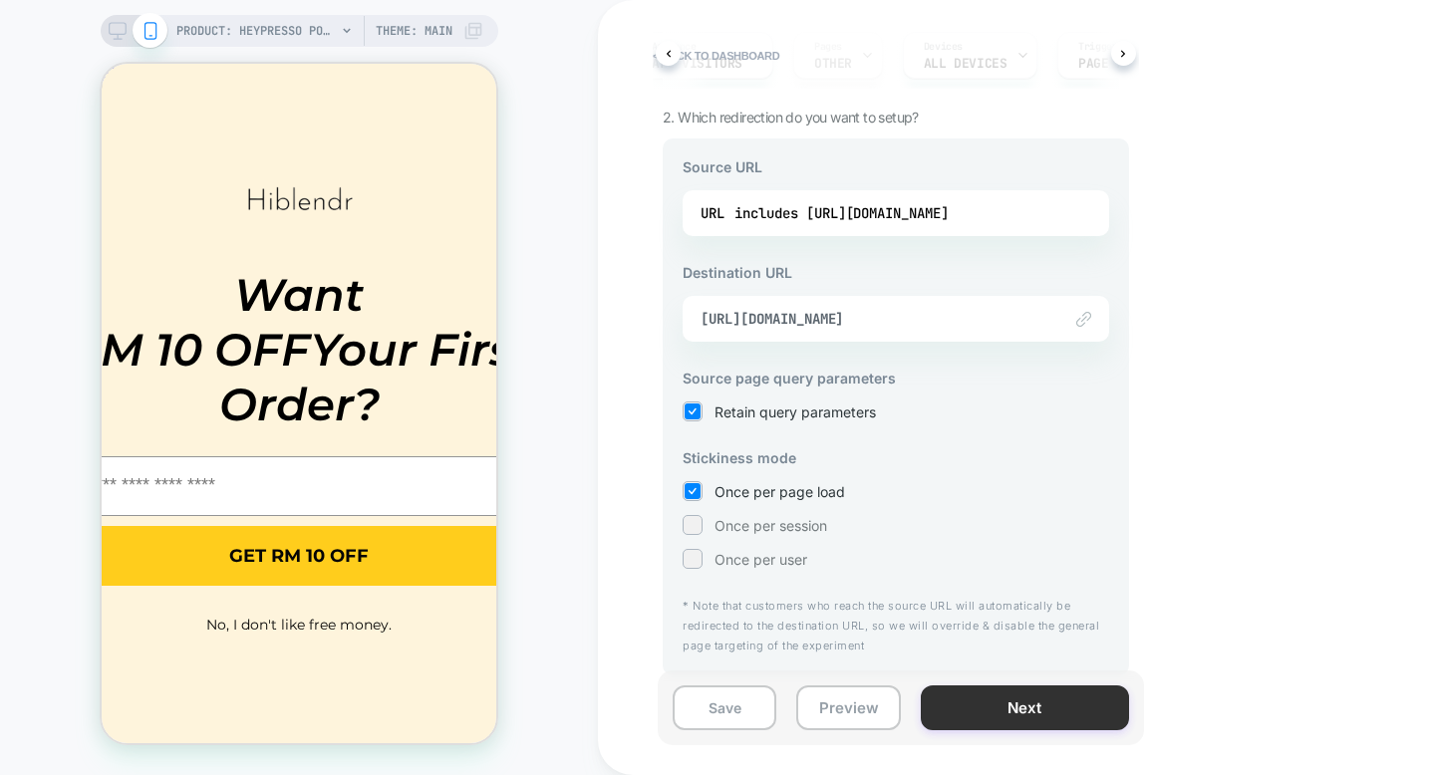
click at [1034, 692] on button "Next" at bounding box center [1025, 708] width 208 height 45
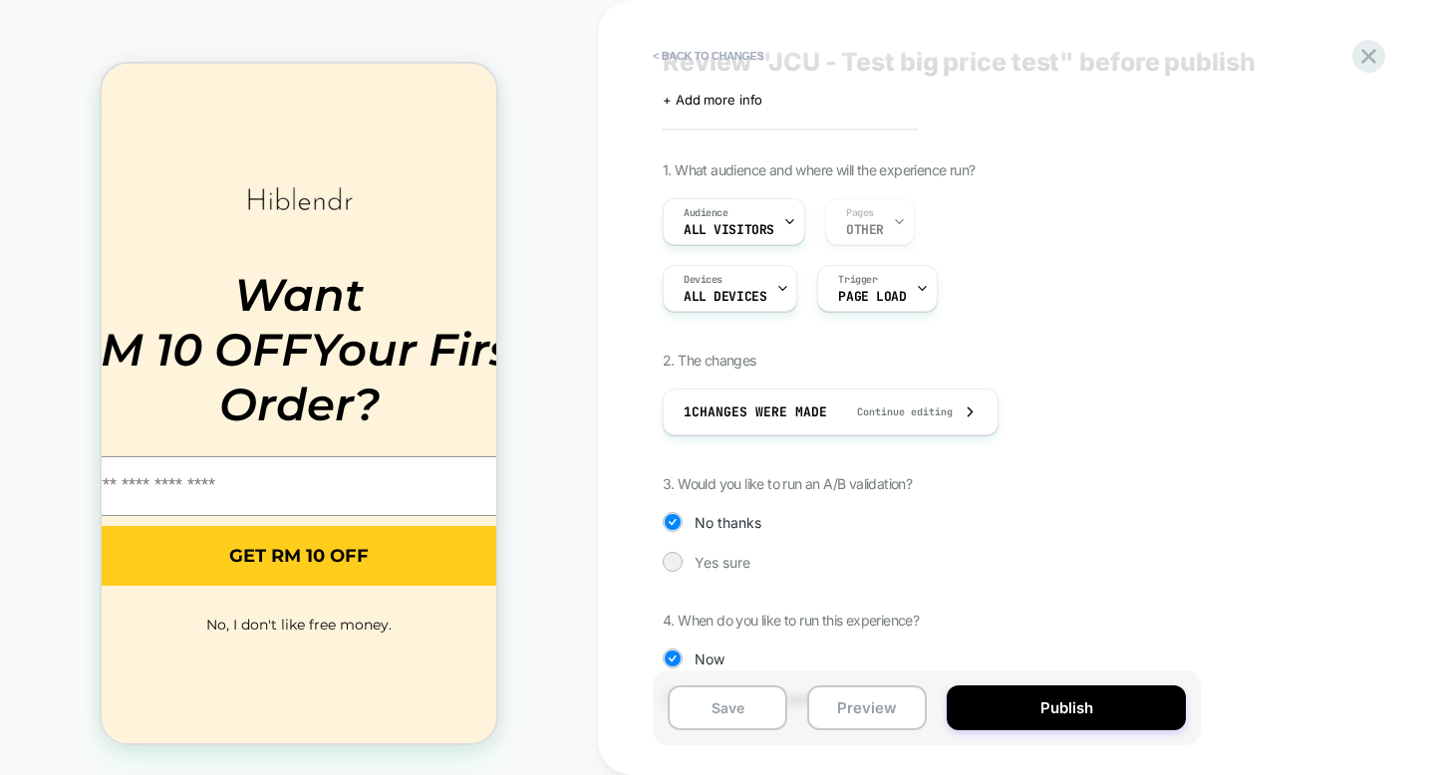
scroll to position [97, 0]
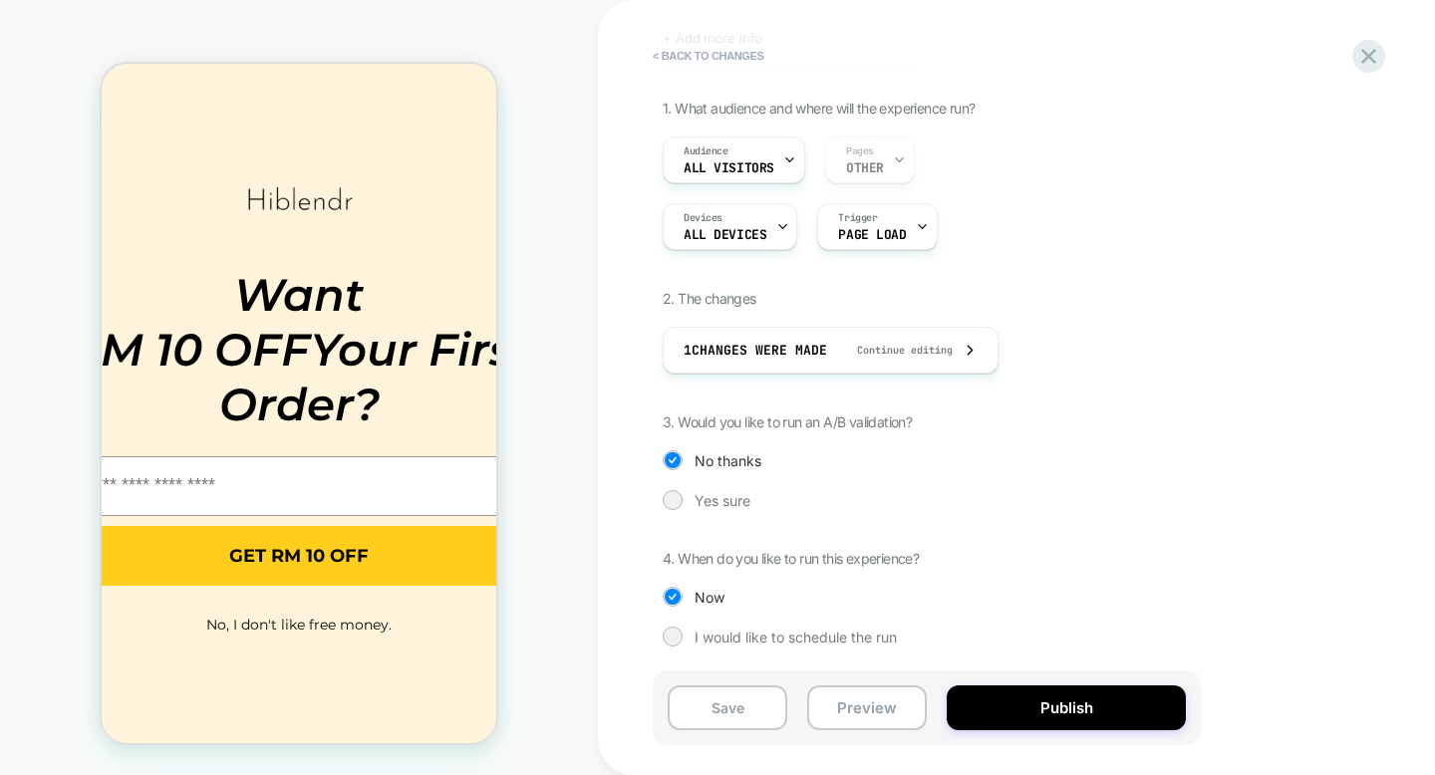
click at [668, 622] on div "1. What audience and where will the experience run? Audience All Visitors Pages…" at bounding box center [1027, 388] width 728 height 577
click at [681, 461] on div at bounding box center [673, 460] width 20 height 20
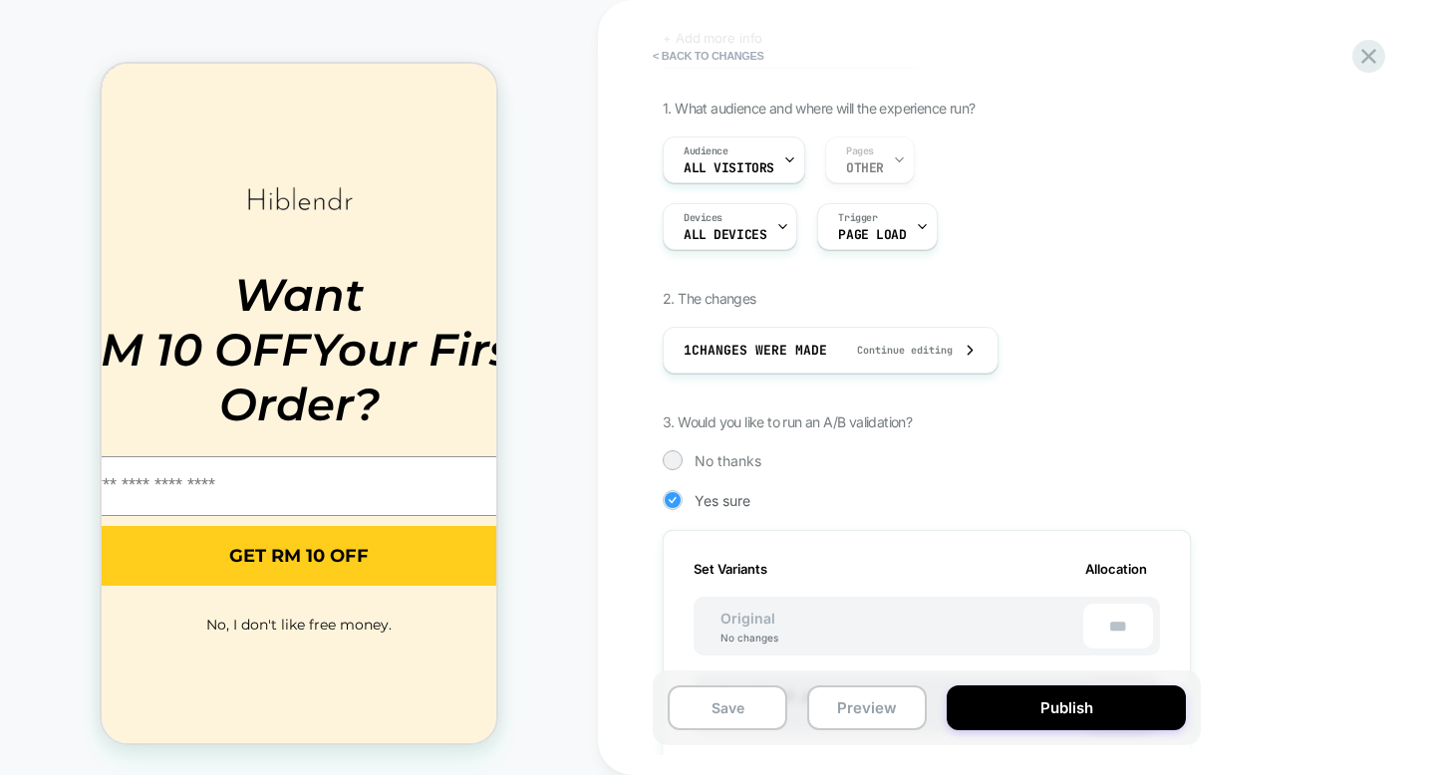
click at [680, 492] on div "1. What audience and where will the experience run? Audience All Visitors Pages…" at bounding box center [1027, 670] width 728 height 1140
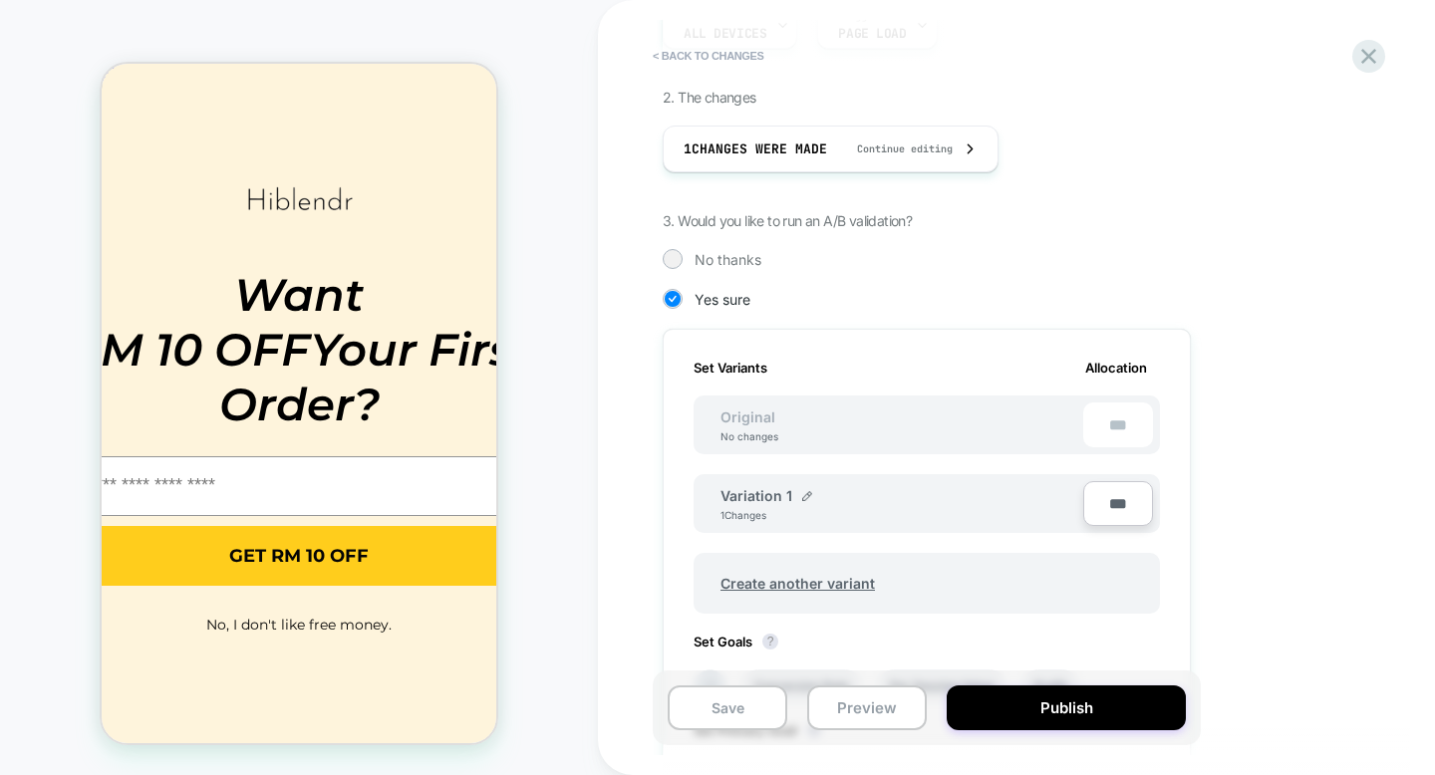
scroll to position [661, 0]
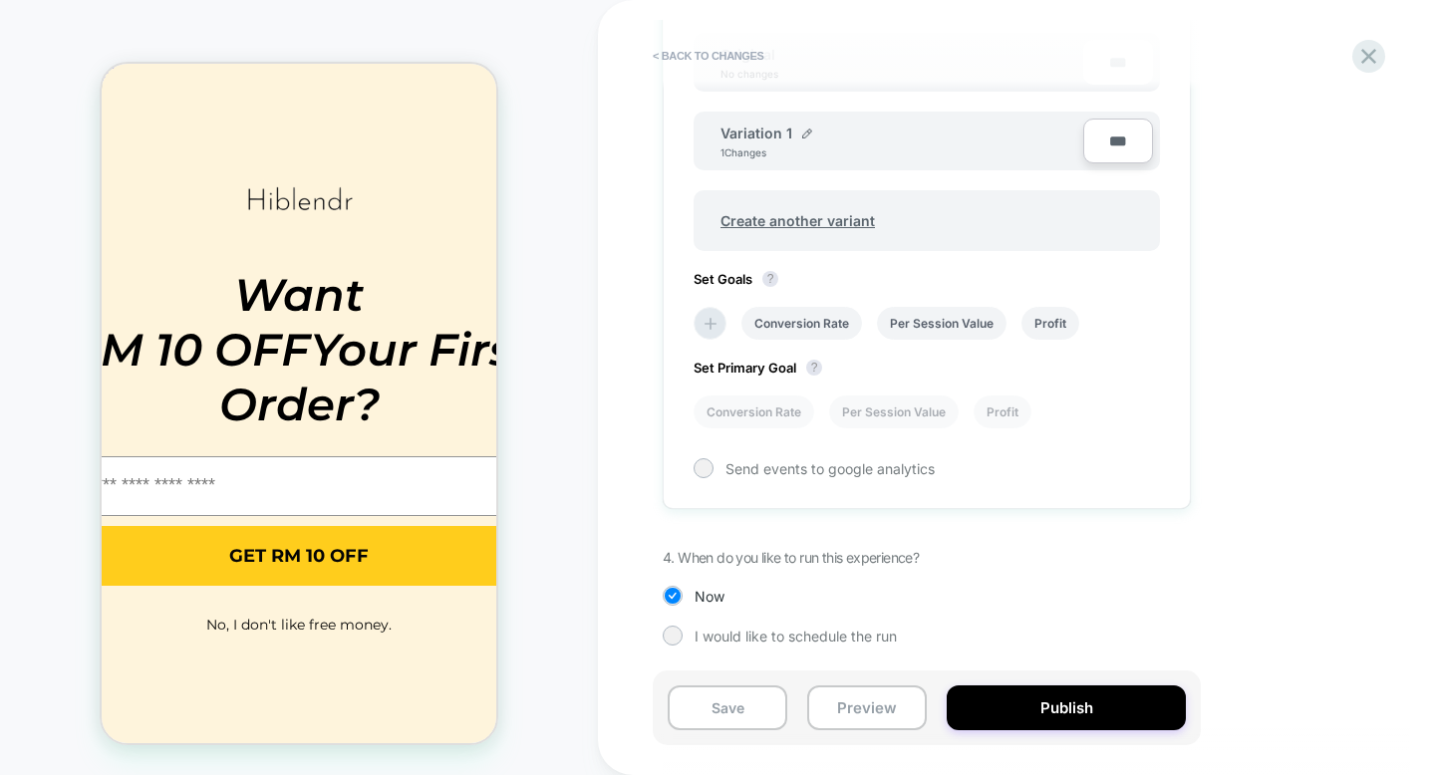
click at [687, 304] on div "Set Variants Allocation Original No changes *** Variation 1 1 Changes *** Creat…" at bounding box center [927, 237] width 528 height 543
click at [729, 326] on div "Conversion Rate Per Session Value Profit" at bounding box center [917, 323] width 466 height 53
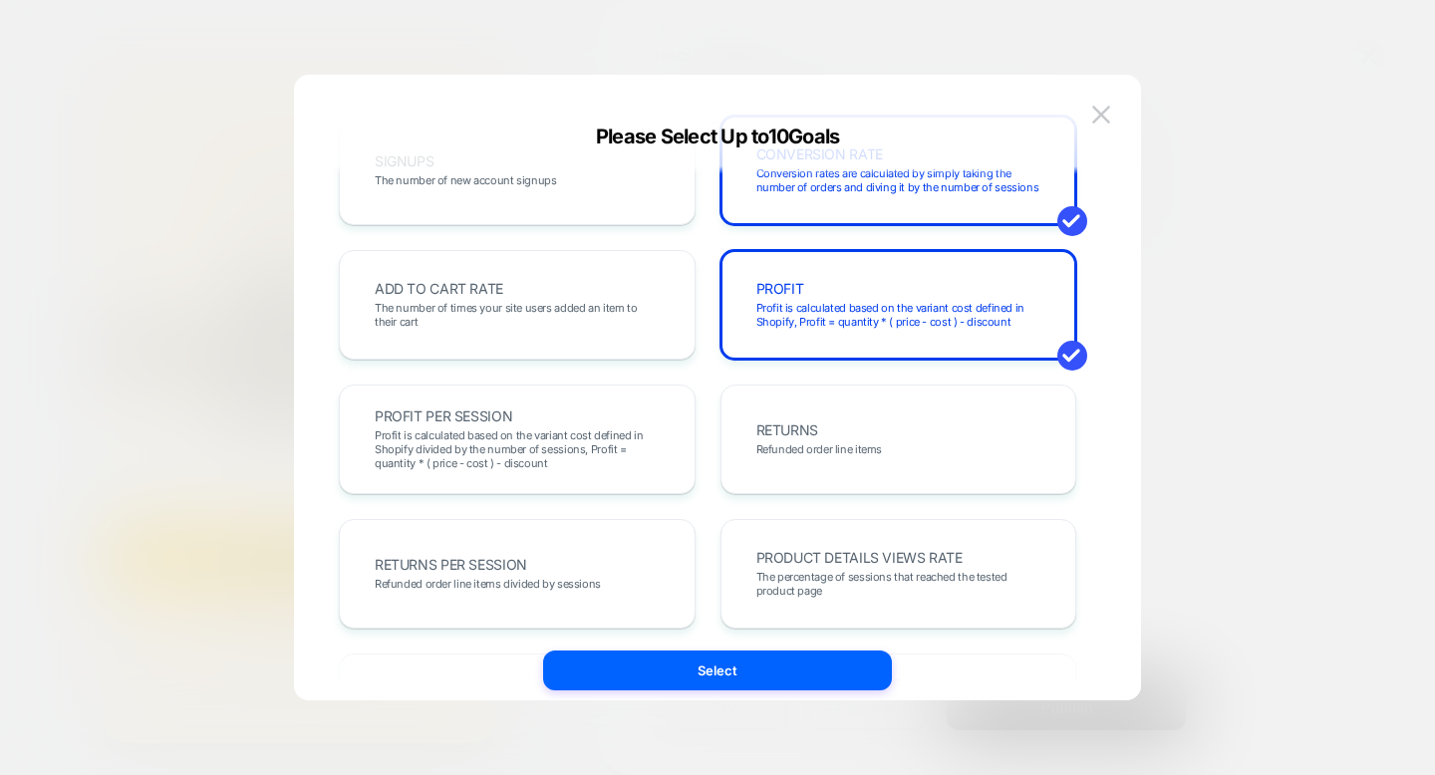
scroll to position [0, 0]
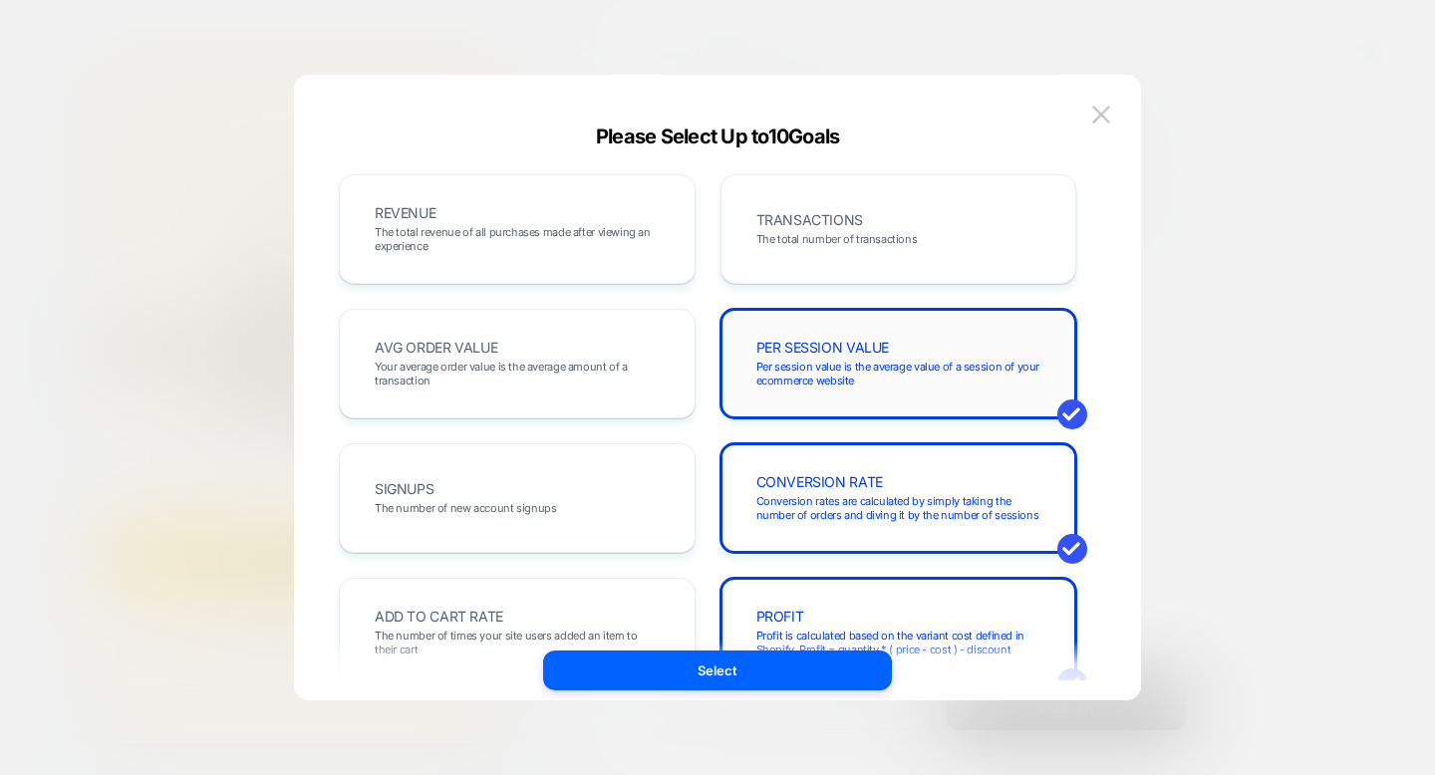
click at [937, 388] on div "PER SESSION VALUE Per session value is the average value of a session of your e…" at bounding box center [898, 364] width 315 height 68
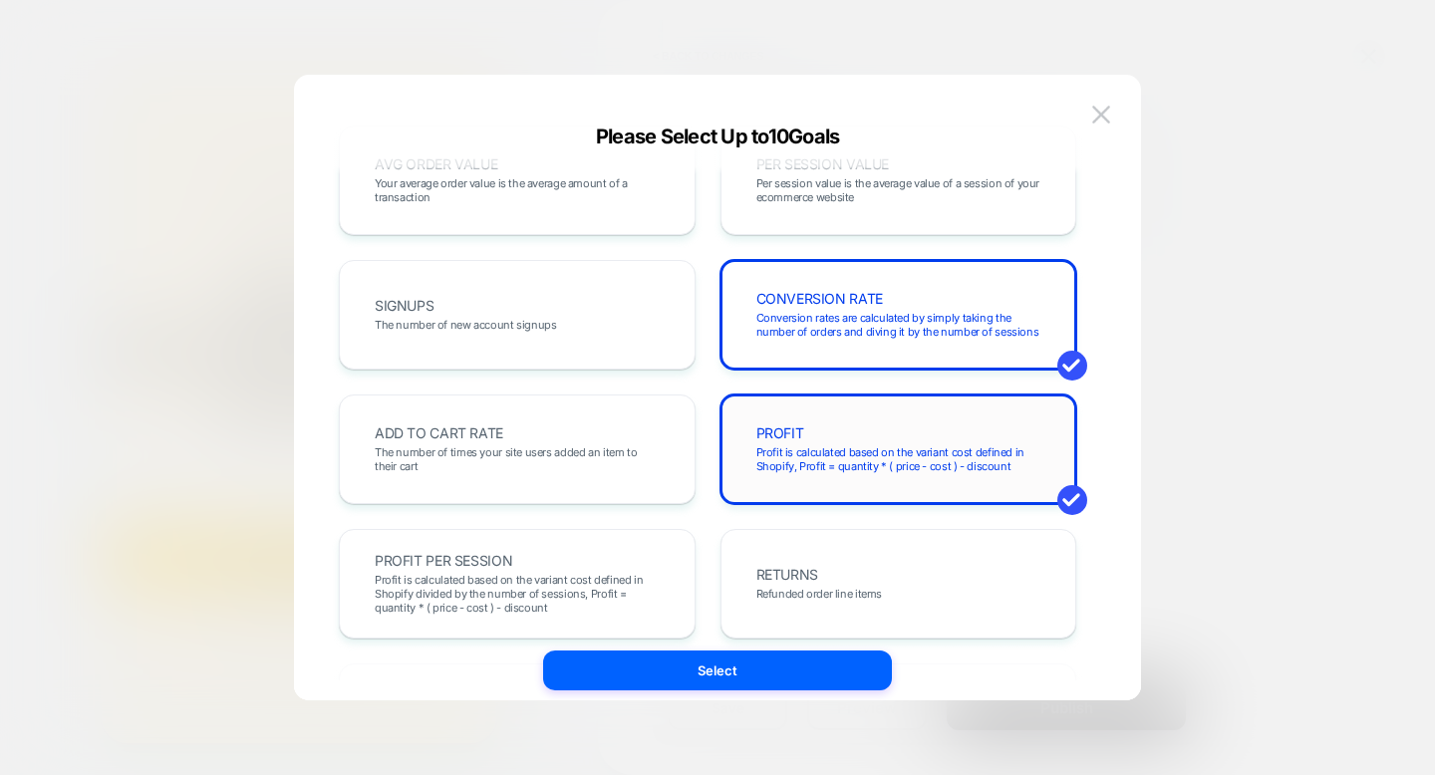
click at [941, 440] on div "PROFIT Profit is calculated based on the variant cost defined in Shopify, Profi…" at bounding box center [898, 450] width 315 height 68
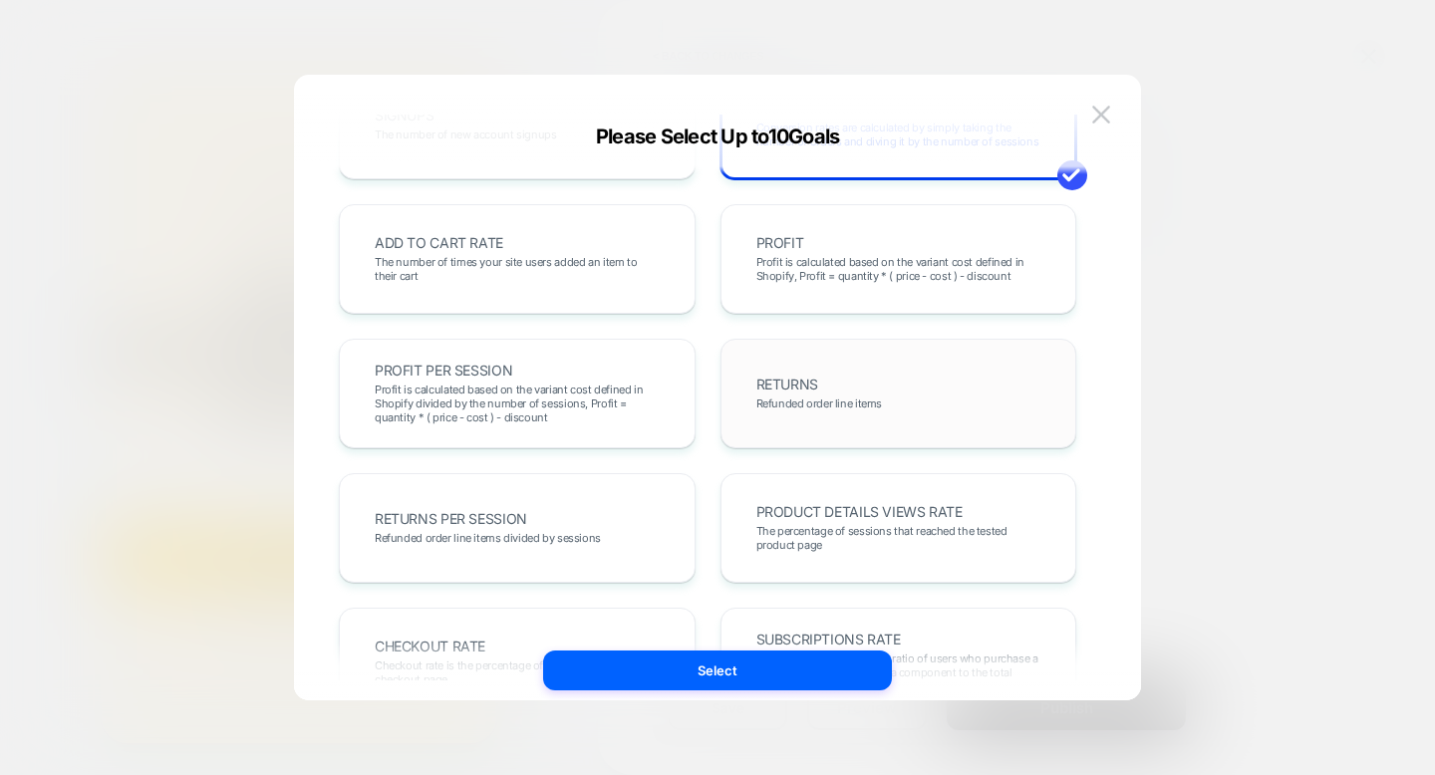
click at [937, 422] on div "RETURNS Refunded order line items" at bounding box center [898, 394] width 315 height 68
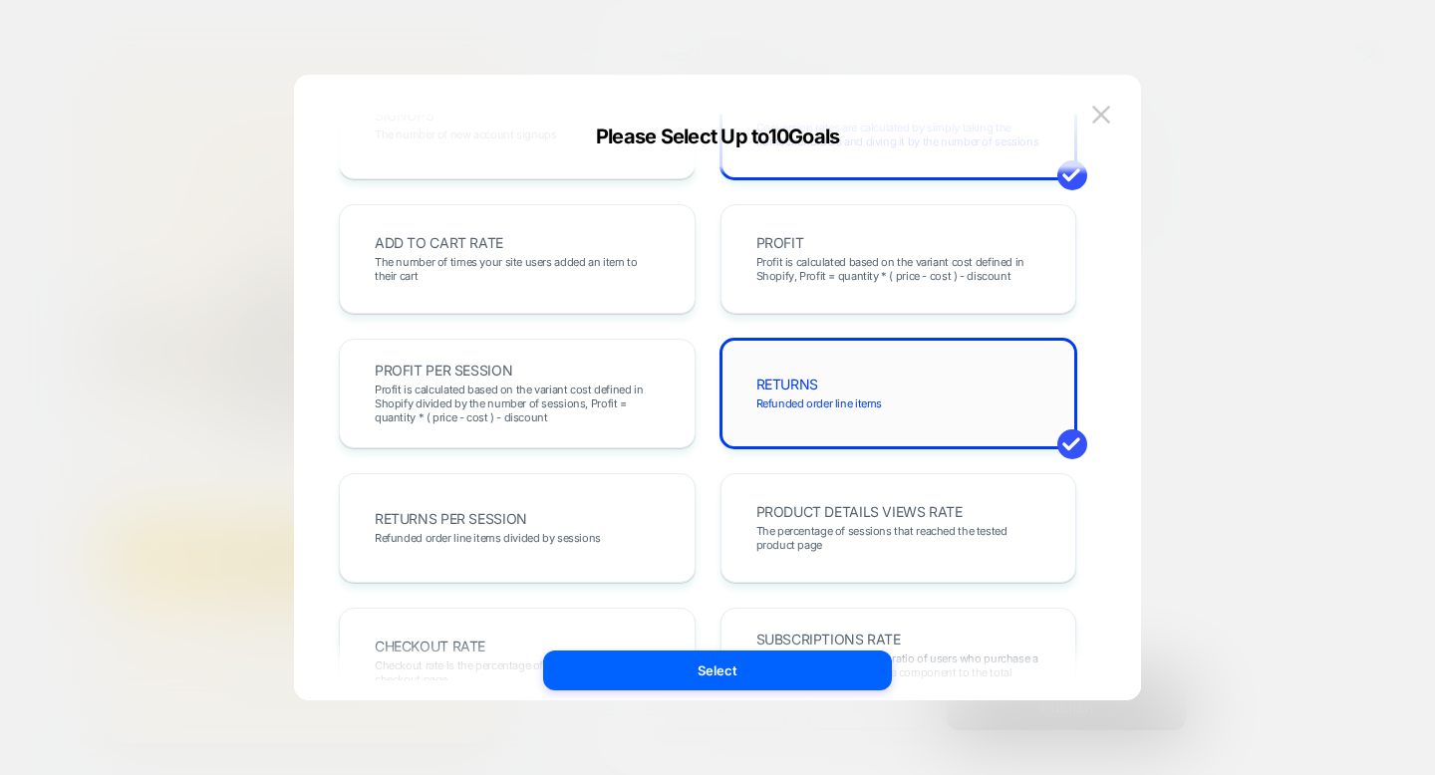
scroll to position [739, 0]
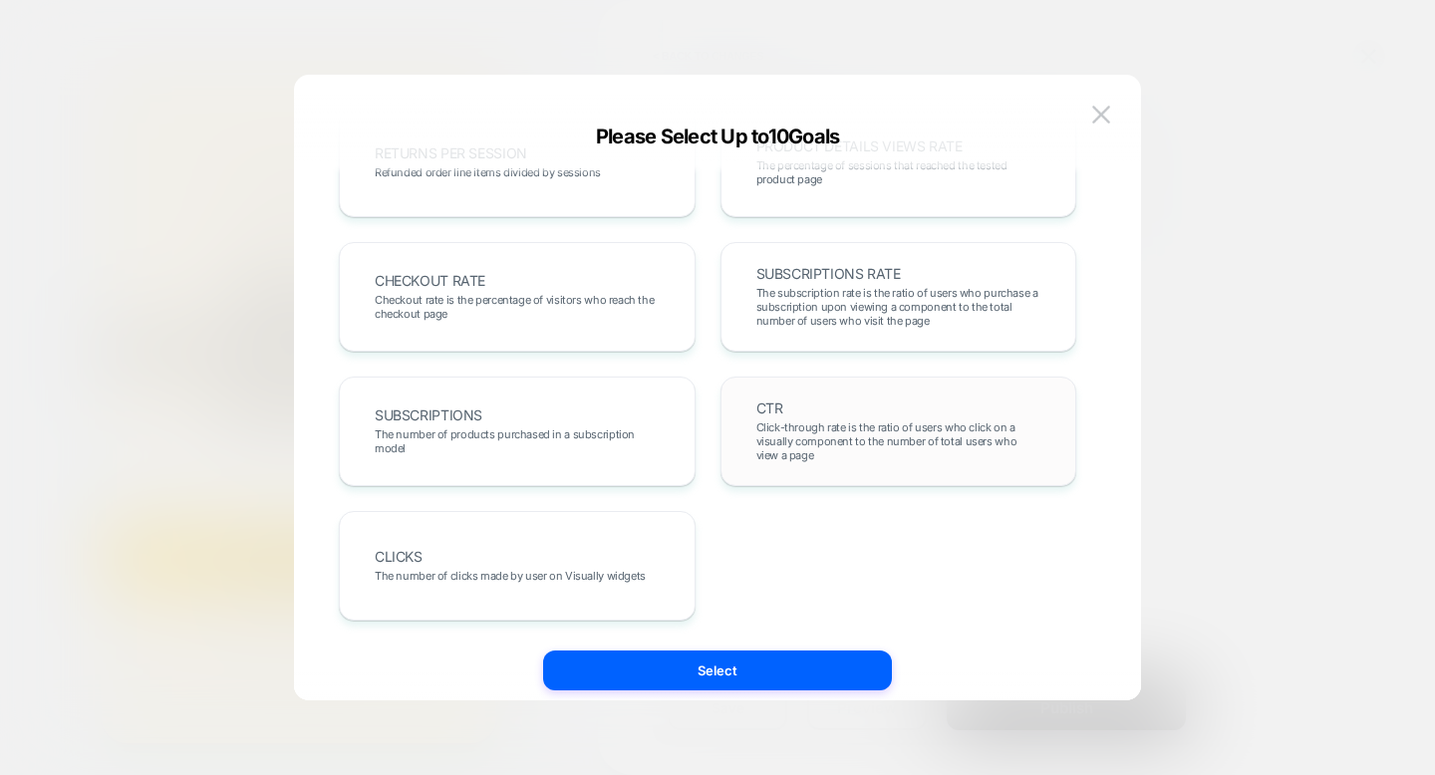
click at [953, 453] on span "Click-through rate is the ratio of users who click on a visually component to t…" at bounding box center [898, 442] width 285 height 42
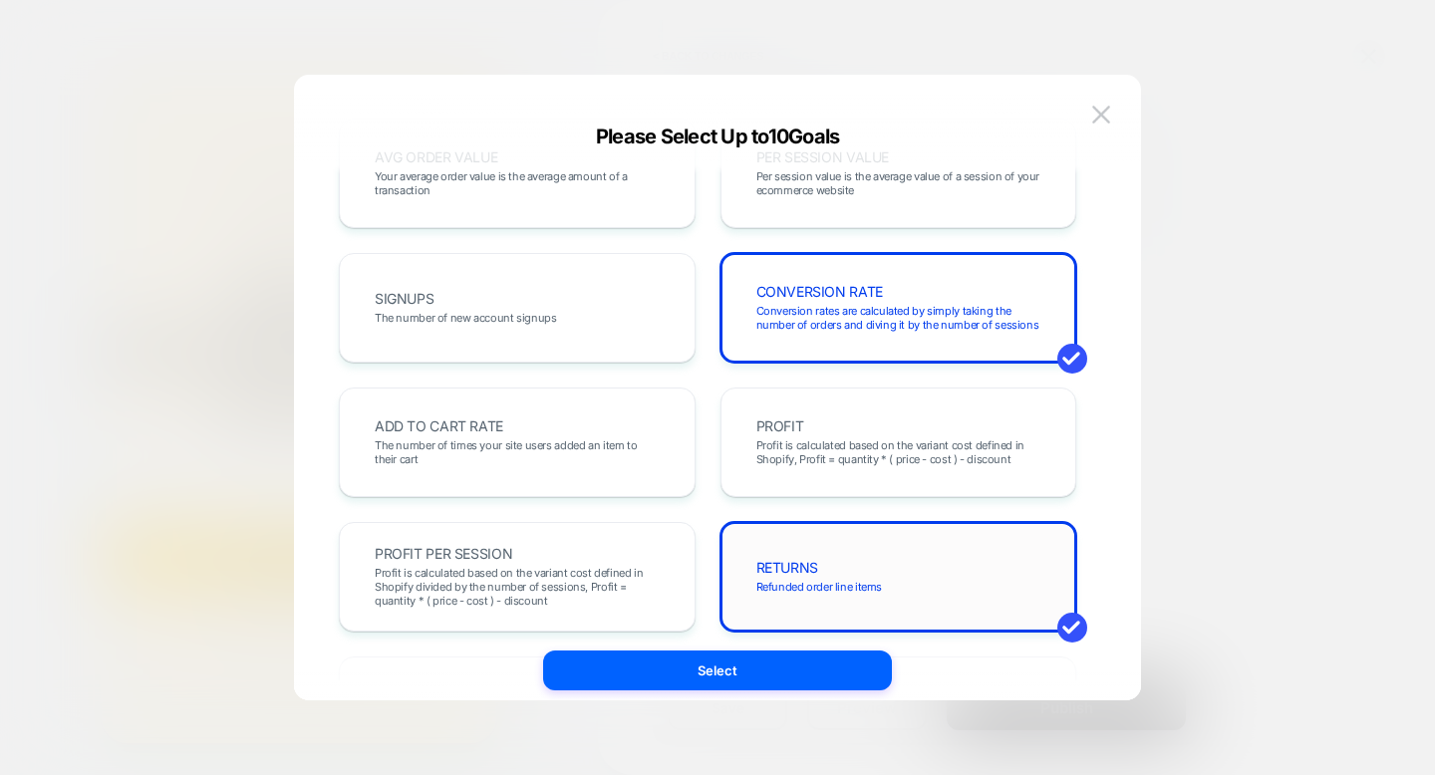
scroll to position [0, 0]
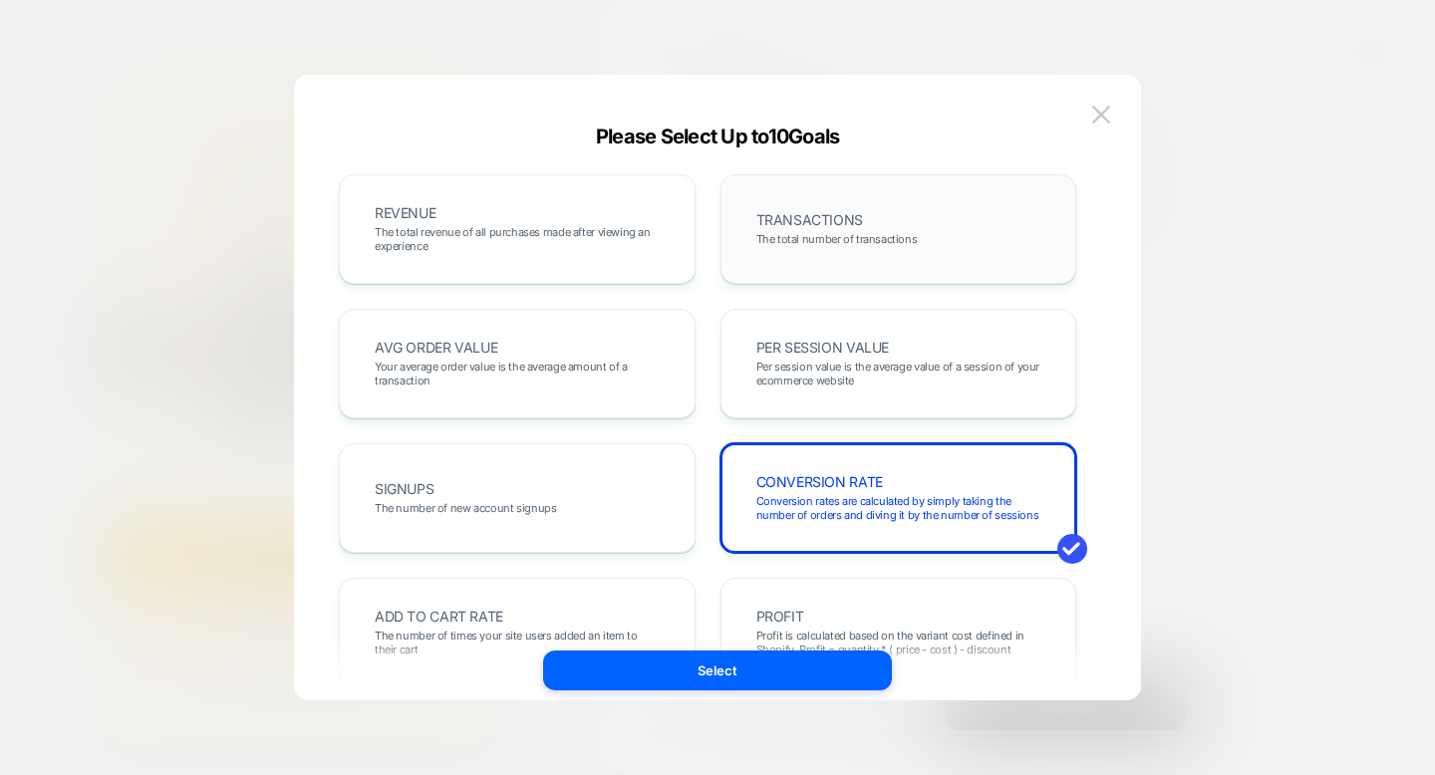
click at [929, 190] on div "TRANSACTIONS The total number of transactions" at bounding box center [899, 229] width 357 height 110
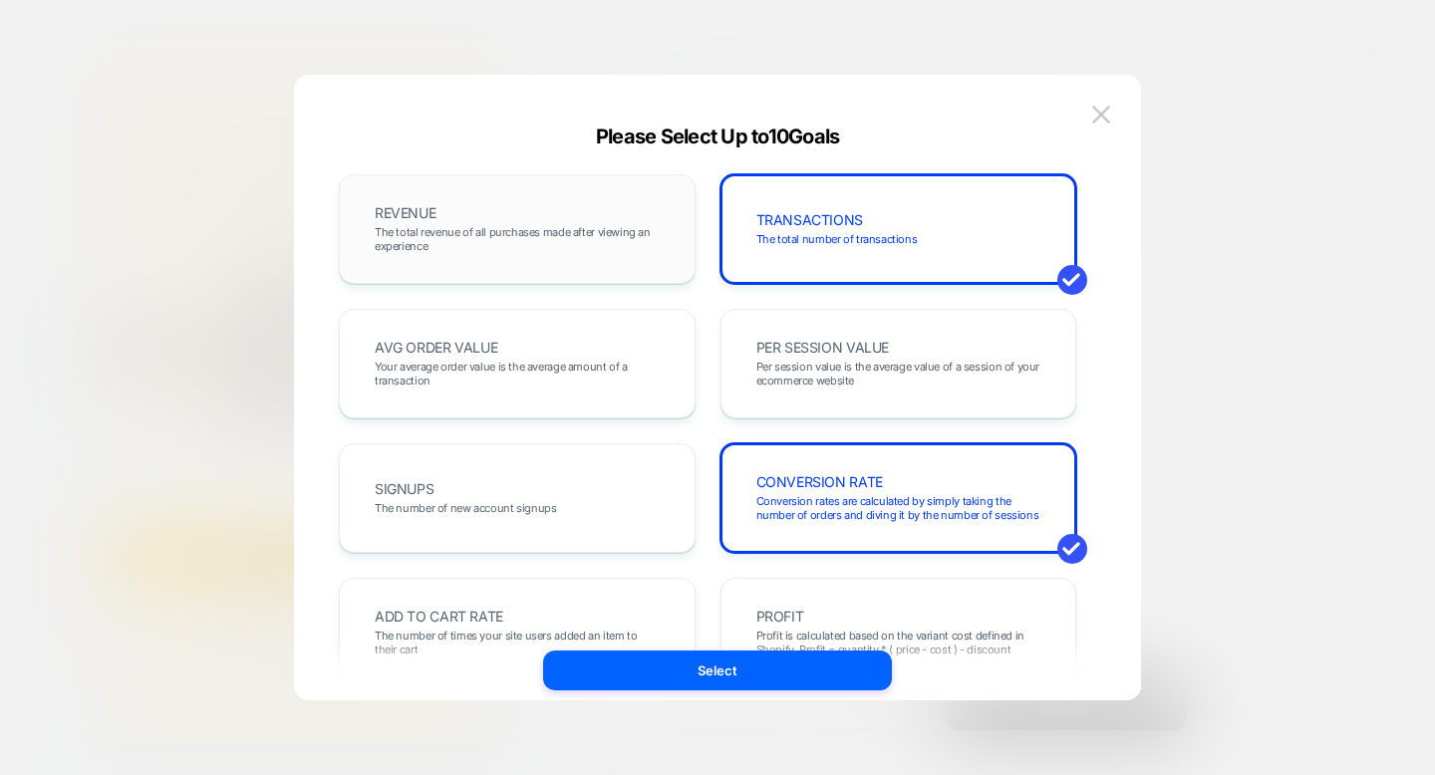
click at [627, 193] on div "REVENUE The total revenue of all purchases made after viewing an experience" at bounding box center [517, 229] width 357 height 110
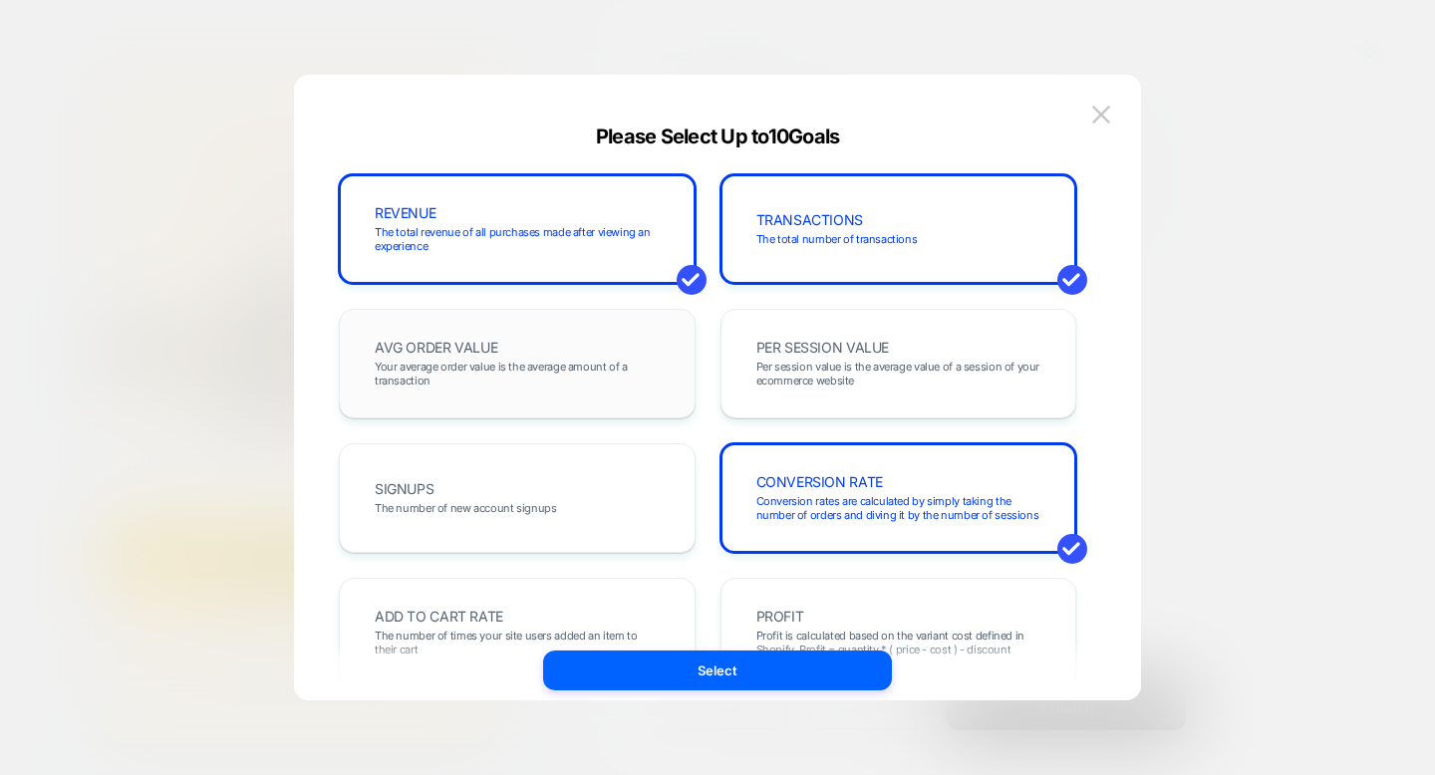
click at [644, 373] on span "Your average order value is the average amount of a transaction" at bounding box center [517, 374] width 285 height 28
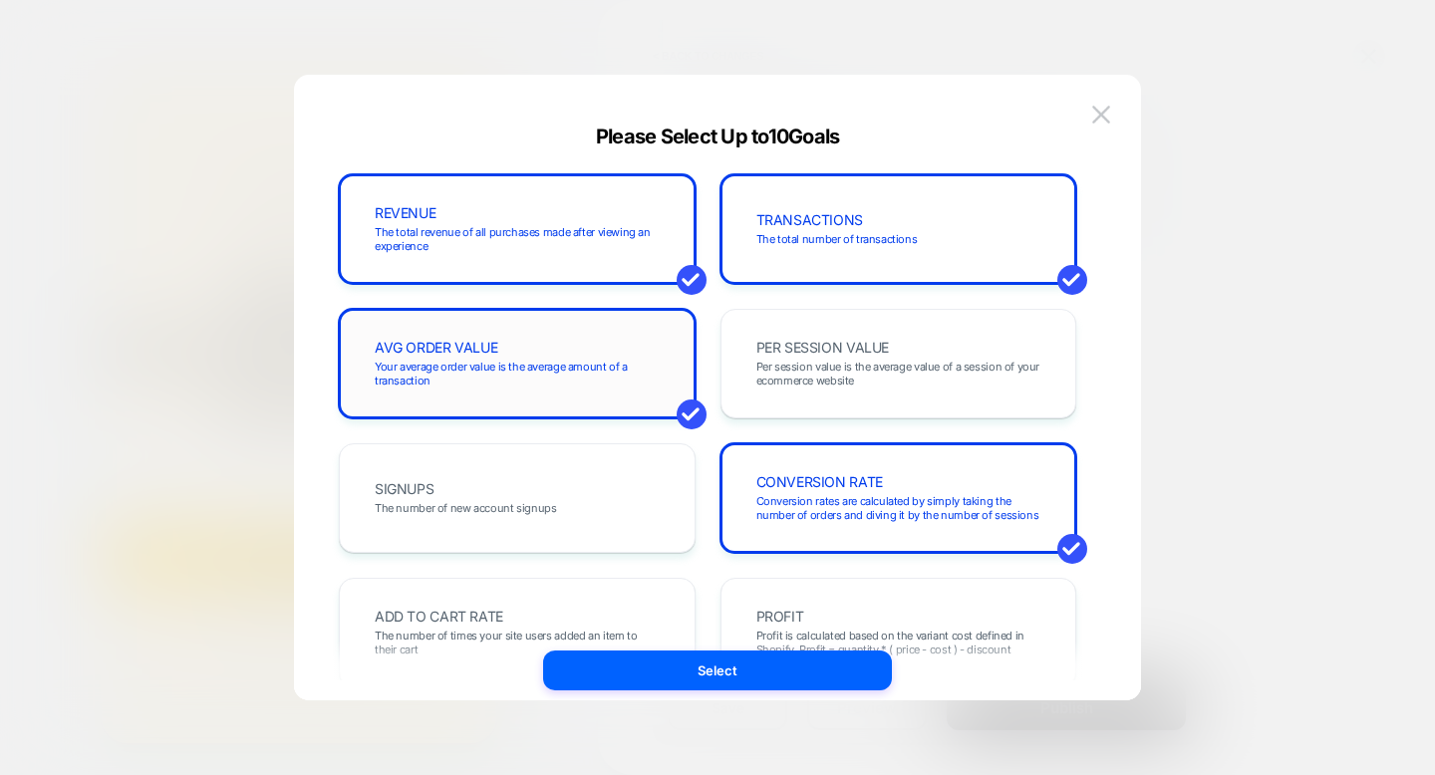
scroll to position [375, 0]
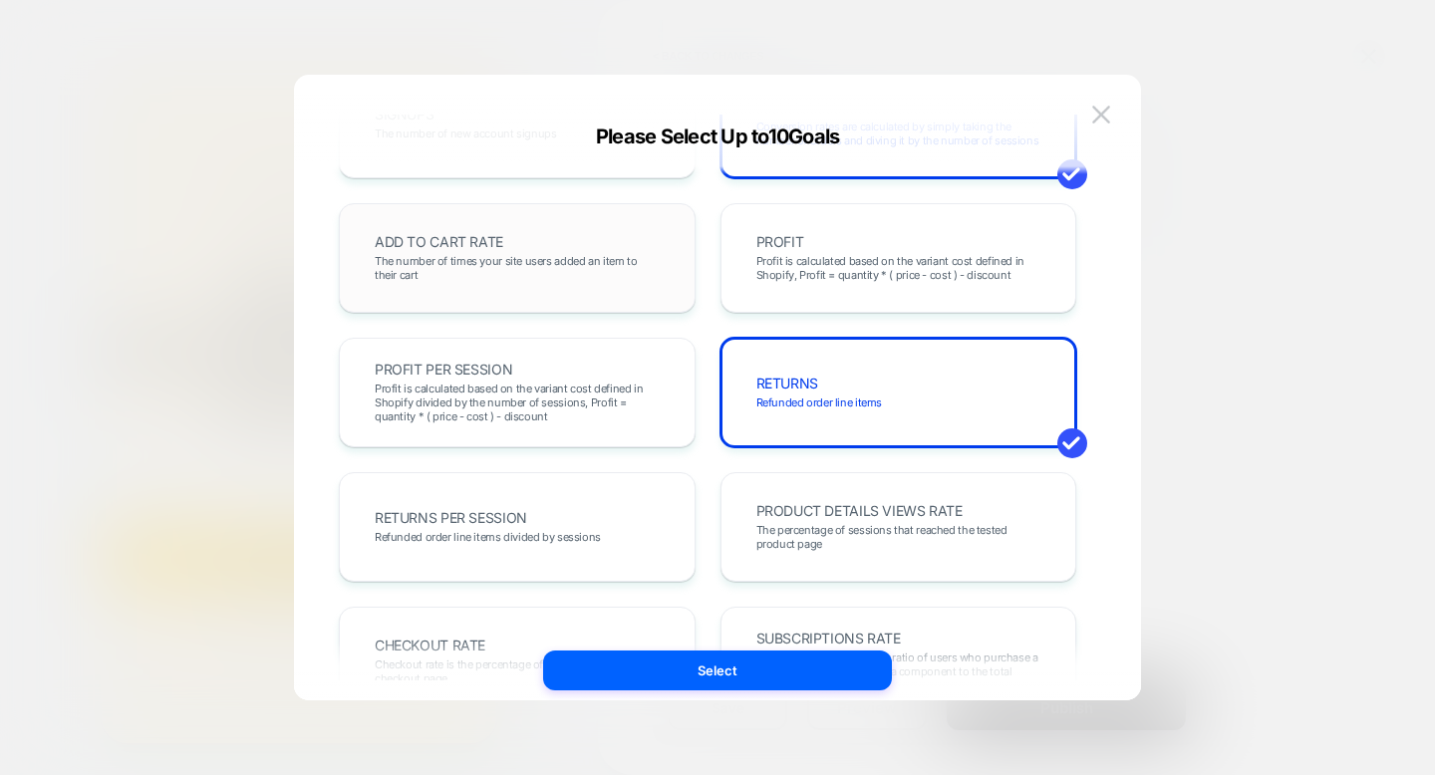
click at [619, 268] on span "The number of times your site users added an item to their cart" at bounding box center [517, 268] width 285 height 28
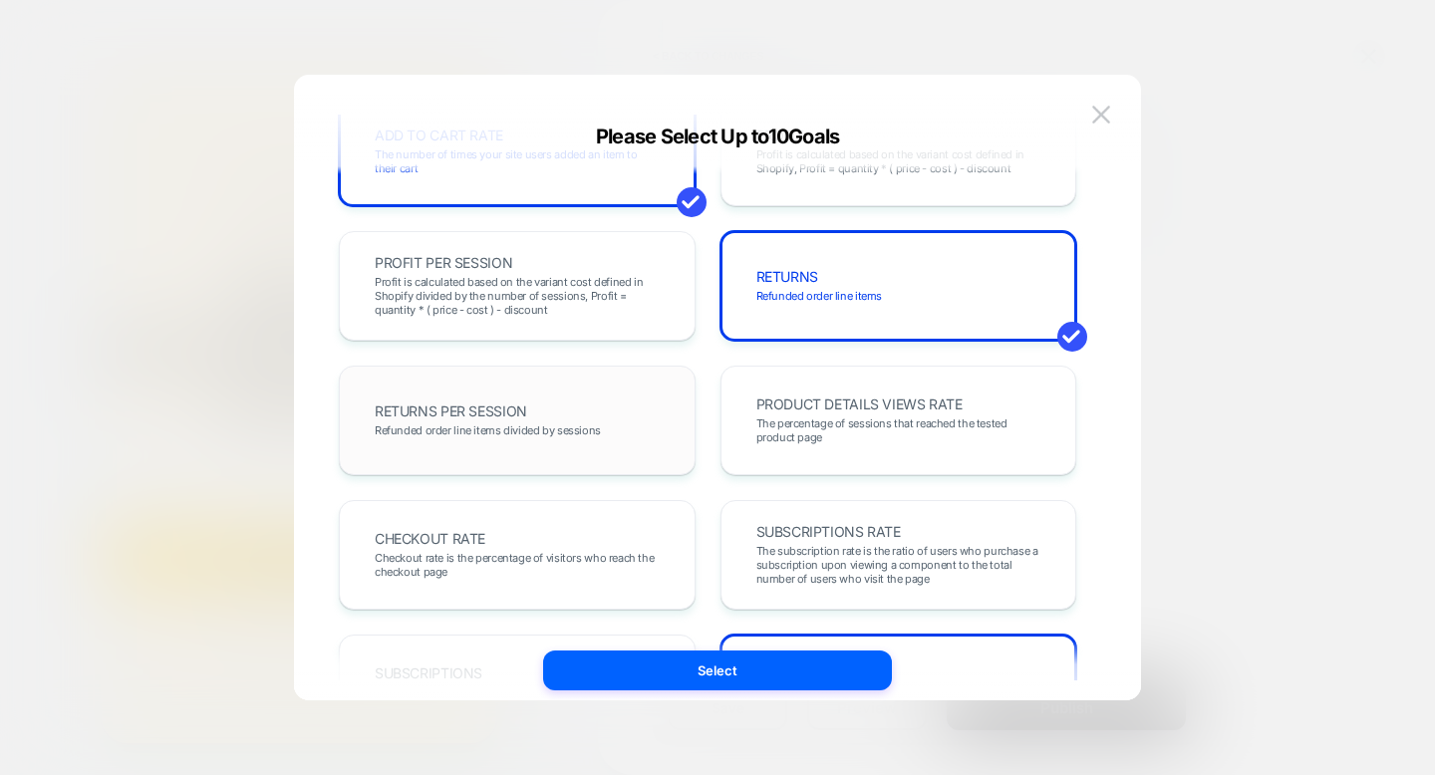
scroll to position [721, 0]
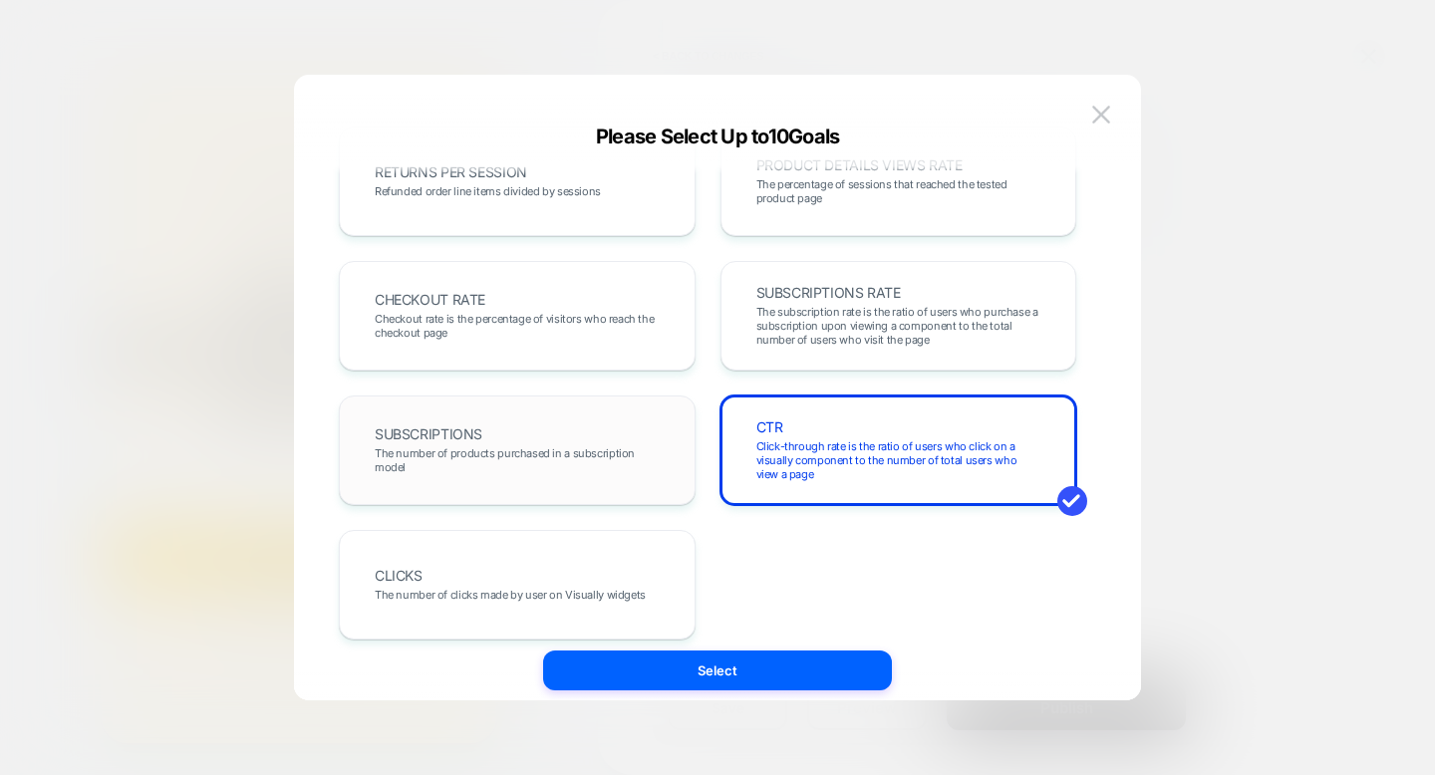
click at [577, 432] on div "SUBSCRIPTIONS The number of products purchased in a subscription model" at bounding box center [517, 451] width 315 height 68
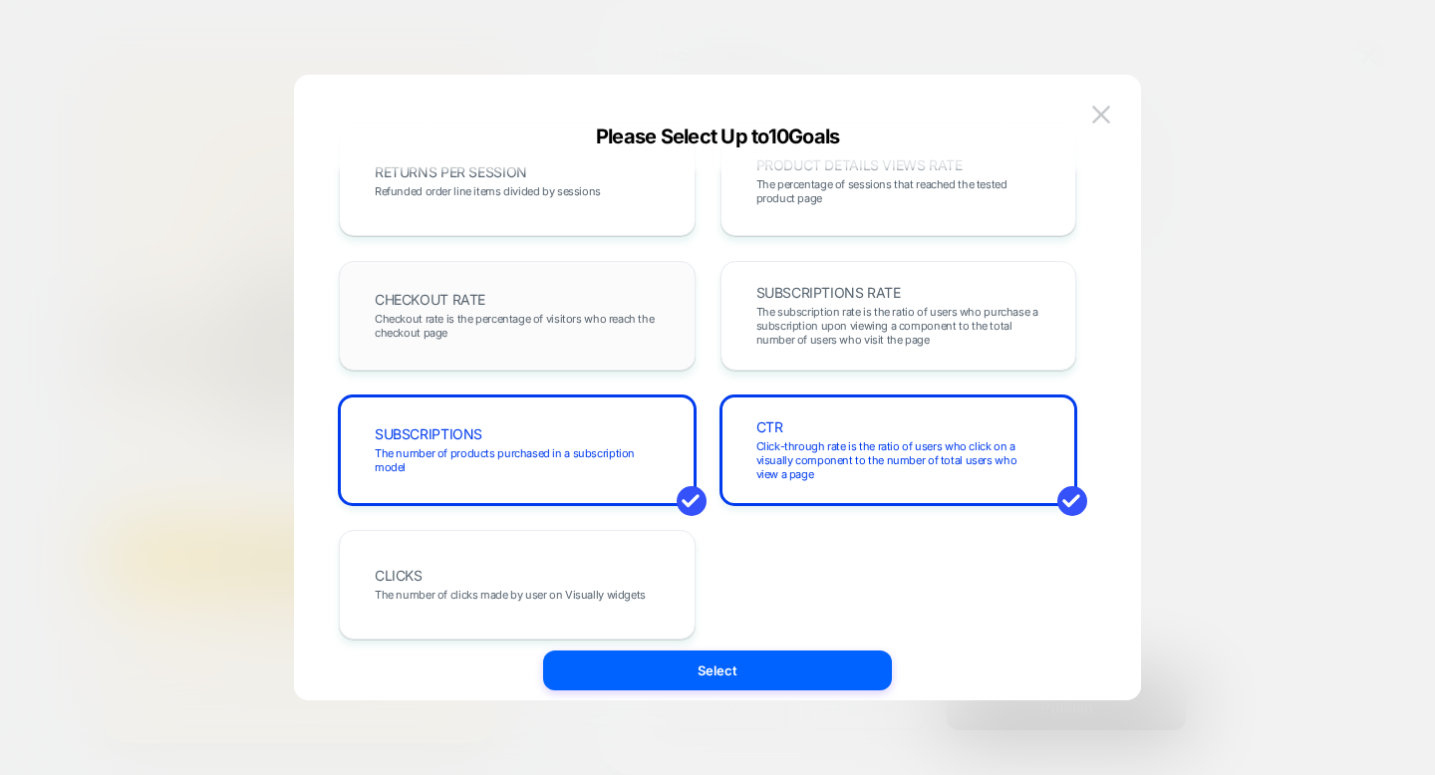
drag, startPoint x: 597, startPoint y: 320, endPoint x: 582, endPoint y: 369, distance: 51.1
click at [597, 320] on span "Checkout rate is the percentage of visitors who reach the checkout page" at bounding box center [517, 326] width 285 height 28
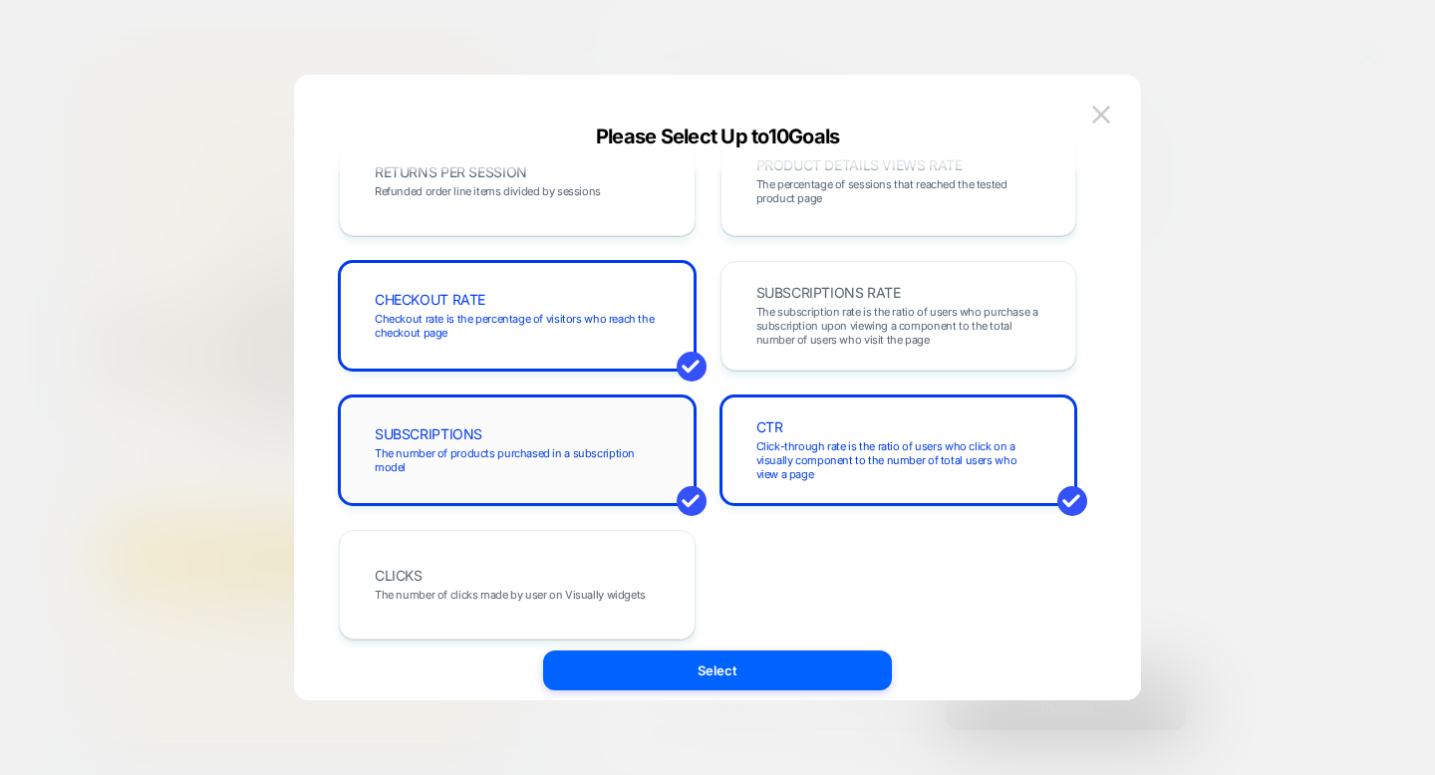
click at [563, 432] on div "SUBSCRIPTIONS The number of products purchased in a subscription model" at bounding box center [517, 451] width 315 height 68
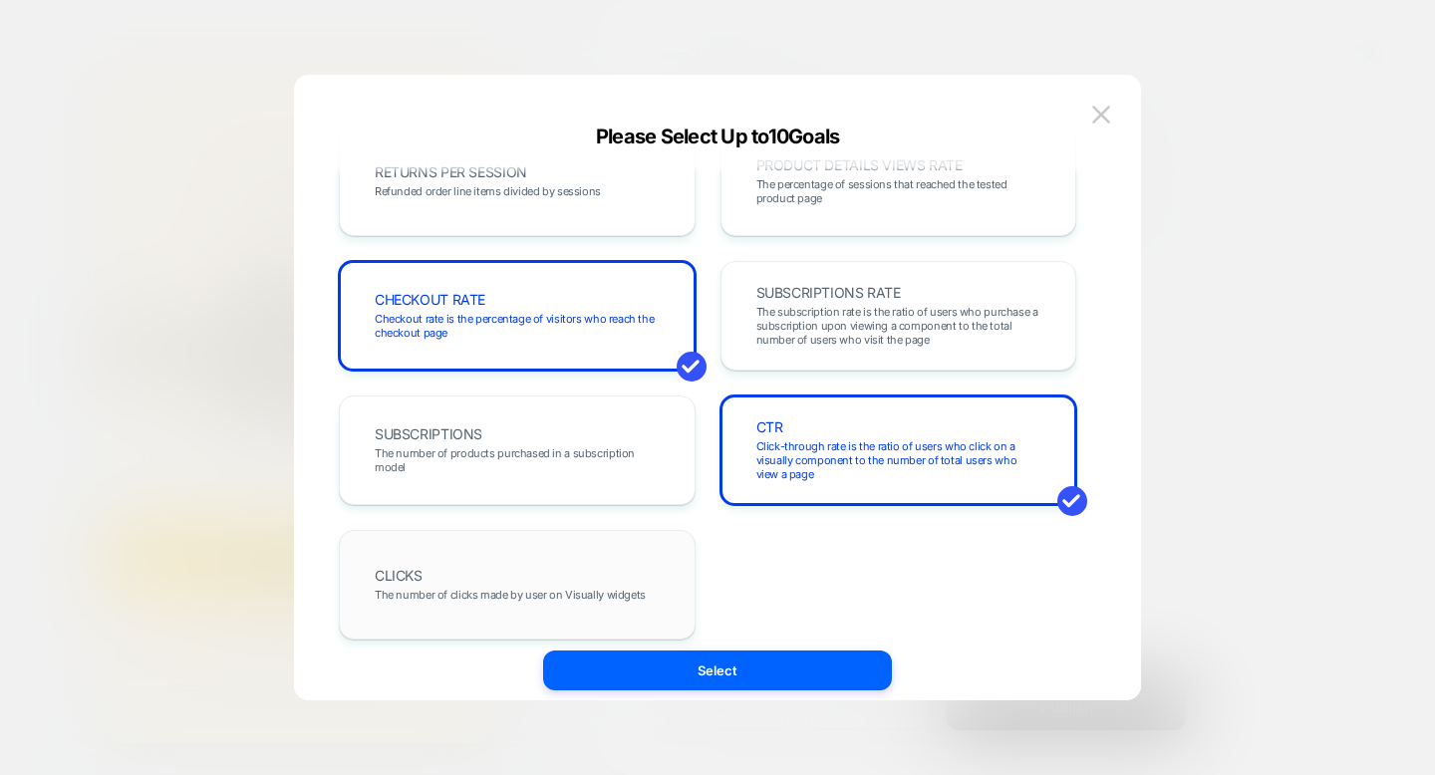
click at [561, 554] on div "CLICKS The number of clicks made by user on Visually widgets" at bounding box center [517, 585] width 315 height 68
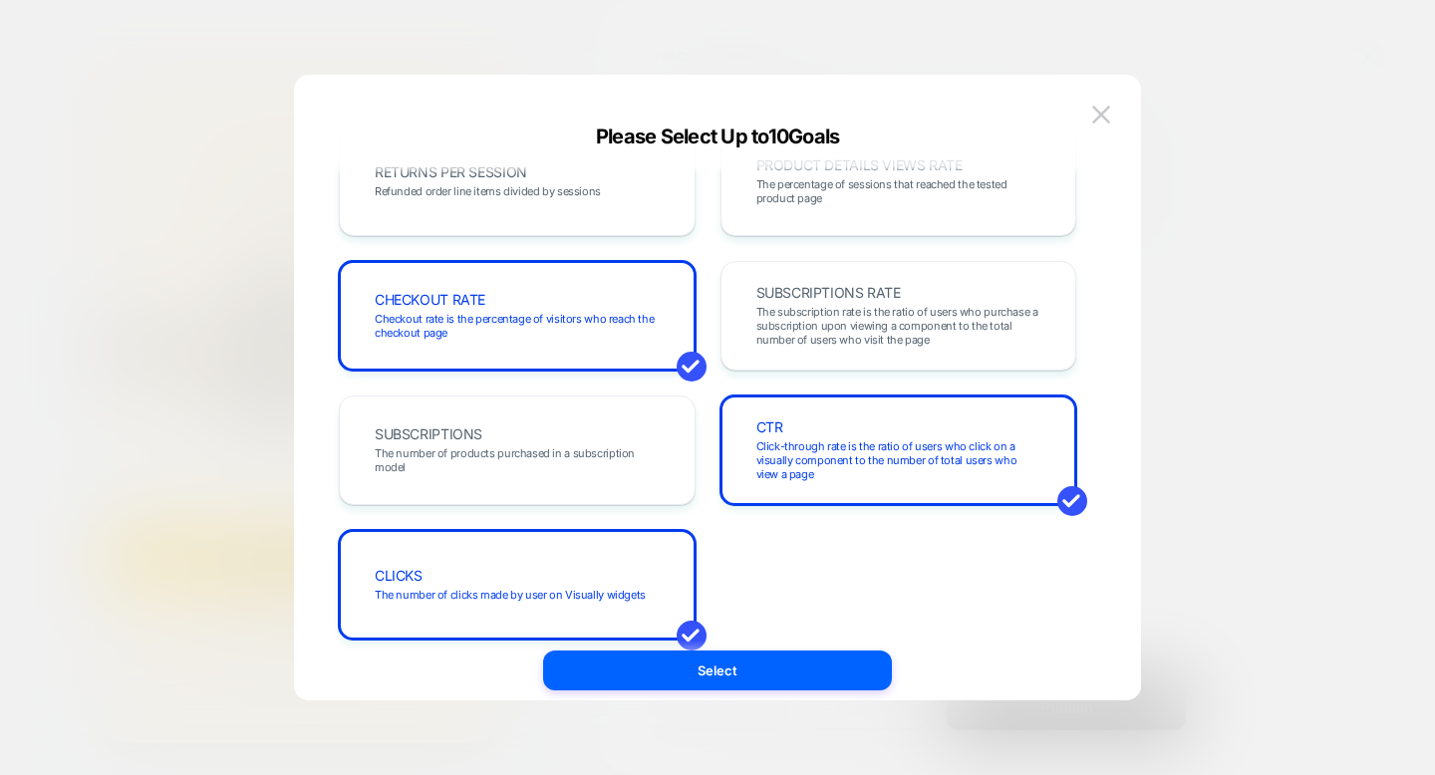
click at [776, 692] on div "REVENUE The total revenue of all purchases made after viewing an experience TRA…" at bounding box center [717, 408] width 787 height 626
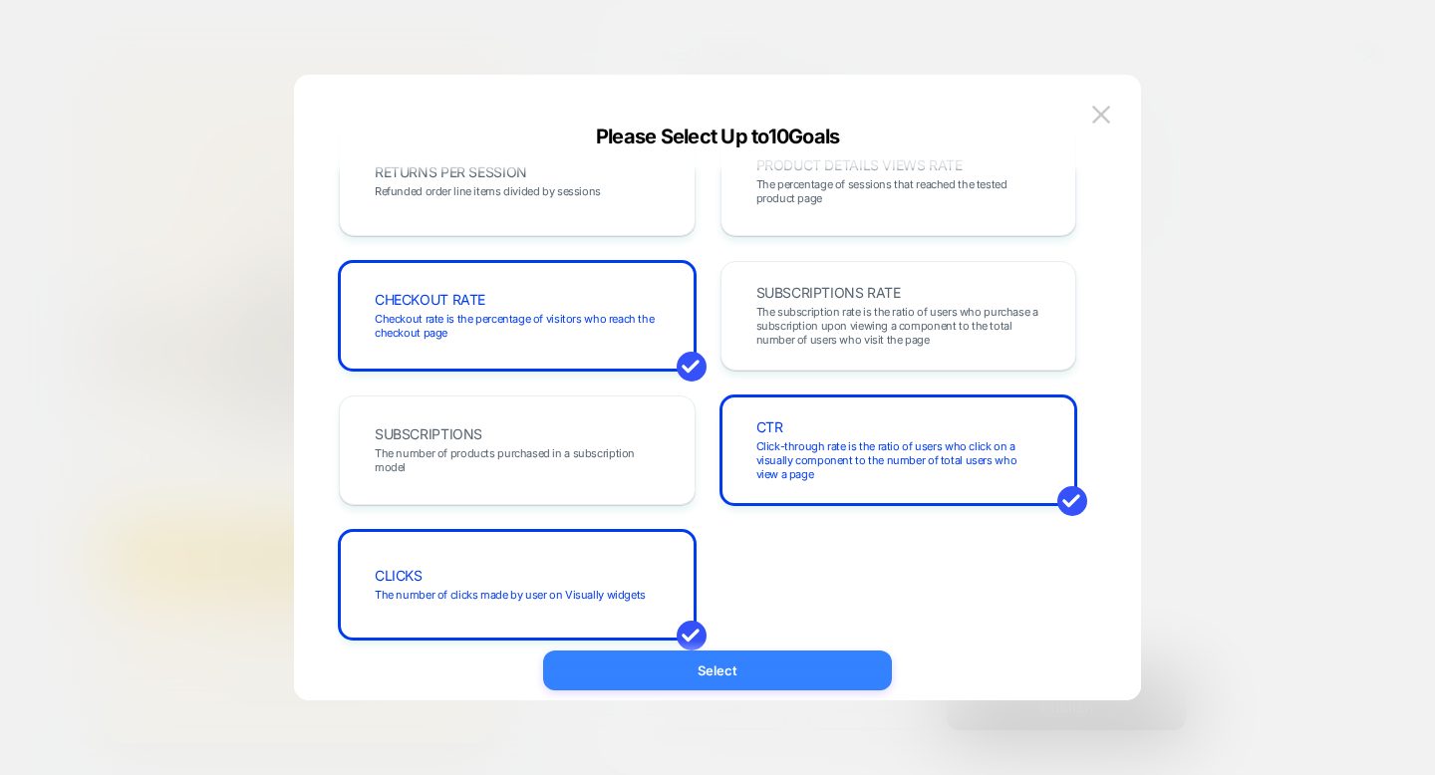
click at [788, 684] on button "Select" at bounding box center [717, 671] width 349 height 40
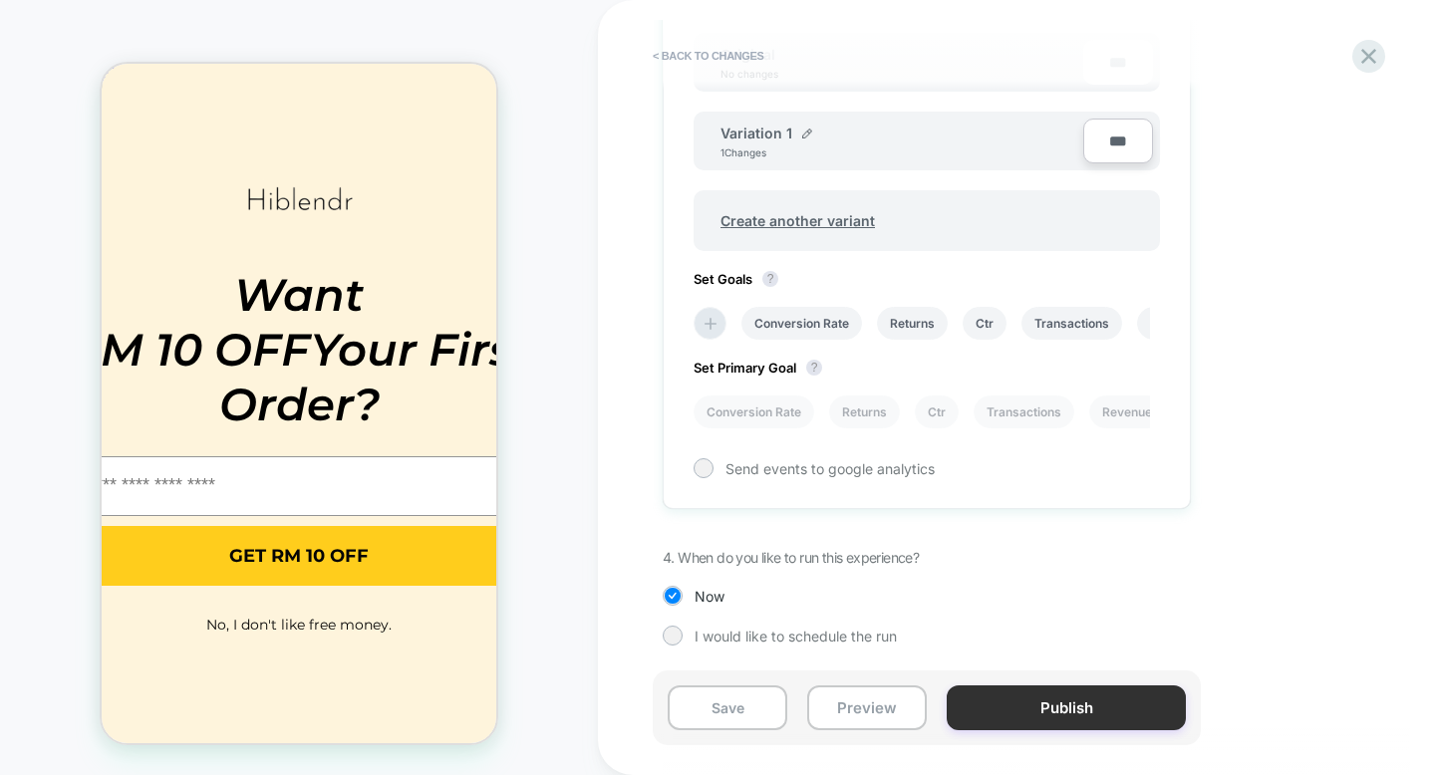
click at [1057, 705] on button "Publish" at bounding box center [1066, 708] width 239 height 45
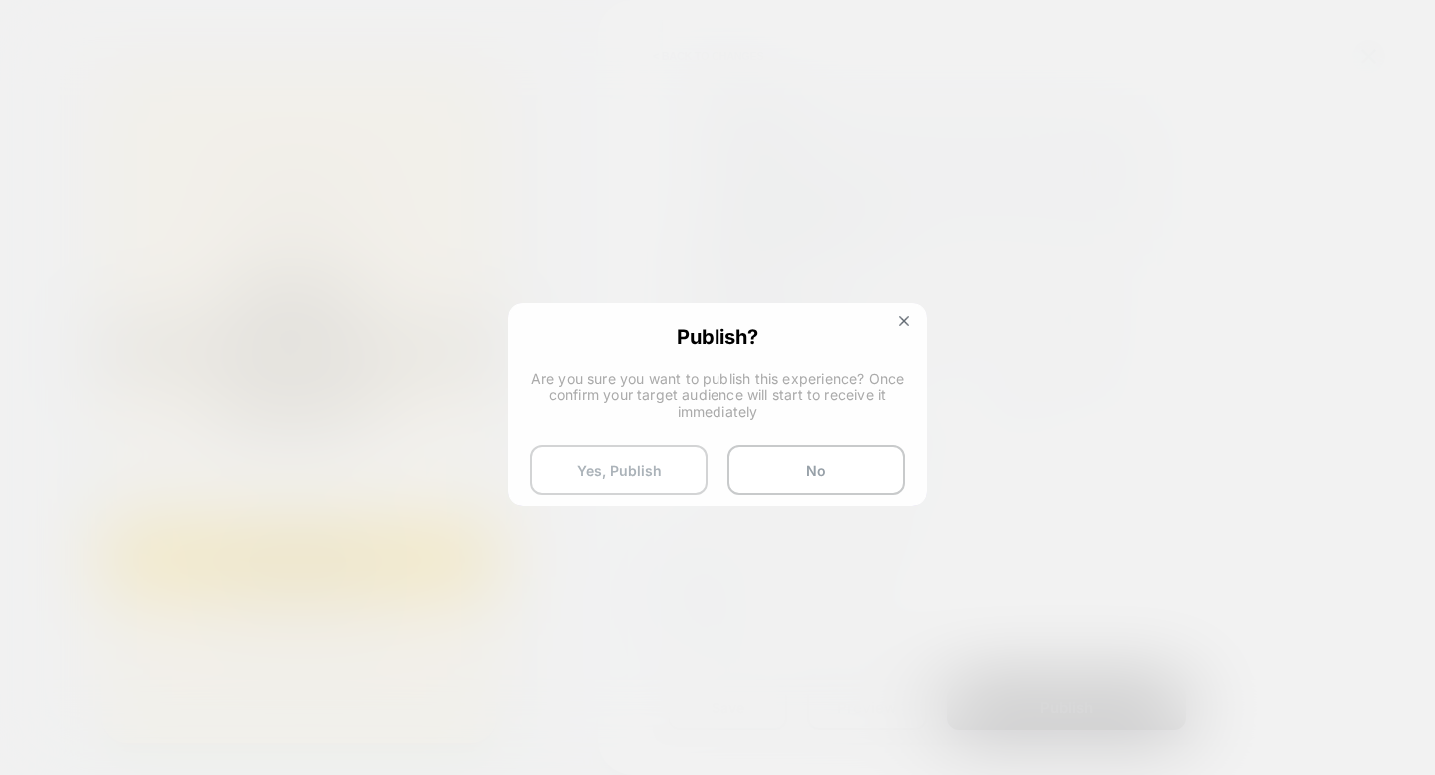
click at [625, 446] on button "Yes, Publish" at bounding box center [618, 470] width 177 height 50
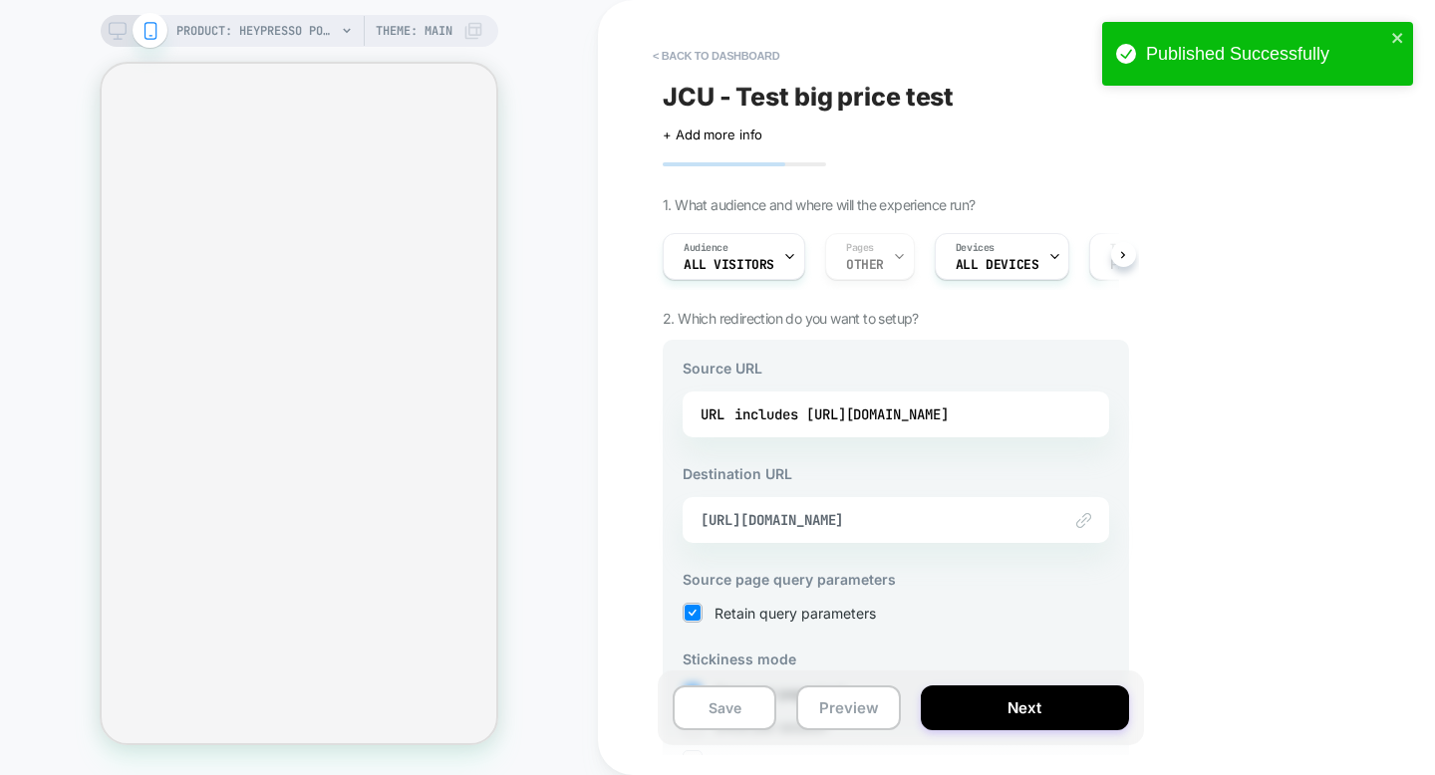
select select "**********"
